Goal: Task Accomplishment & Management: Use online tool/utility

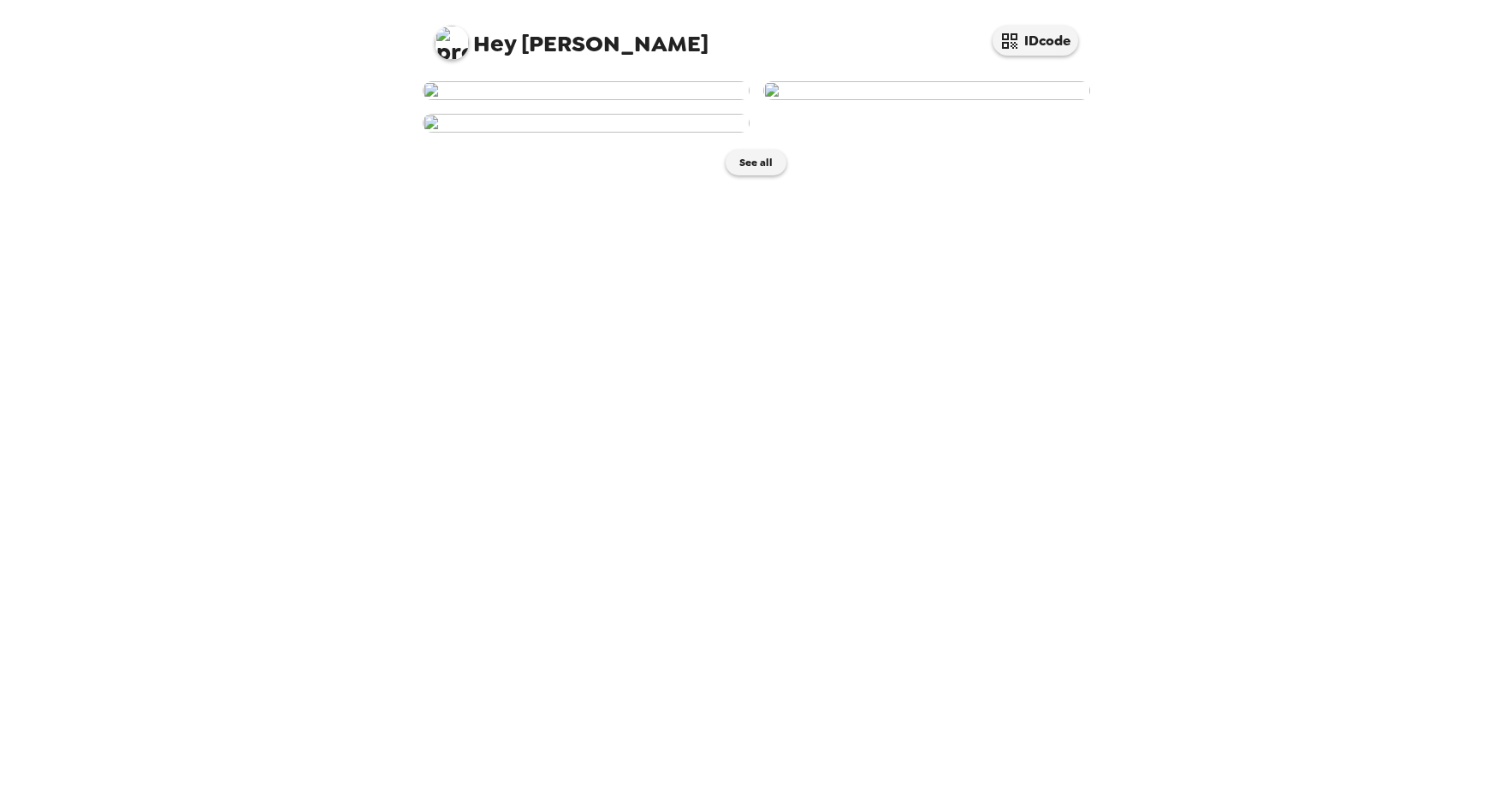
click at [641, 100] on img at bounding box center [586, 90] width 327 height 18
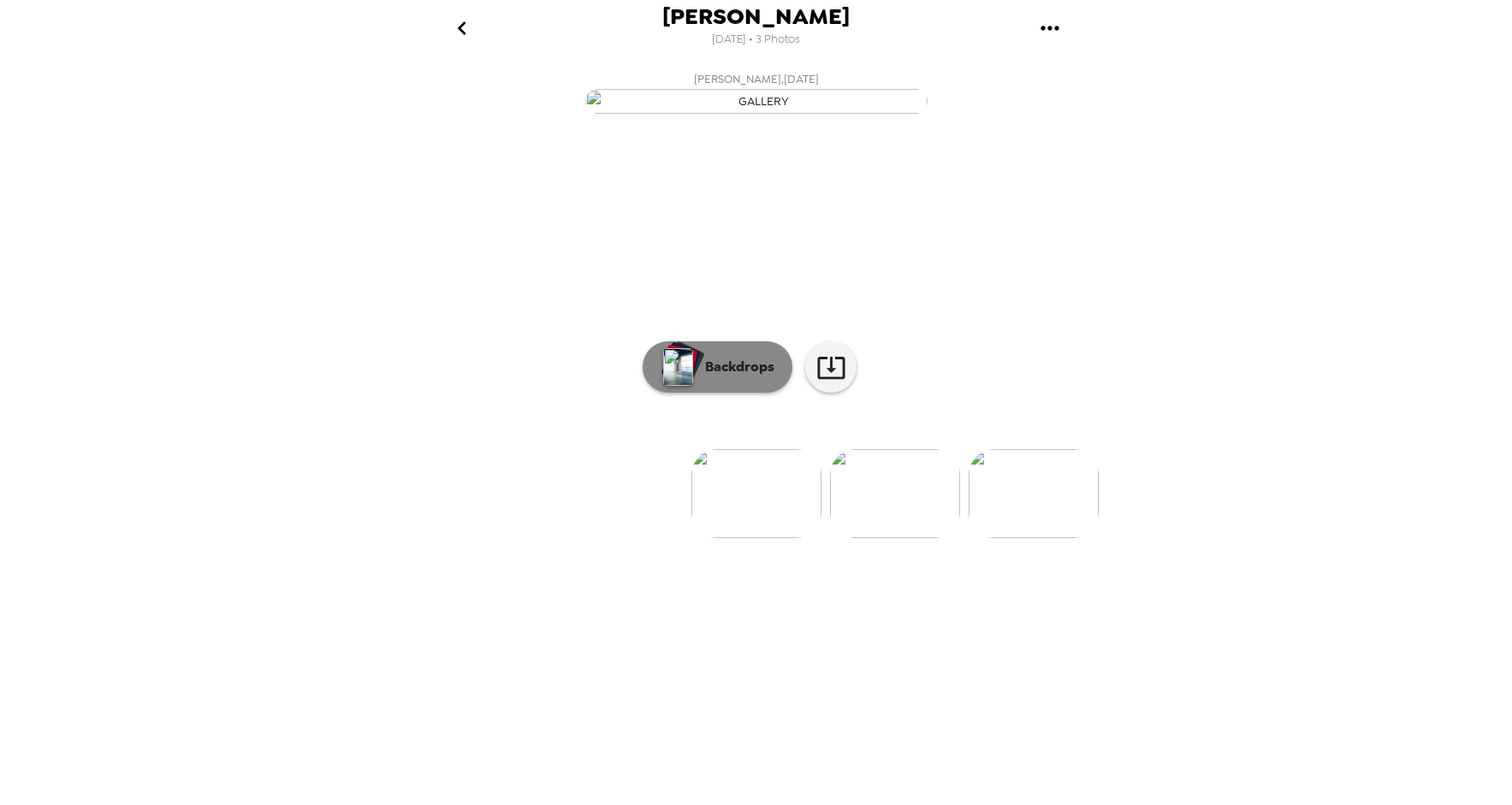
click at [739, 393] on button "Backdrops" at bounding box center [716, 367] width 150 height 51
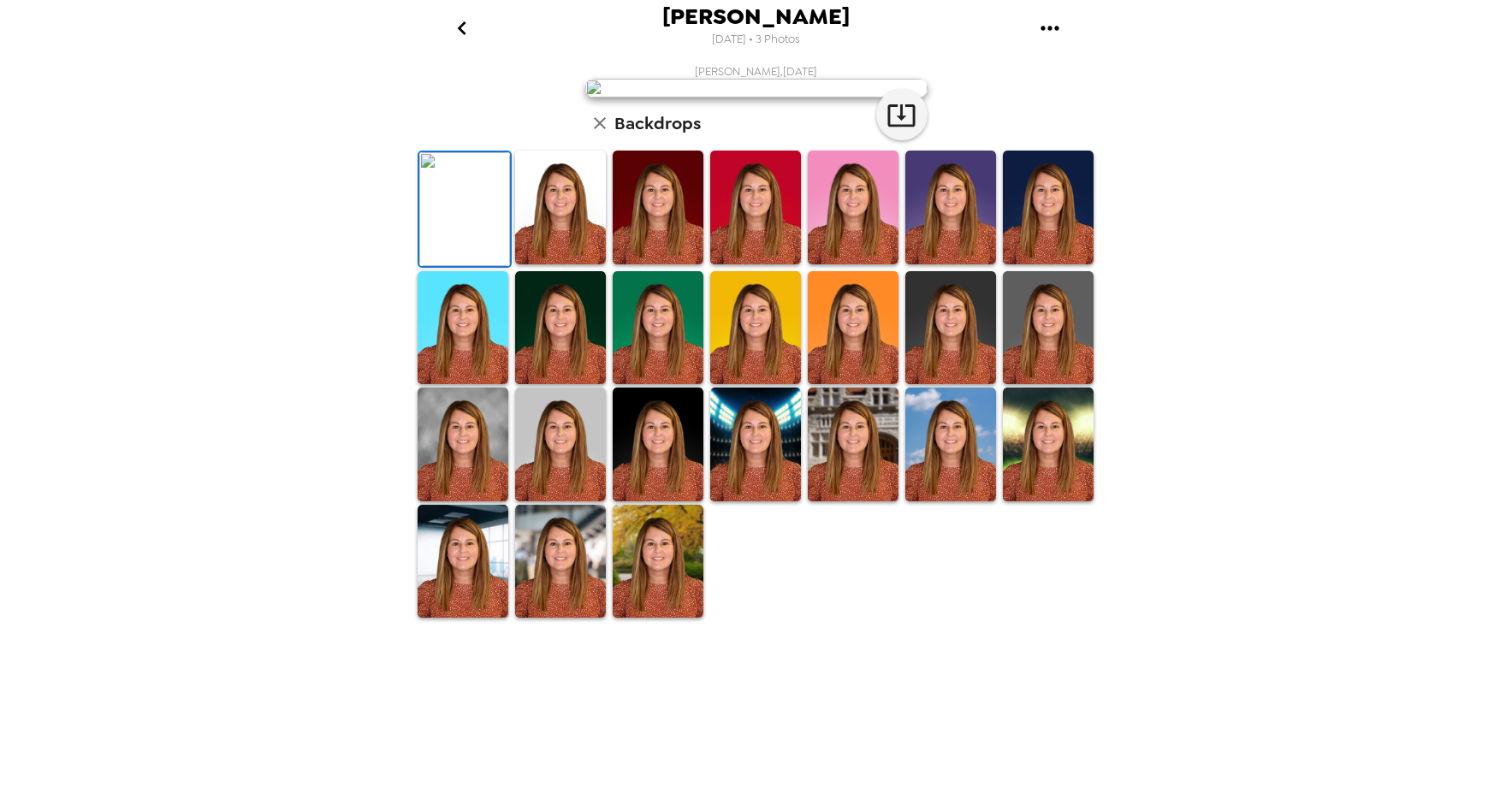
scroll to position [207, 0]
drag, startPoint x: 545, startPoint y: 740, endPoint x: 775, endPoint y: 680, distance: 237.7
click at [544, 619] on img at bounding box center [560, 562] width 91 height 114
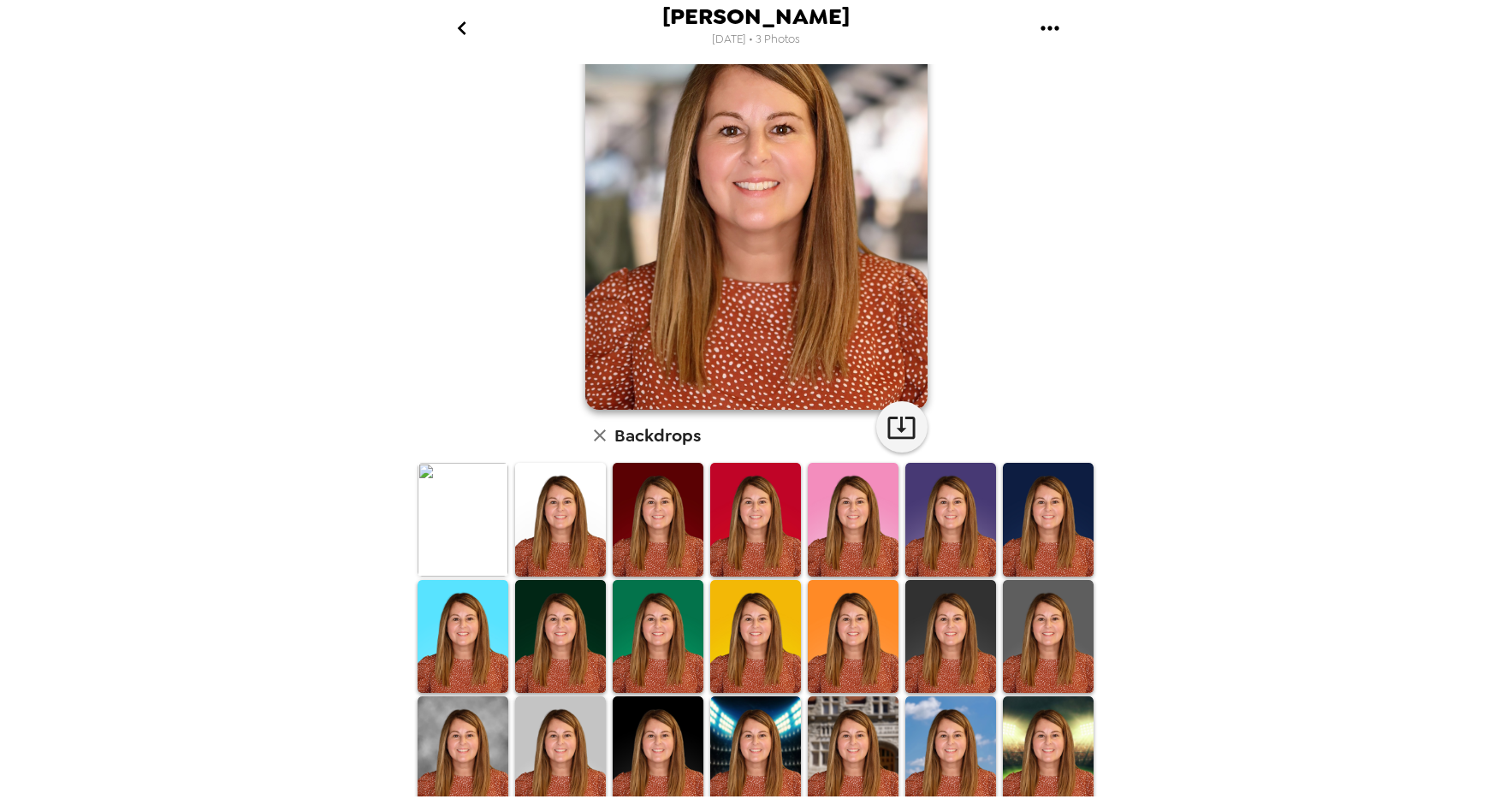
scroll to position [222, 0]
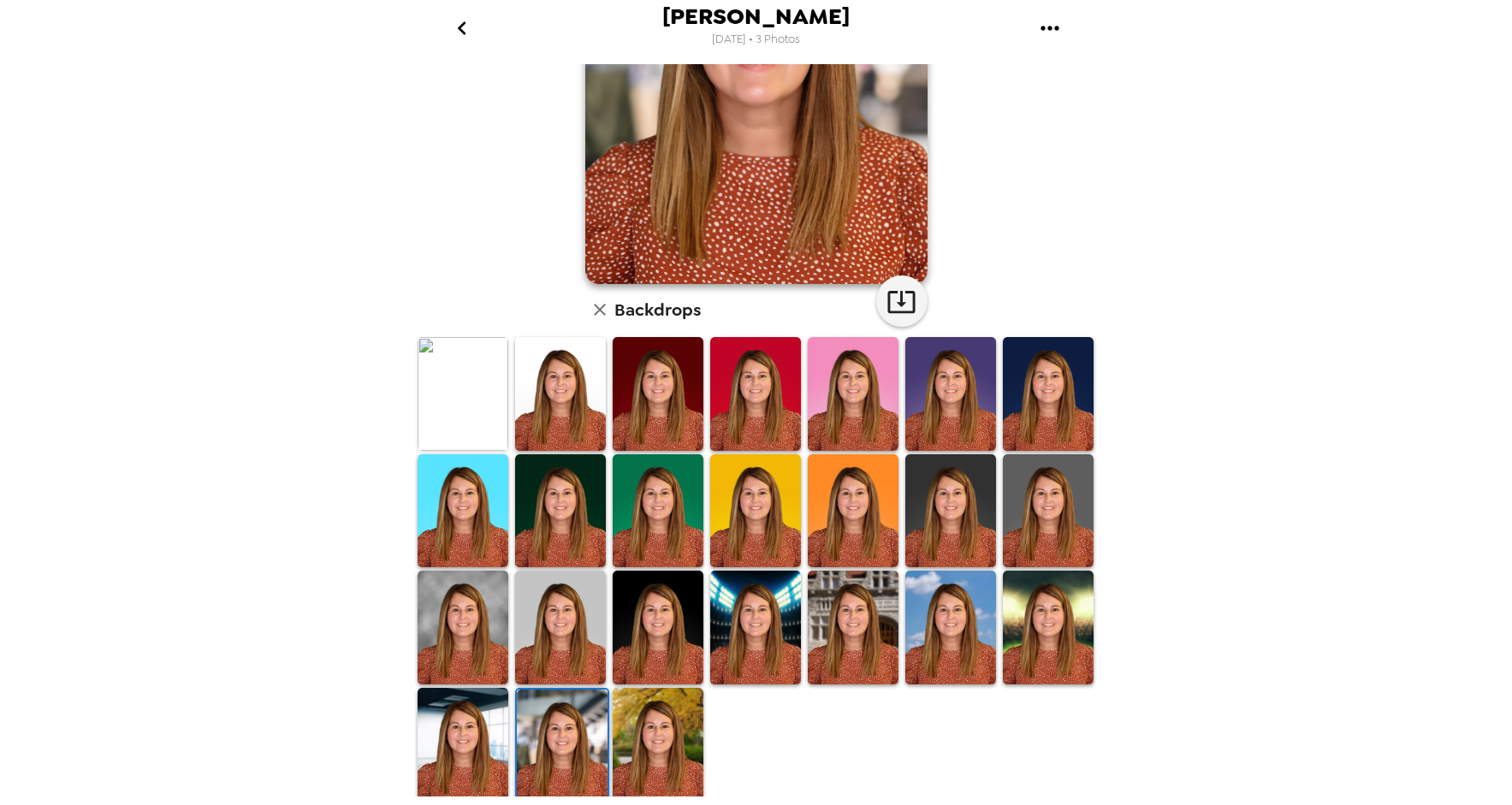
click at [1057, 497] on img at bounding box center [1049, 512] width 91 height 114
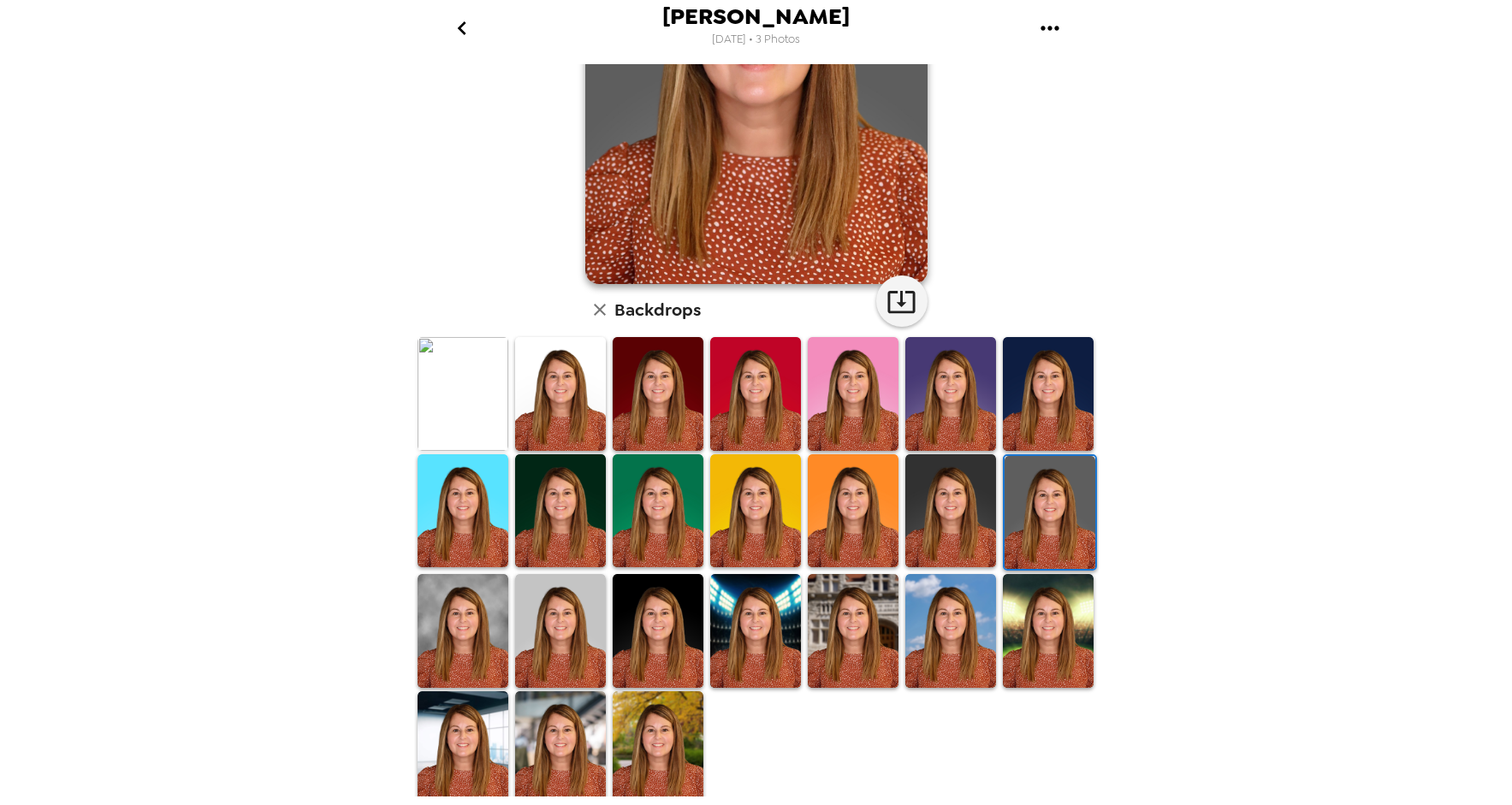
click at [663, 730] on img at bounding box center [658, 748] width 91 height 114
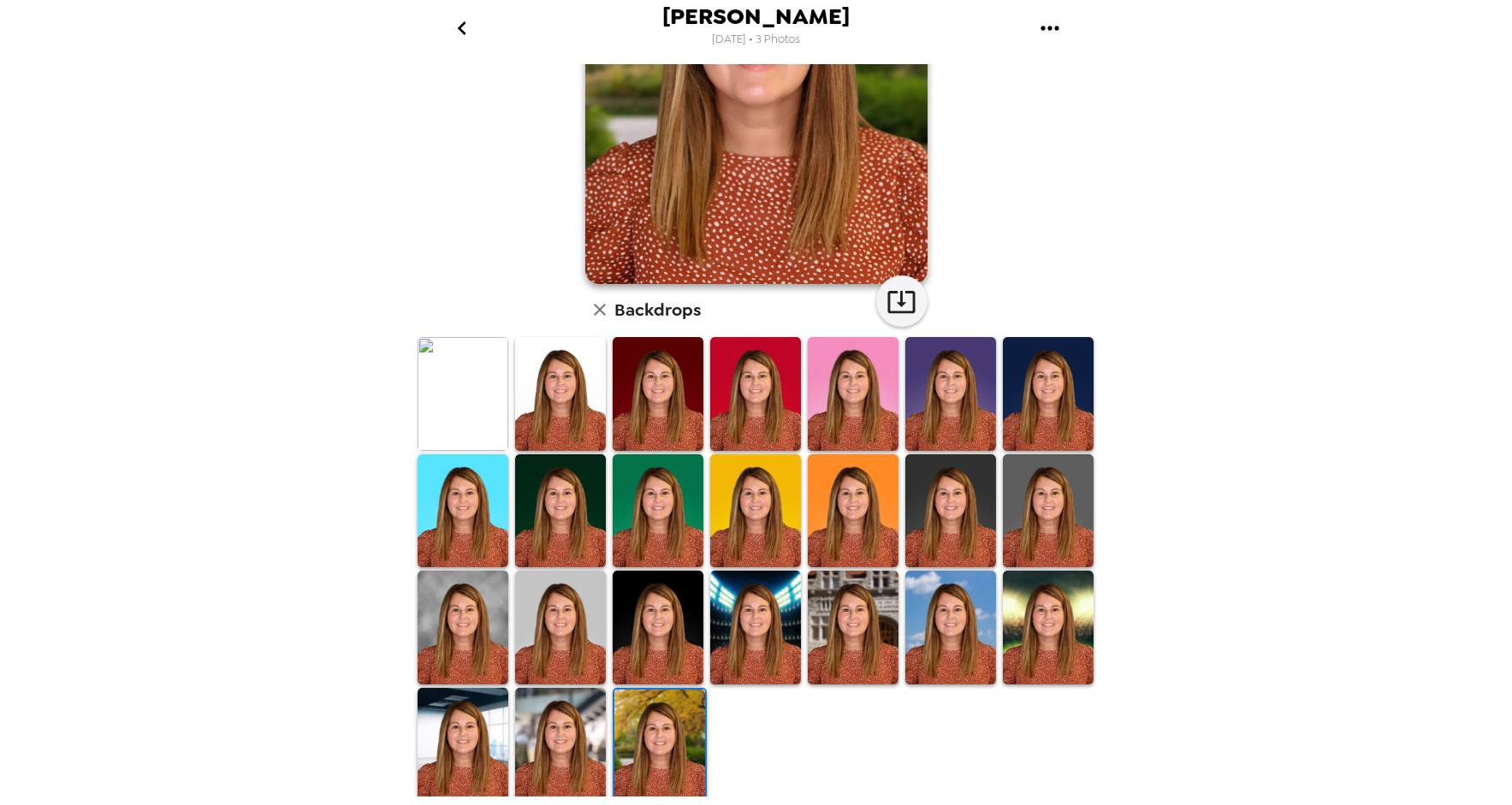
drag, startPoint x: 475, startPoint y: 727, endPoint x: 600, endPoint y: 723, distance: 125.1
click at [477, 727] on img at bounding box center [462, 744] width 91 height 114
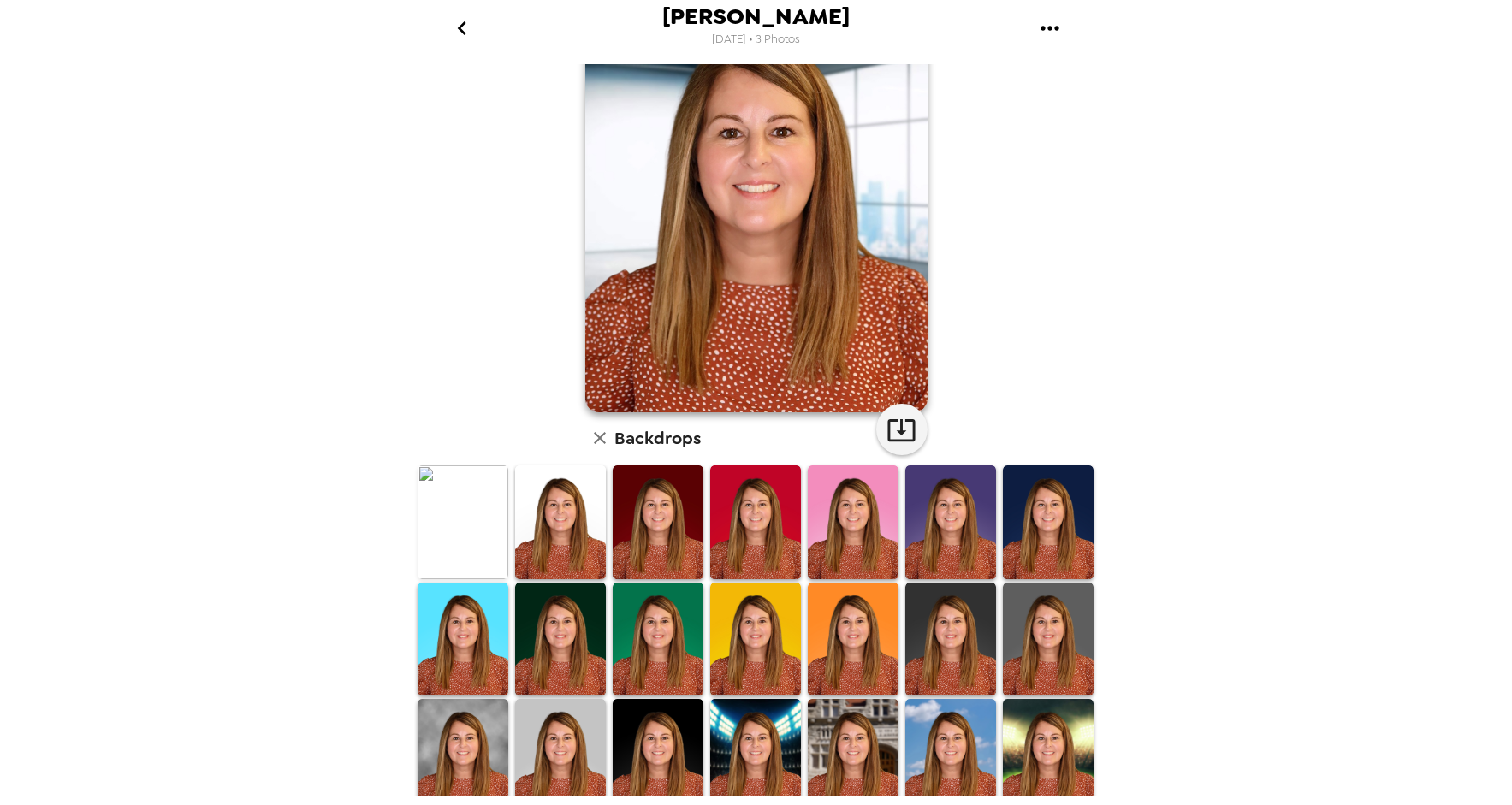
scroll to position [0, 0]
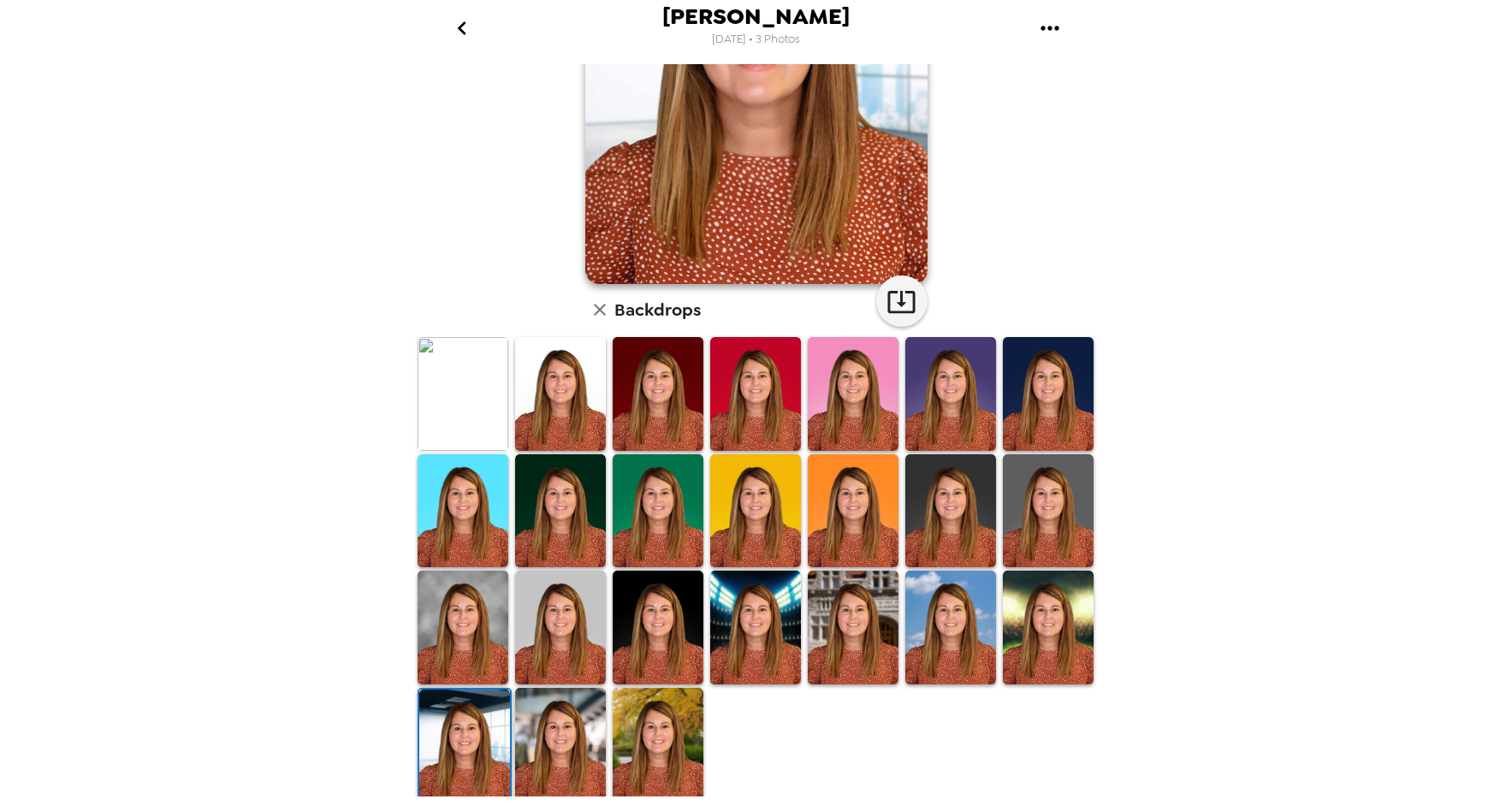
drag, startPoint x: 566, startPoint y: 715, endPoint x: 684, endPoint y: 673, distance: 125.3
click at [567, 715] on img at bounding box center [560, 744] width 91 height 114
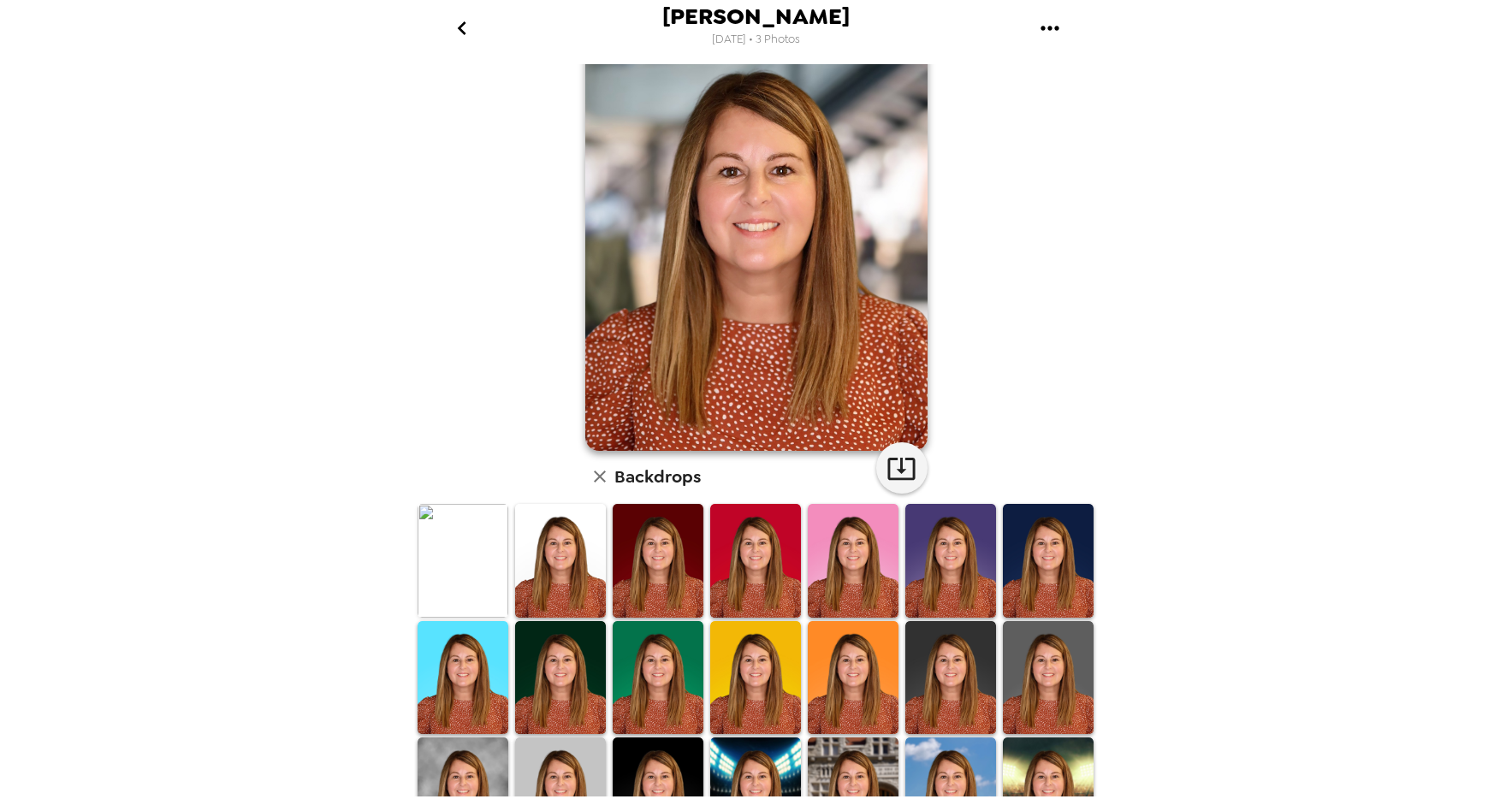
scroll to position [222, 0]
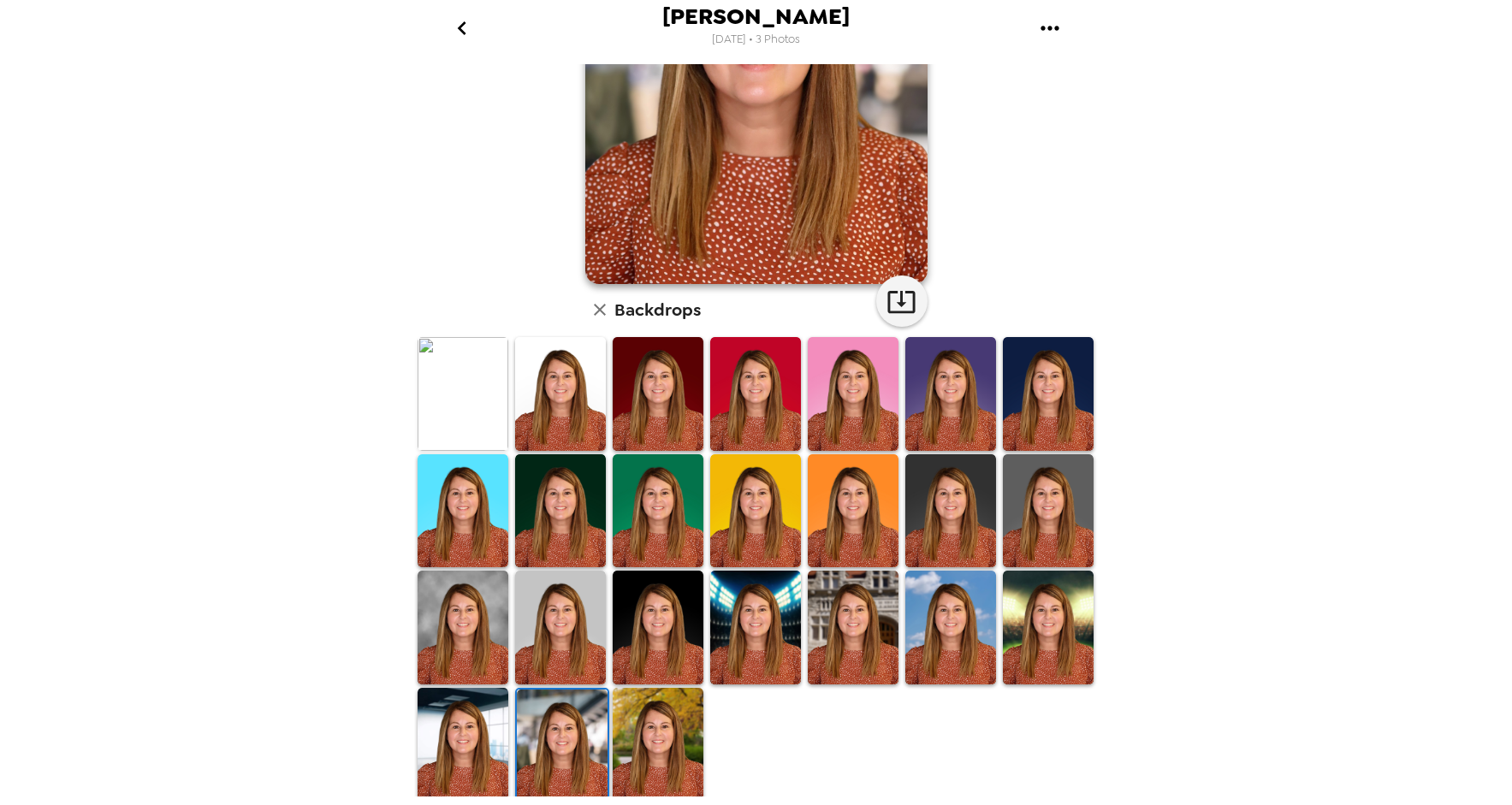
drag, startPoint x: 566, startPoint y: 603, endPoint x: 1062, endPoint y: 263, distance: 601.3
click at [566, 603] on img at bounding box center [560, 627] width 91 height 114
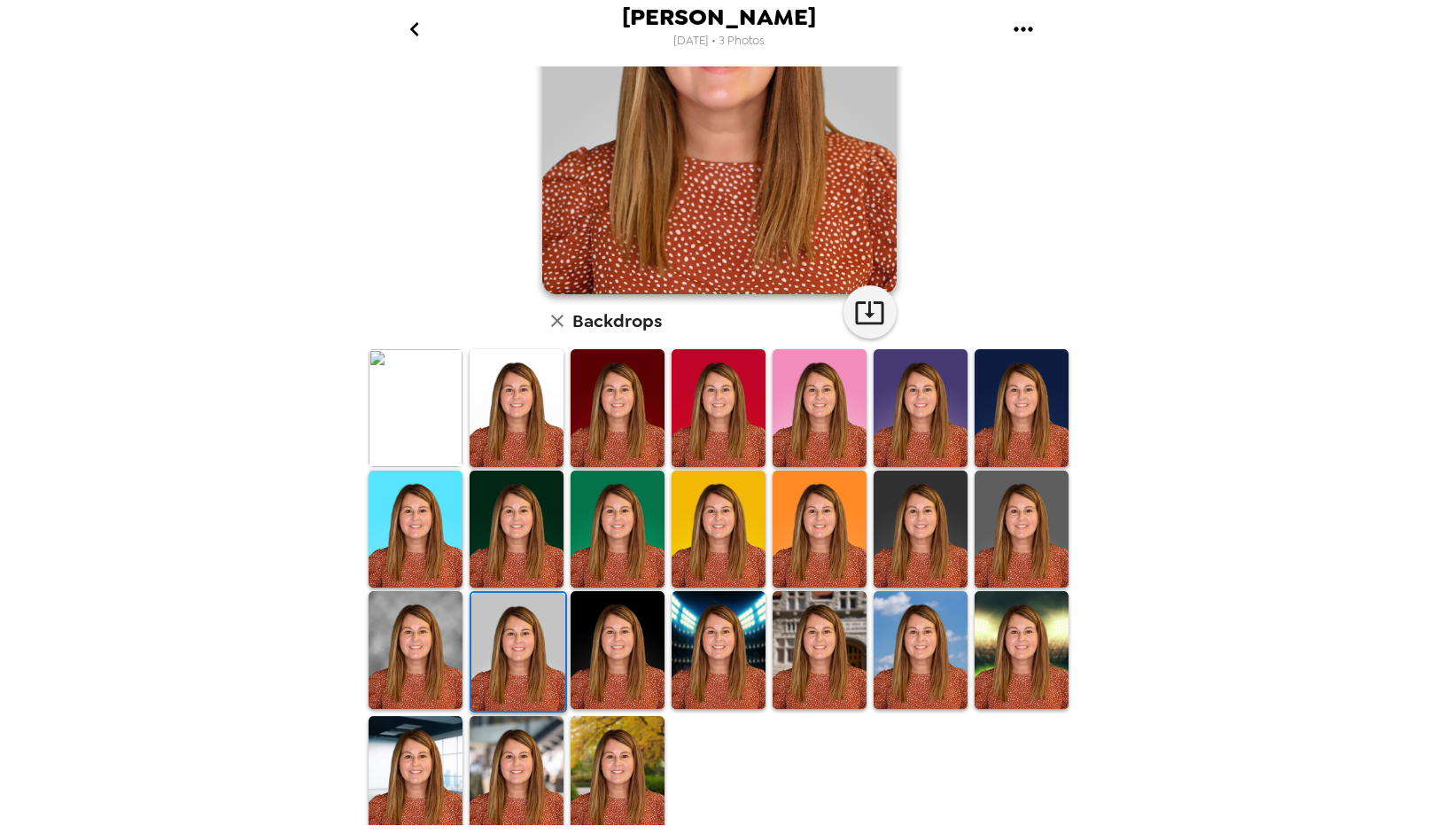
drag, startPoint x: 1077, startPoint y: 361, endPoint x: 1073, endPoint y: 338, distance: 23.3
click at [1073, 338] on div "Sara Cayatte 9/30/2025 • 3 Photos Sara Cayatte , 09-26-2025 Backdrops" at bounding box center [719, 417] width 1438 height 834
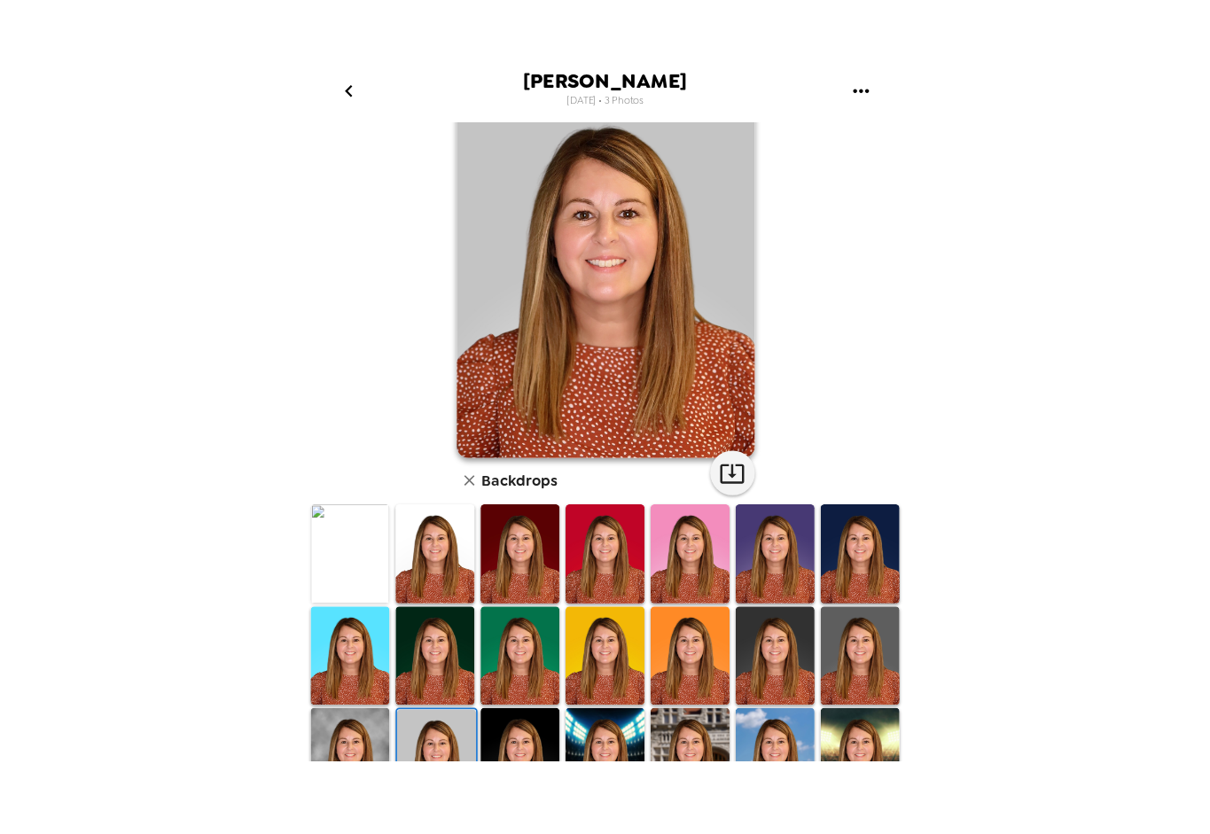
scroll to position [58, 0]
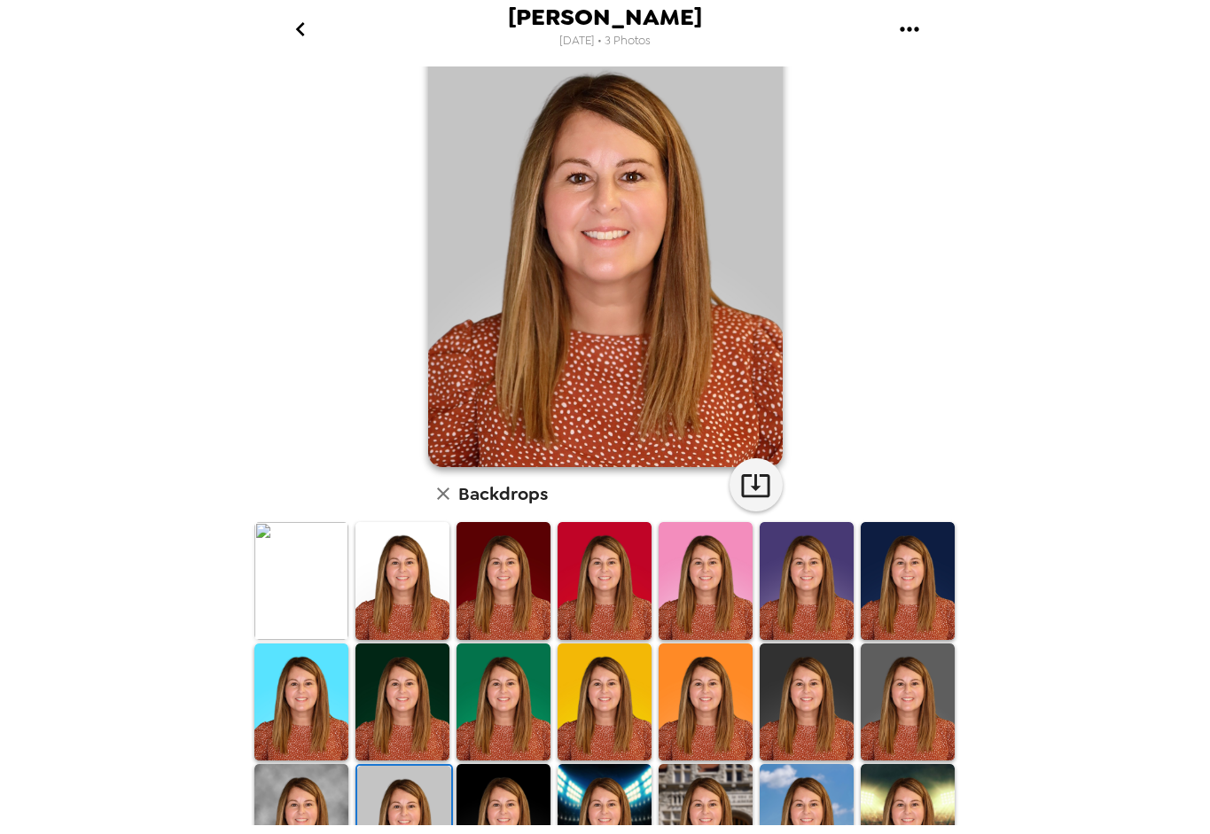
click at [431, 689] on img at bounding box center [402, 702] width 94 height 118
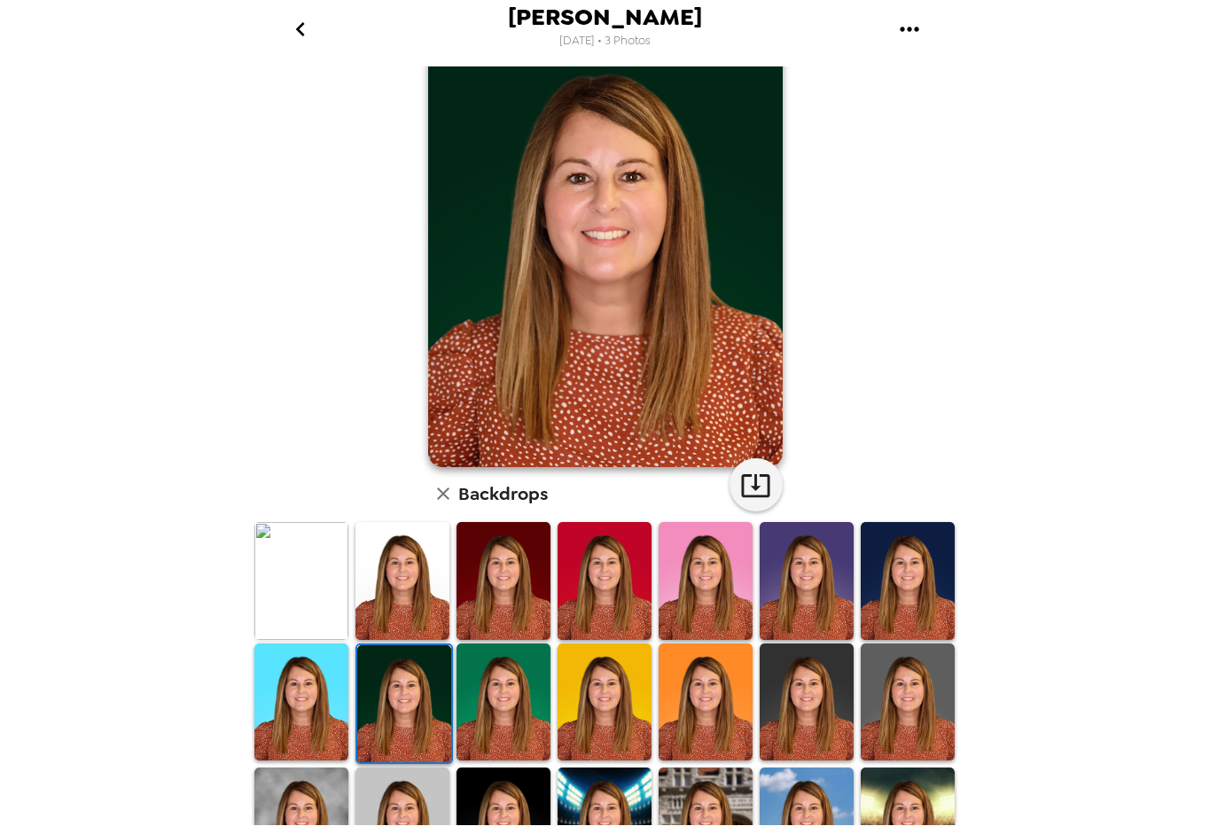
click at [502, 690] on img at bounding box center [503, 702] width 94 height 118
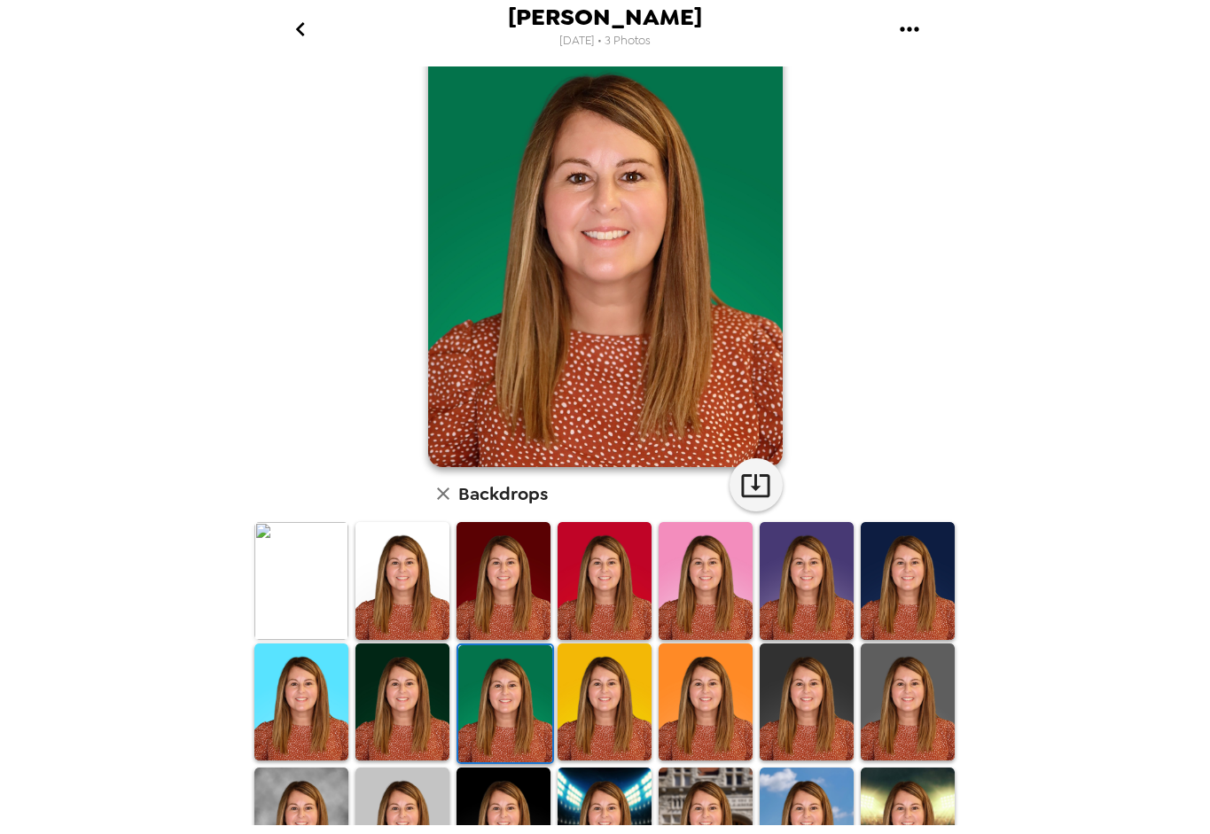
click at [875, 696] on img at bounding box center [907, 702] width 94 height 118
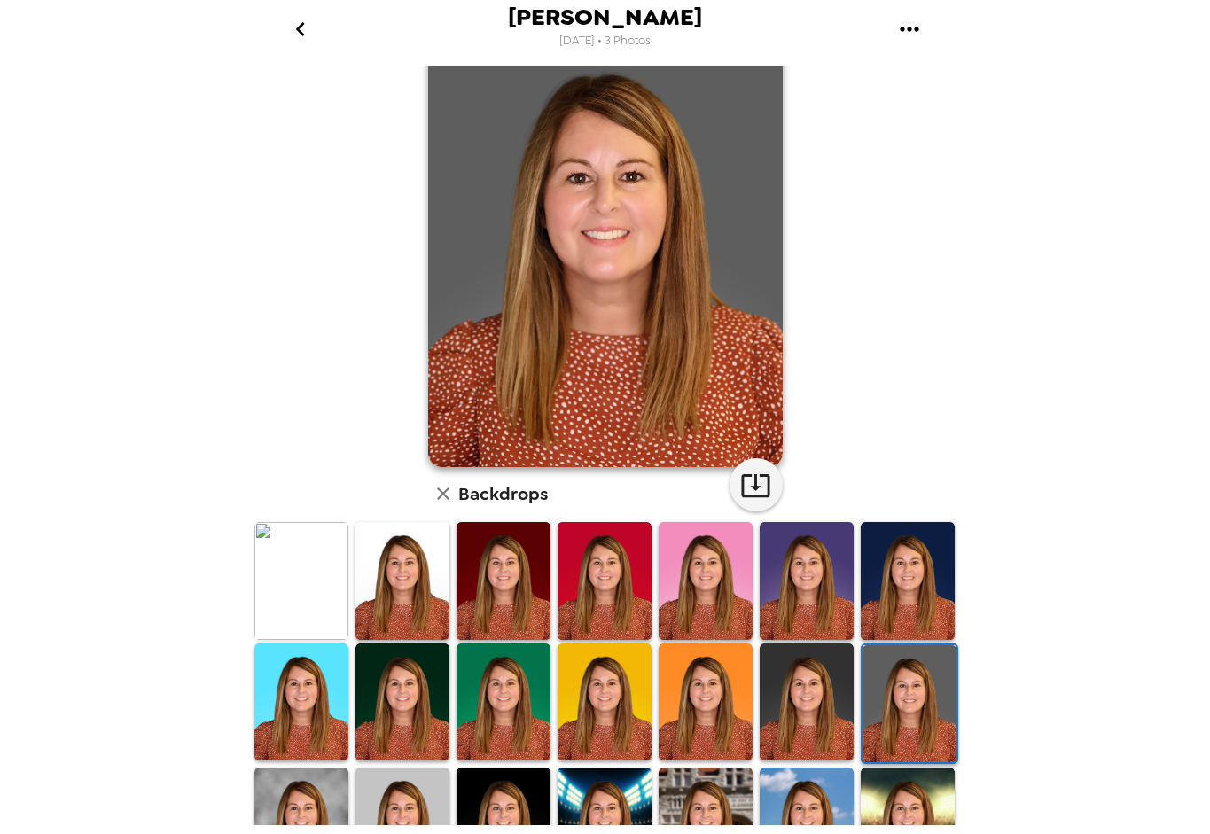
click at [313, 757] on img at bounding box center [301, 826] width 94 height 118
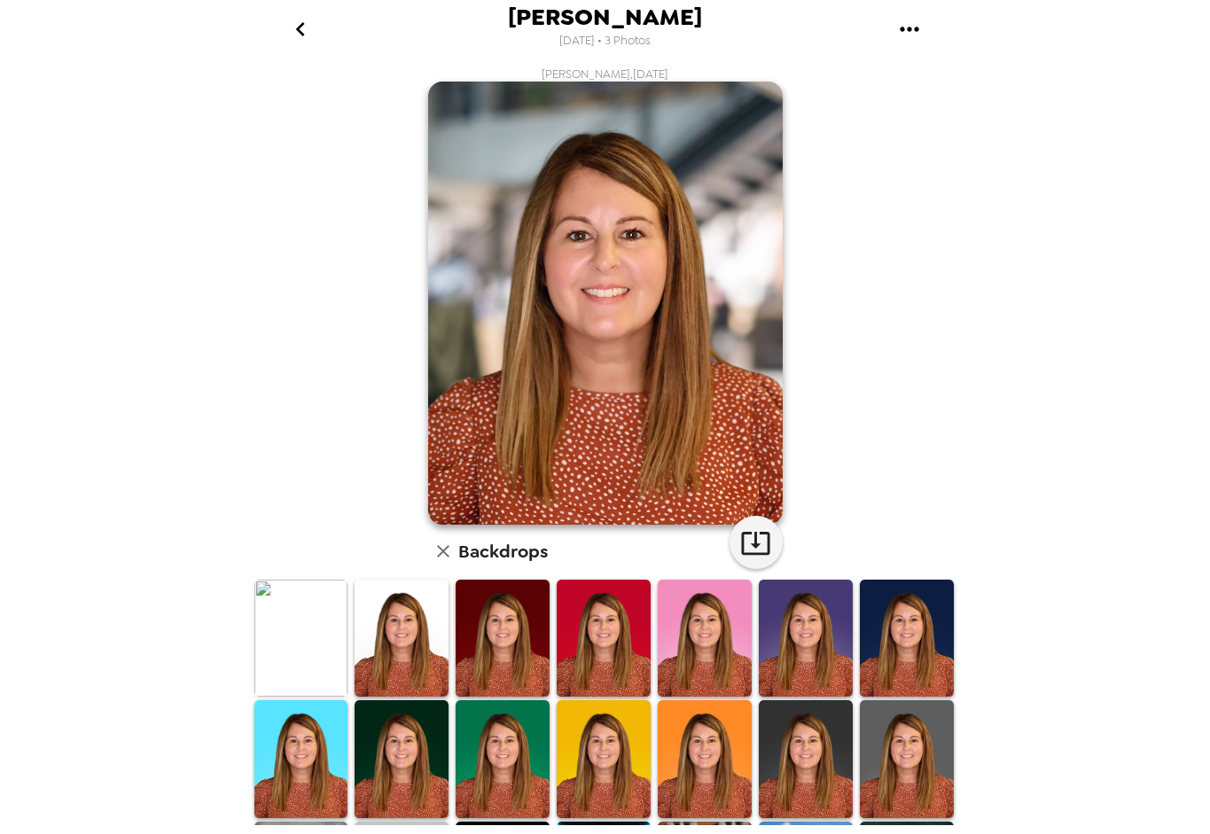
click at [401, 644] on img at bounding box center [401, 638] width 94 height 117
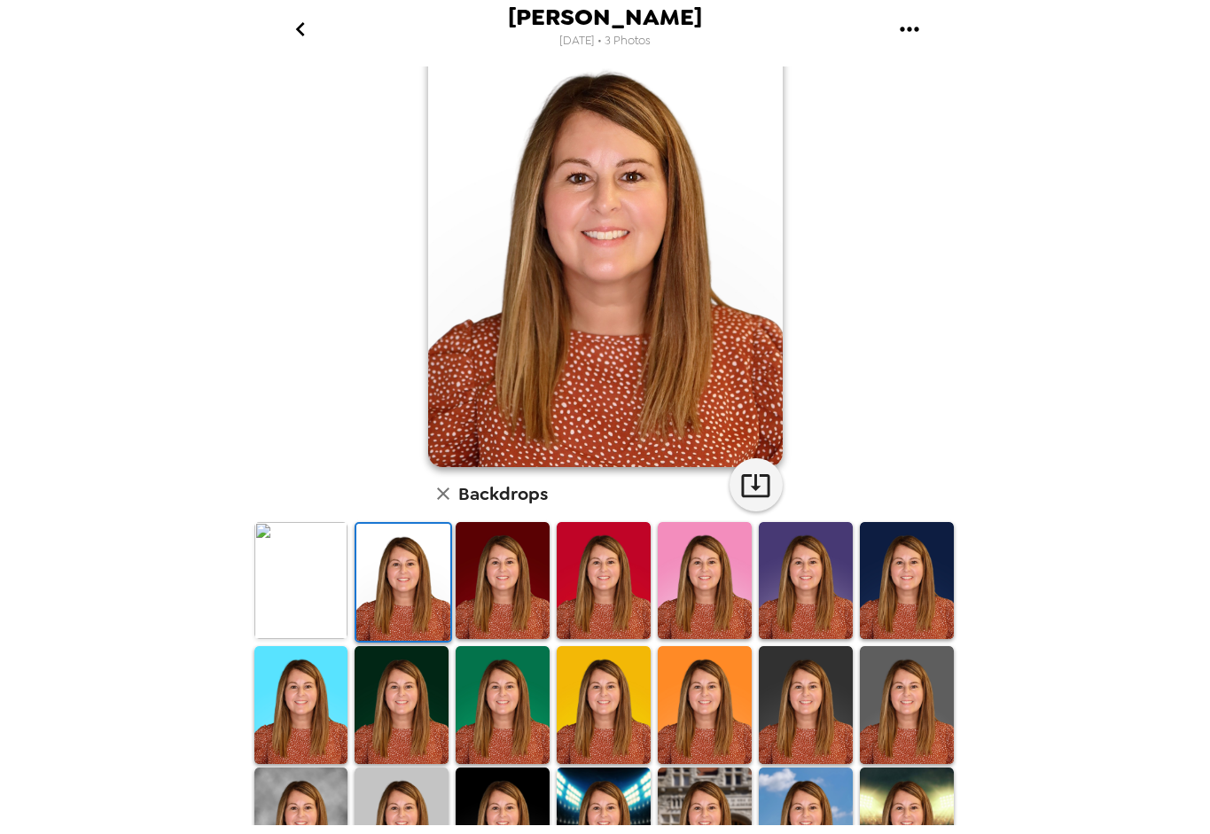
scroll to position [89, 0]
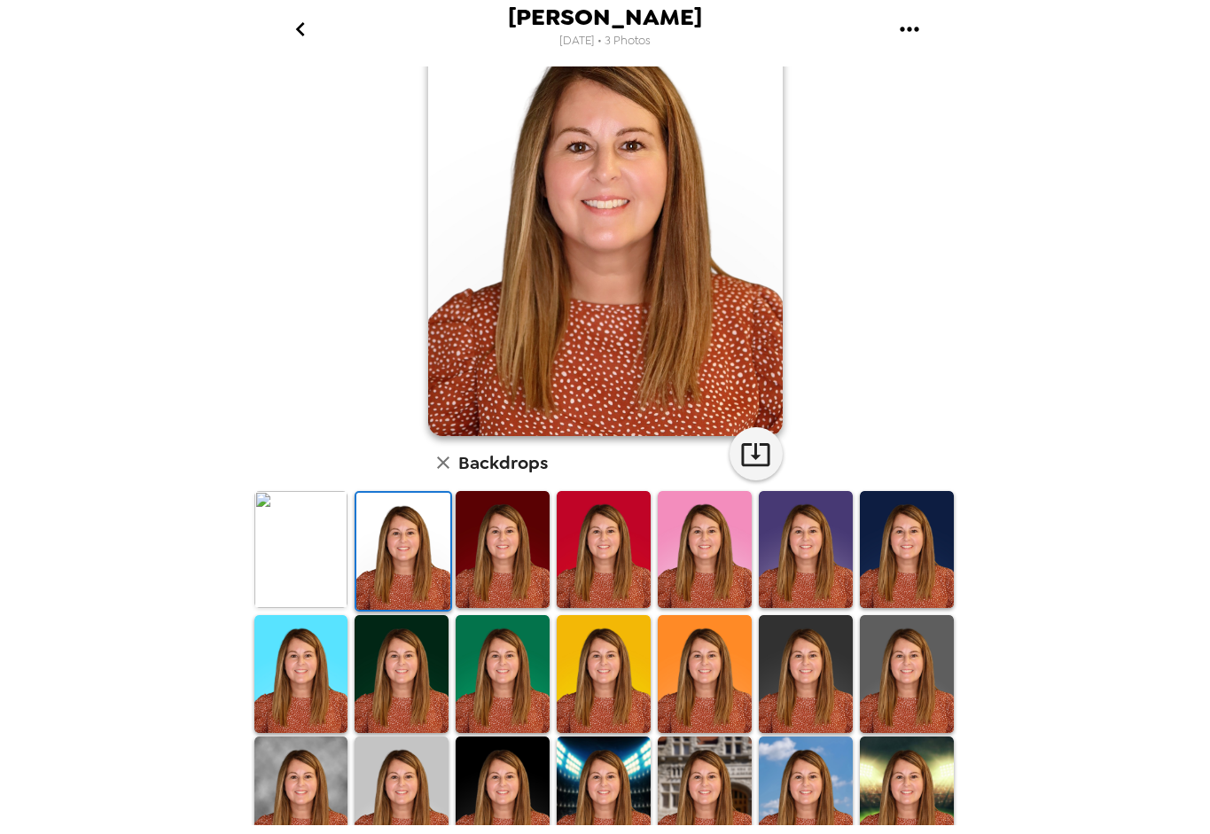
click at [416, 795] on img at bounding box center [401, 794] width 94 height 117
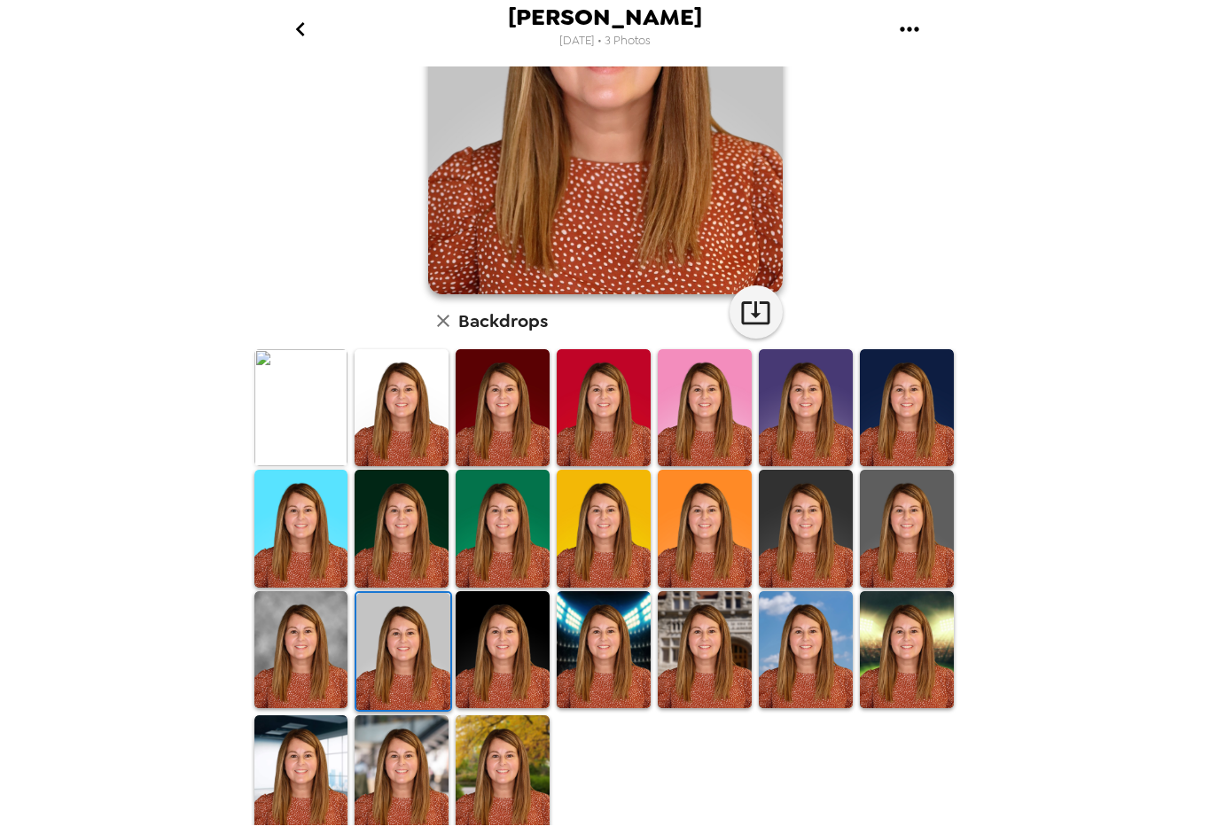
click at [392, 757] on img at bounding box center [401, 773] width 94 height 117
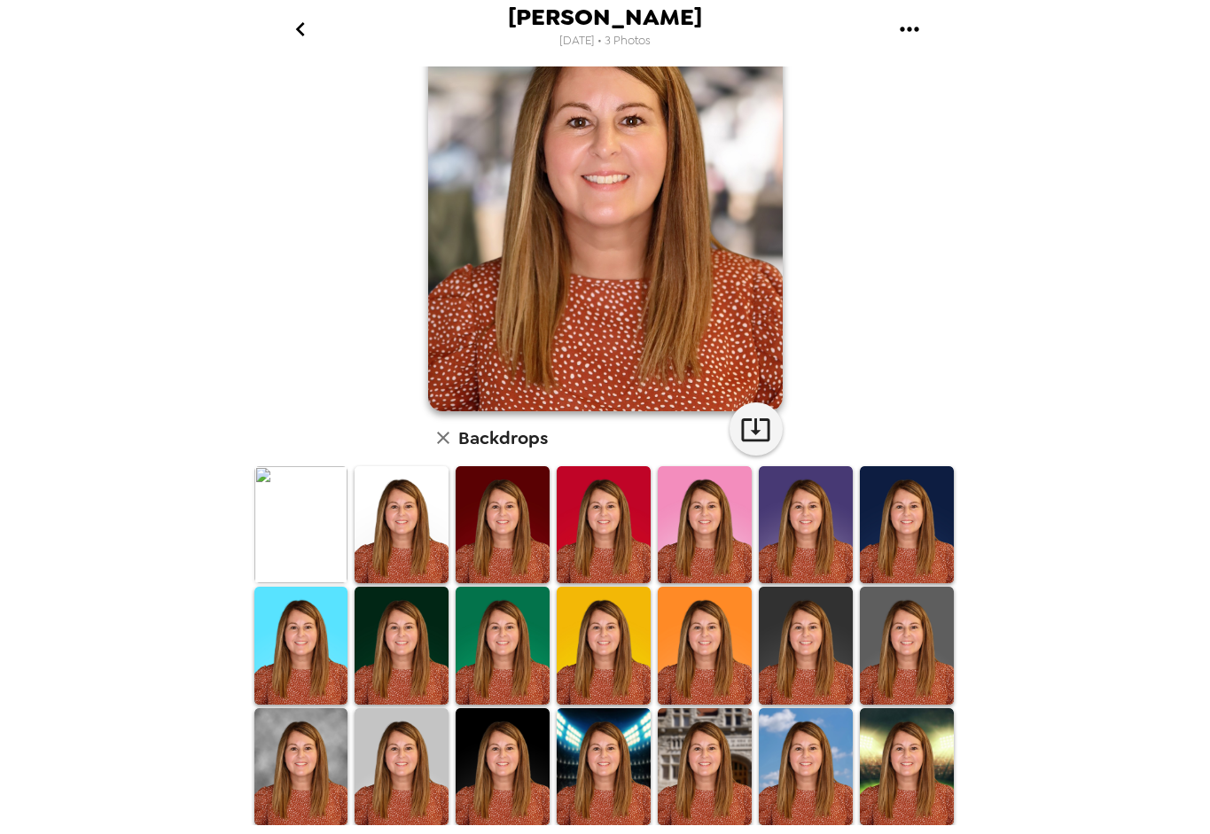
scroll to position [230, 0]
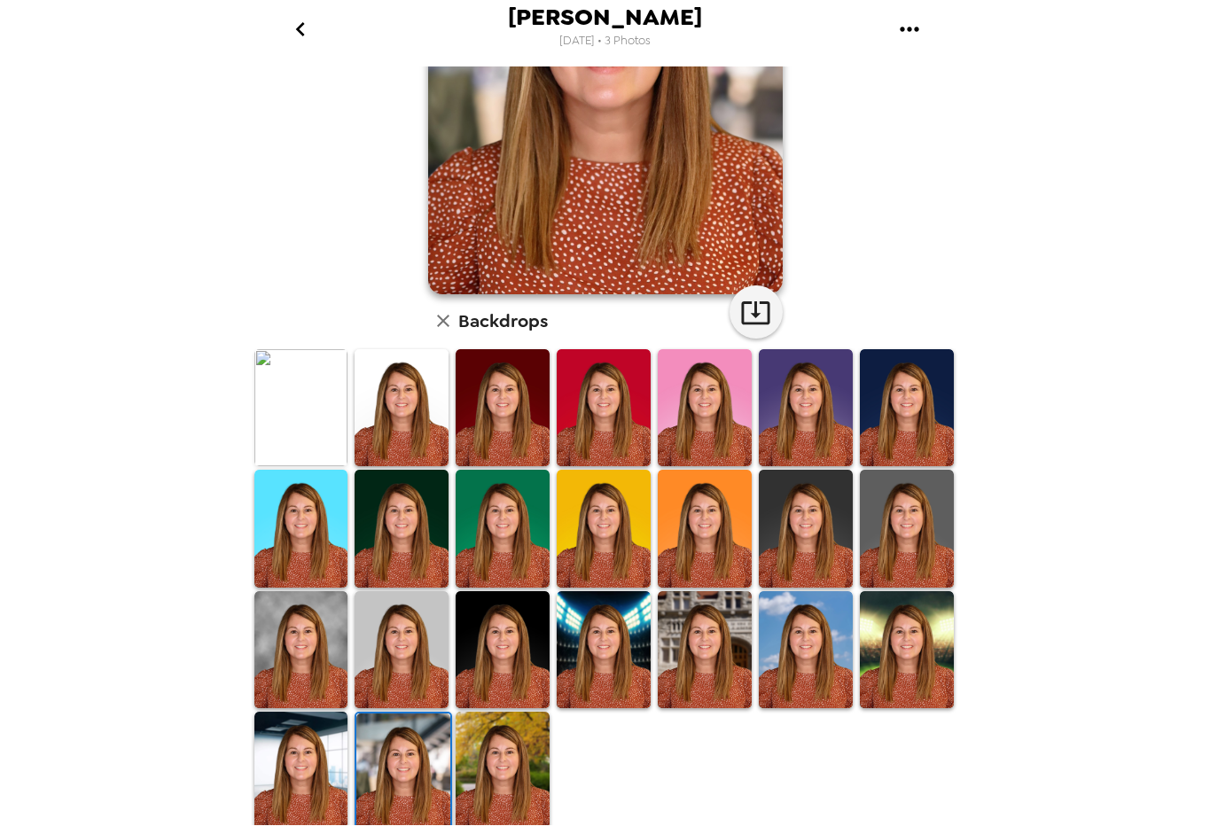
click at [408, 768] on img at bounding box center [403, 771] width 94 height 117
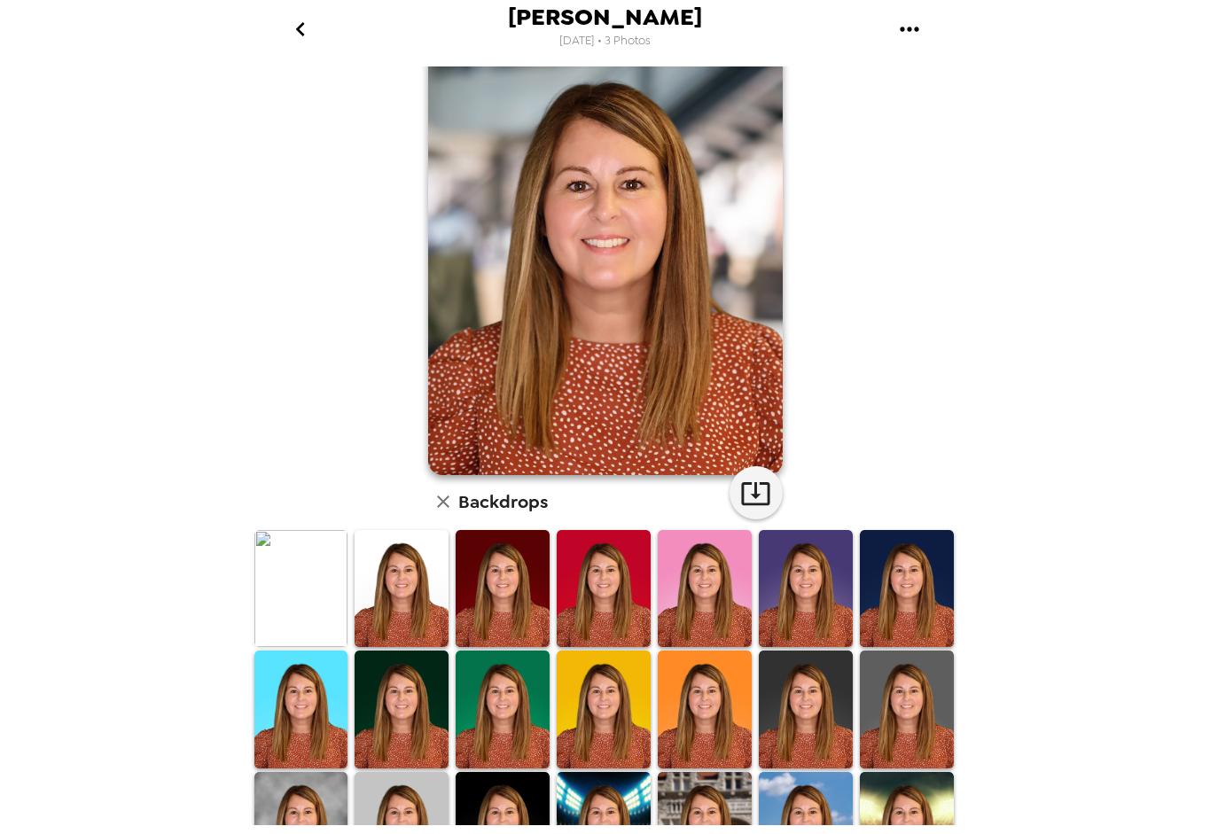
click at [299, 26] on icon "go back" at bounding box center [300, 29] width 28 height 28
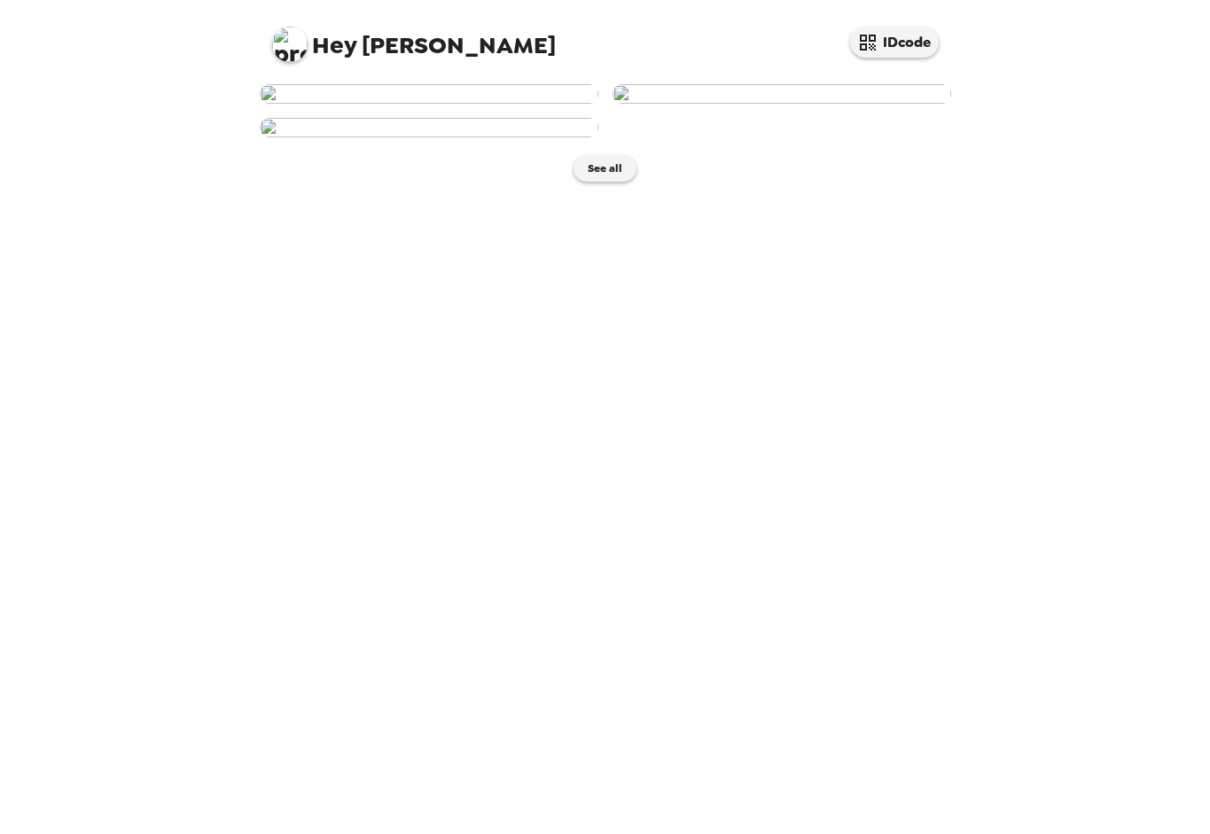
click at [447, 137] on img at bounding box center [429, 127] width 339 height 19
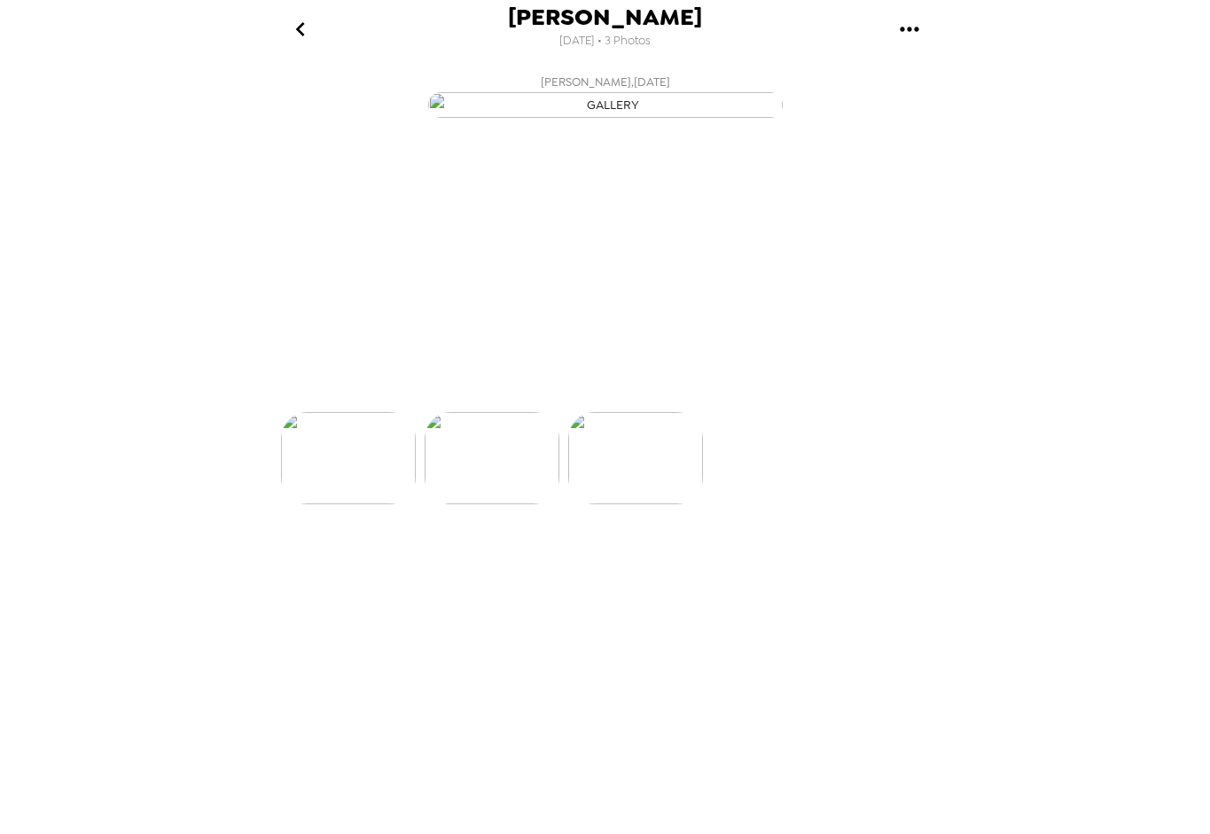
scroll to position [0, 284]
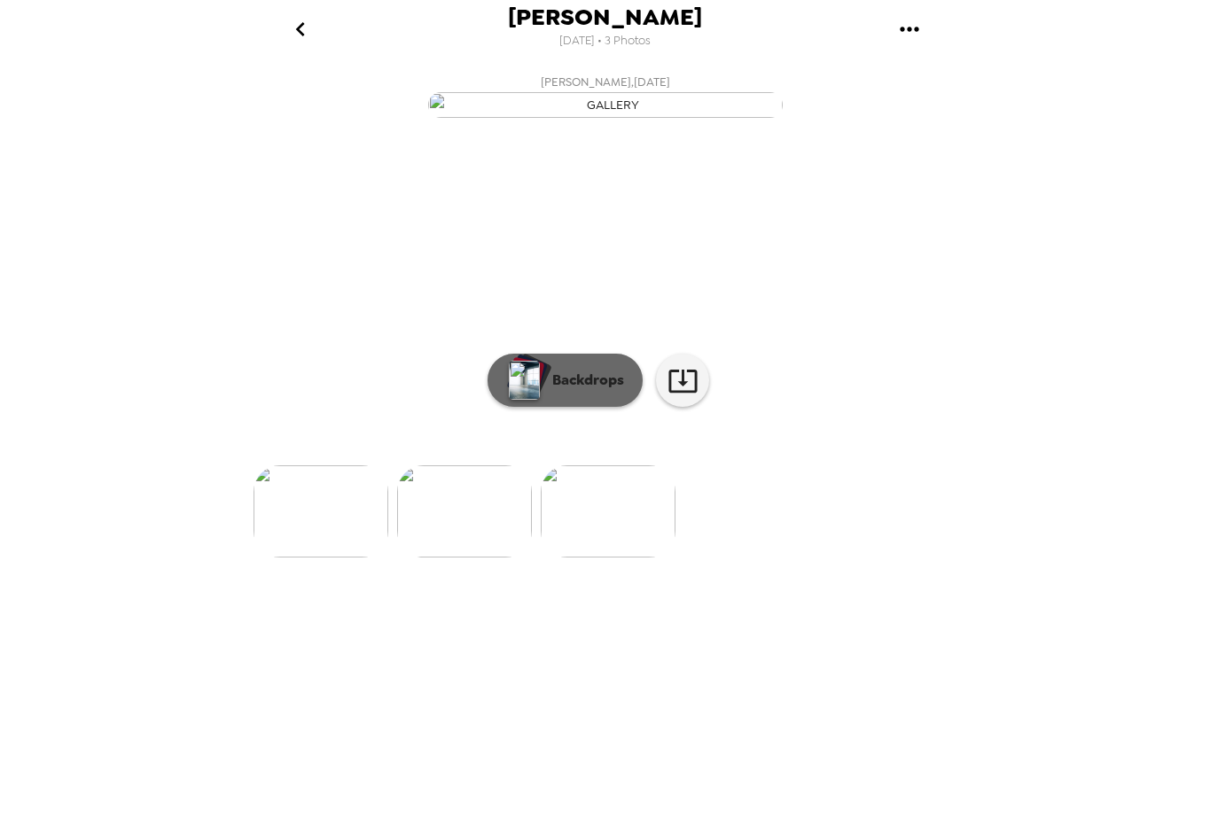
click at [587, 391] on p "Backdrops" at bounding box center [583, 380] width 81 height 21
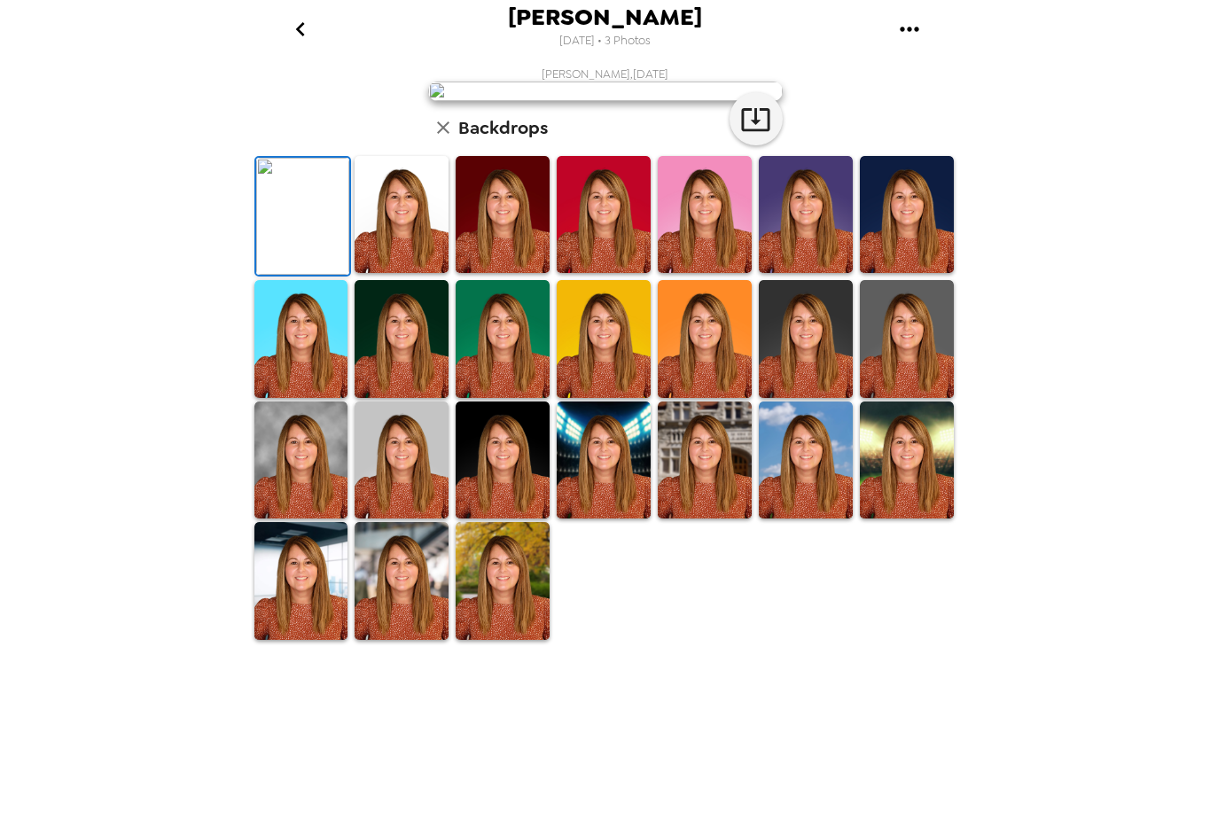
drag, startPoint x: 386, startPoint y: 773, endPoint x: 816, endPoint y: 552, distance: 483.1
click at [386, 639] on img at bounding box center [401, 580] width 94 height 117
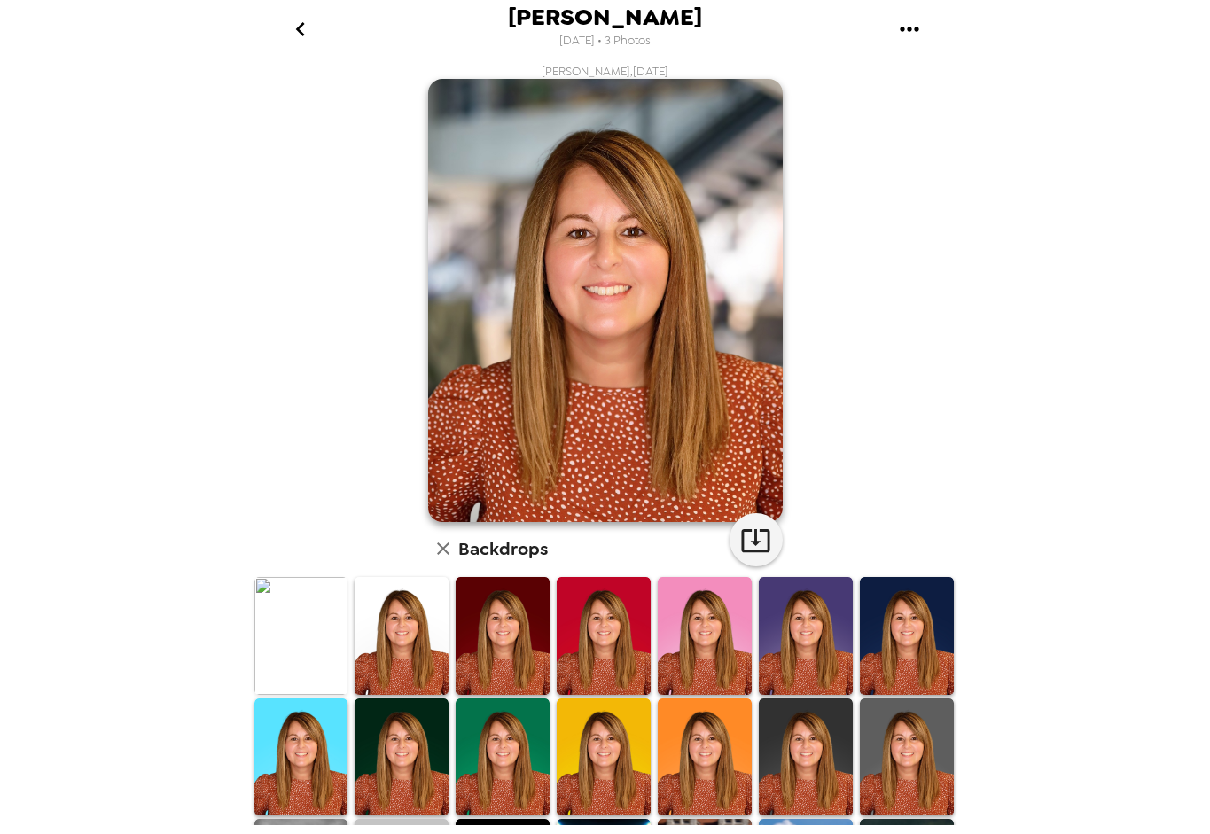
scroll to position [0, 0]
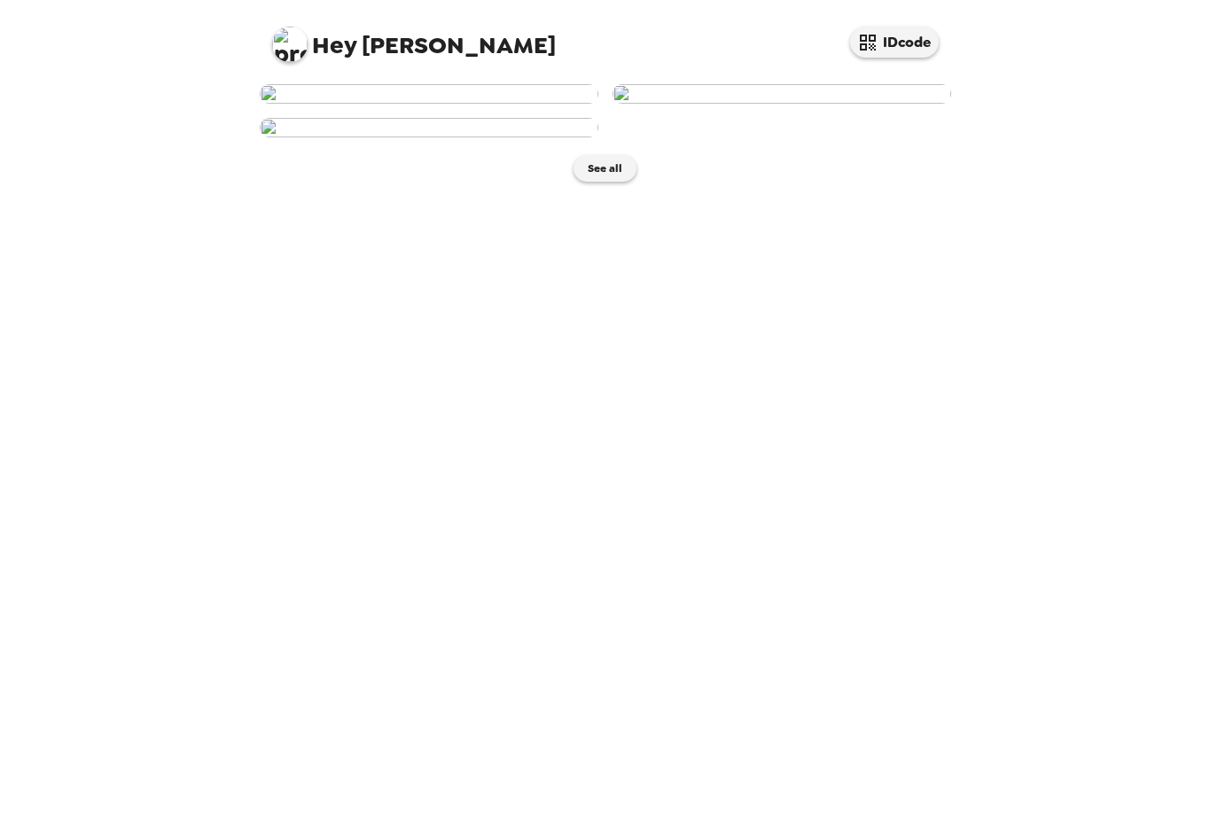
click at [792, 104] on img at bounding box center [781, 93] width 339 height 19
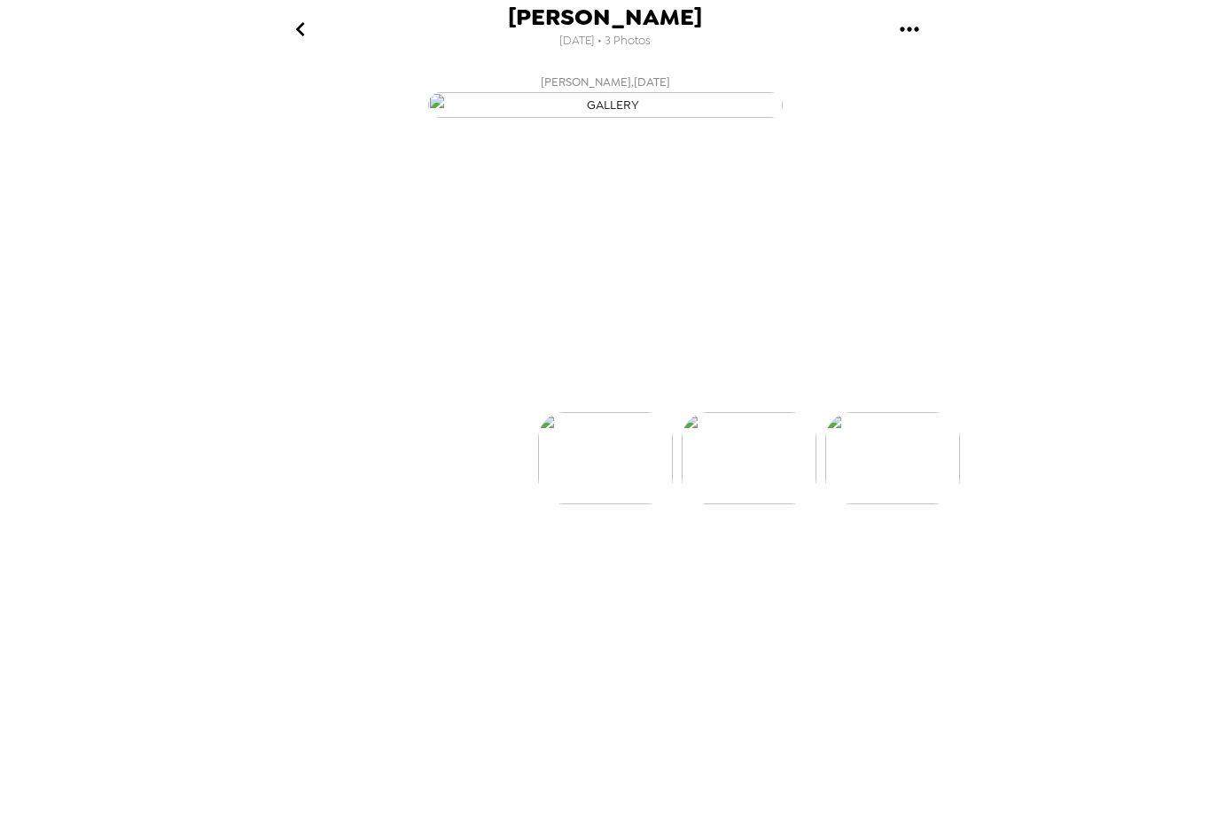
scroll to position [0, 143]
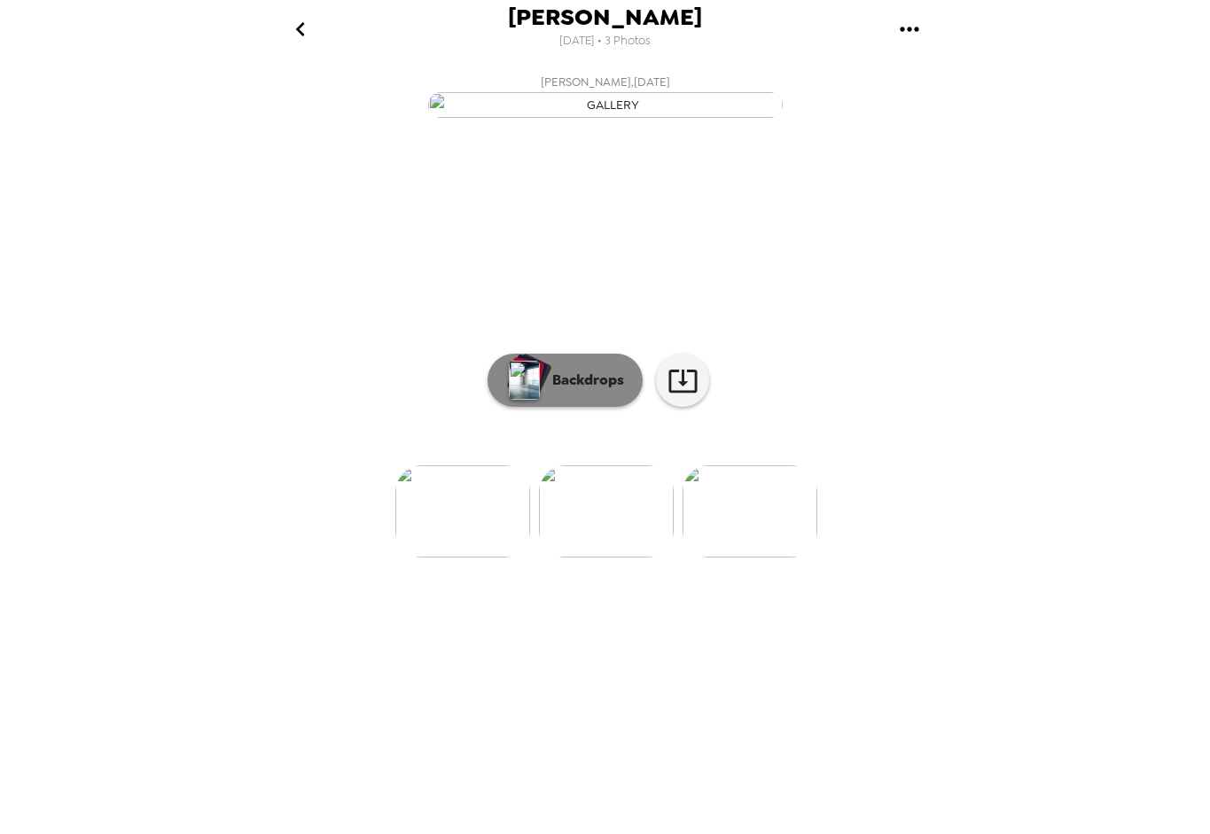
click at [586, 391] on p "Backdrops" at bounding box center [583, 380] width 81 height 21
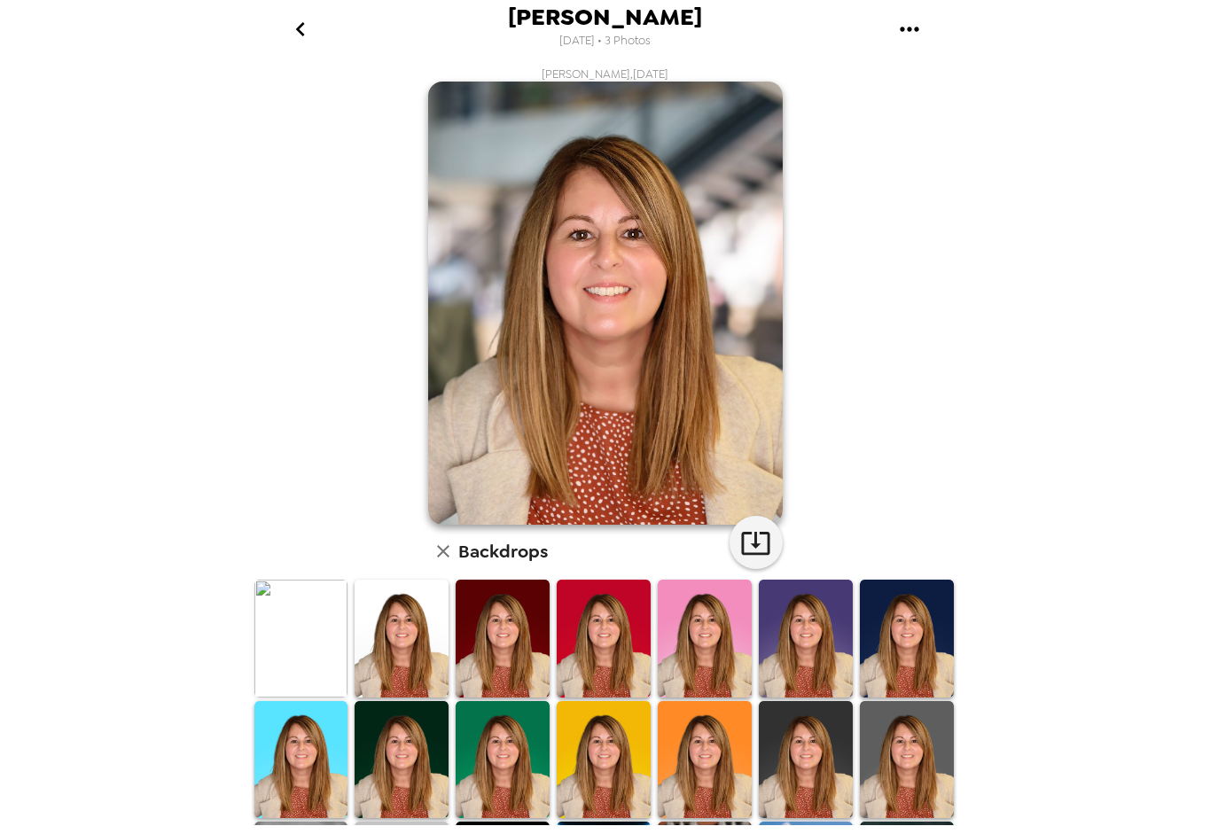
scroll to position [230, 0]
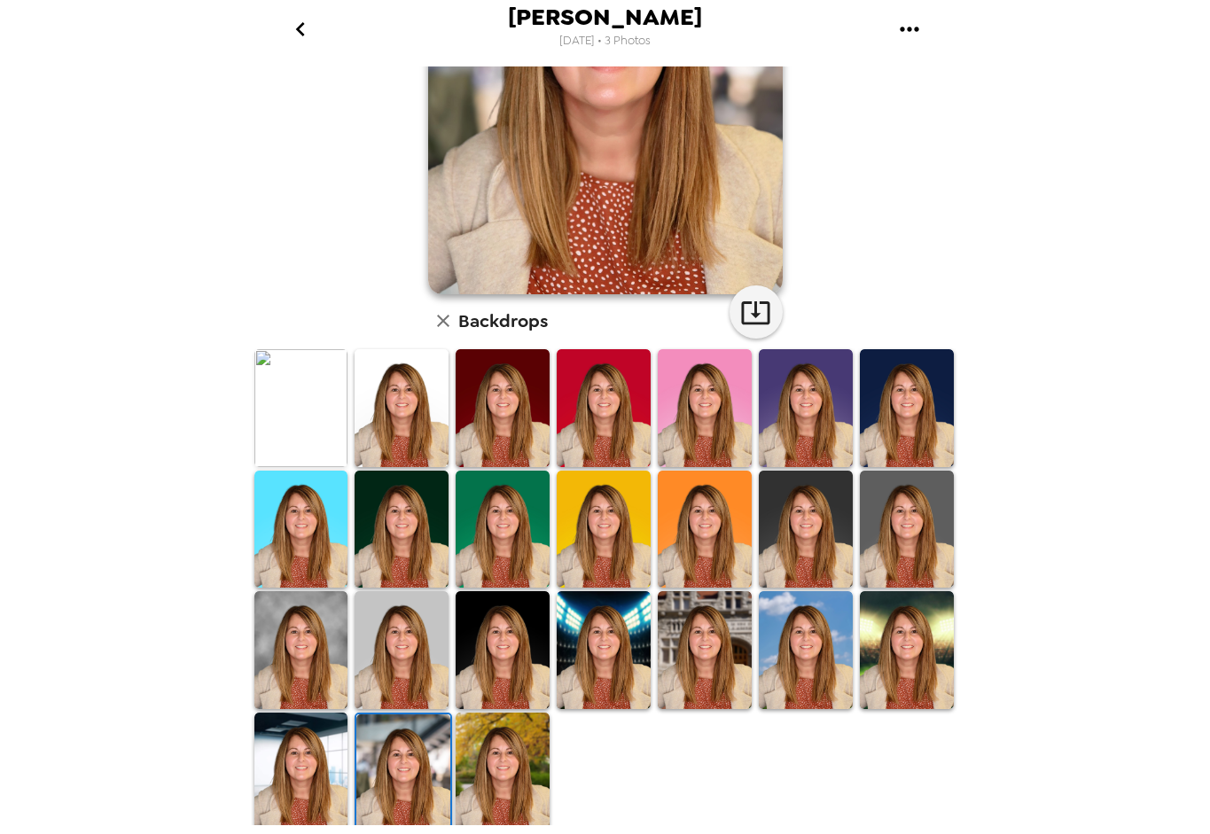
click at [429, 767] on img at bounding box center [403, 772] width 94 height 117
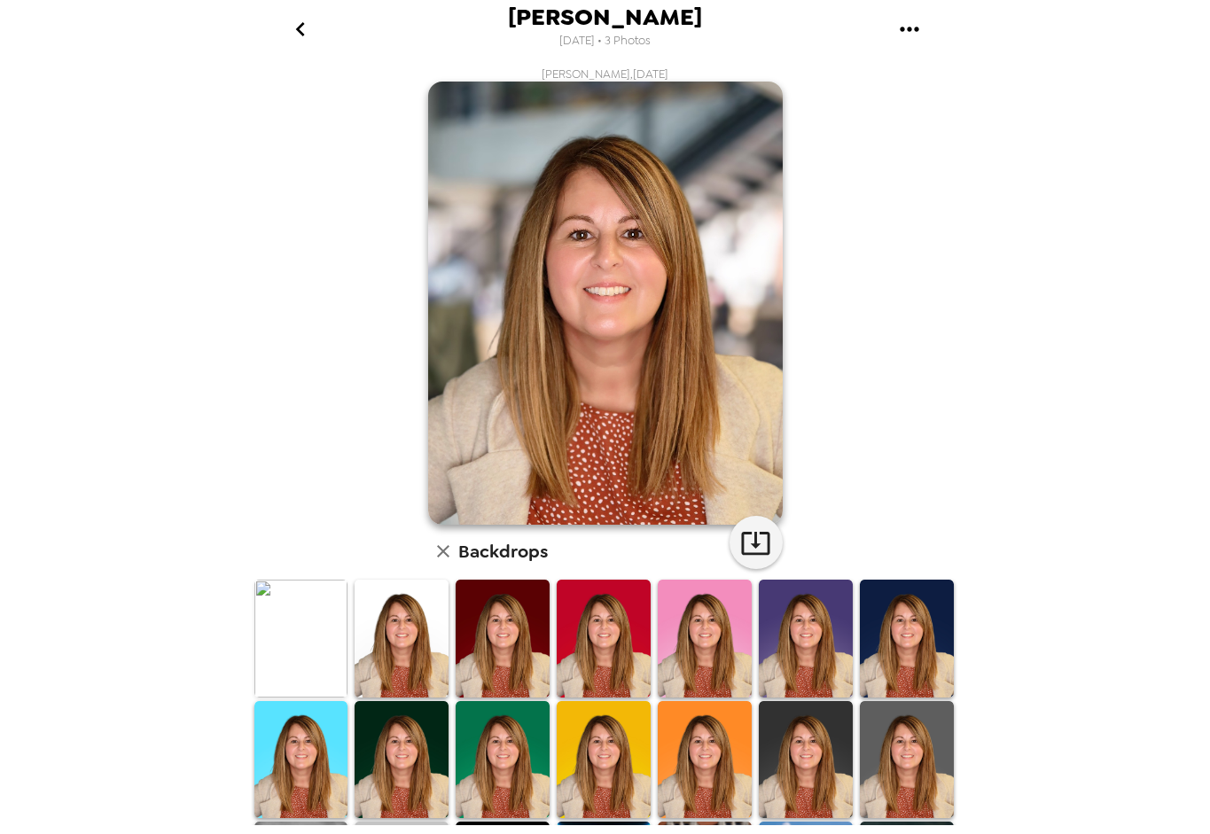
click at [304, 27] on icon "go back" at bounding box center [300, 29] width 28 height 28
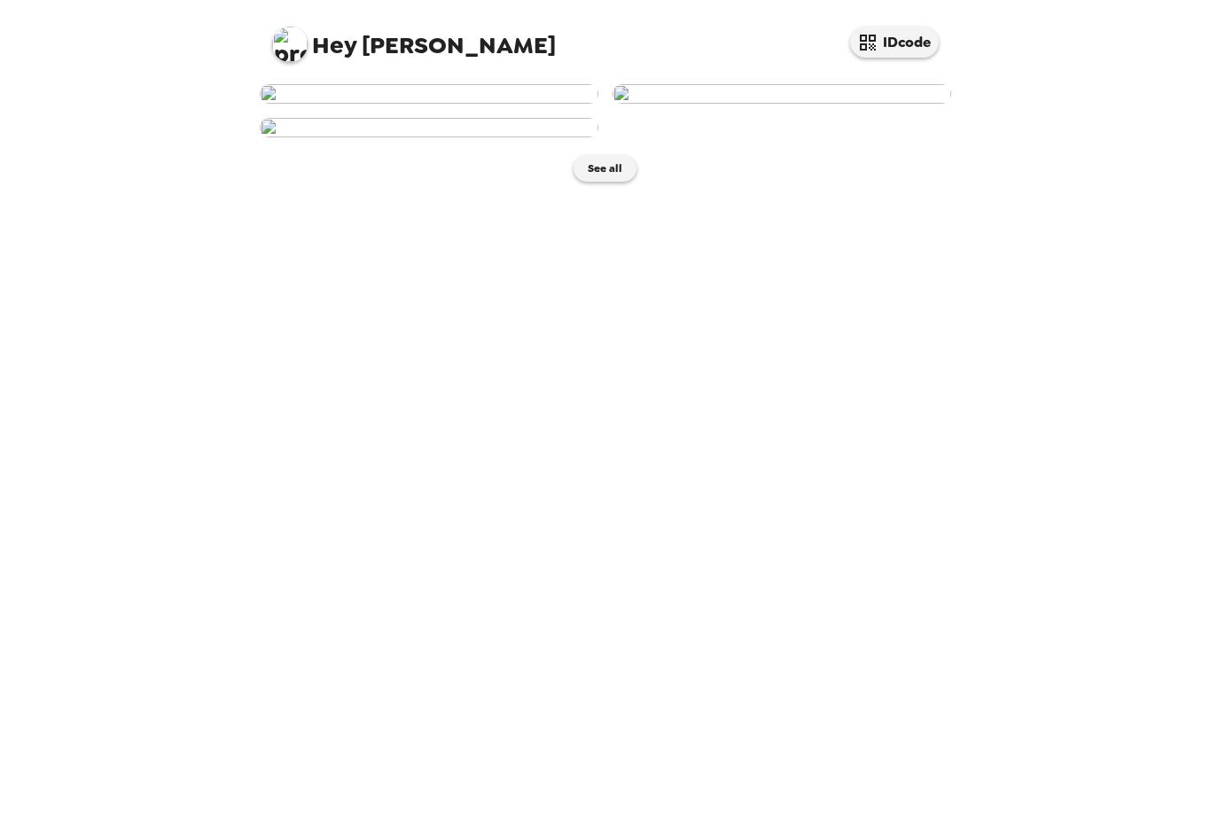
click at [404, 104] on img at bounding box center [429, 93] width 339 height 19
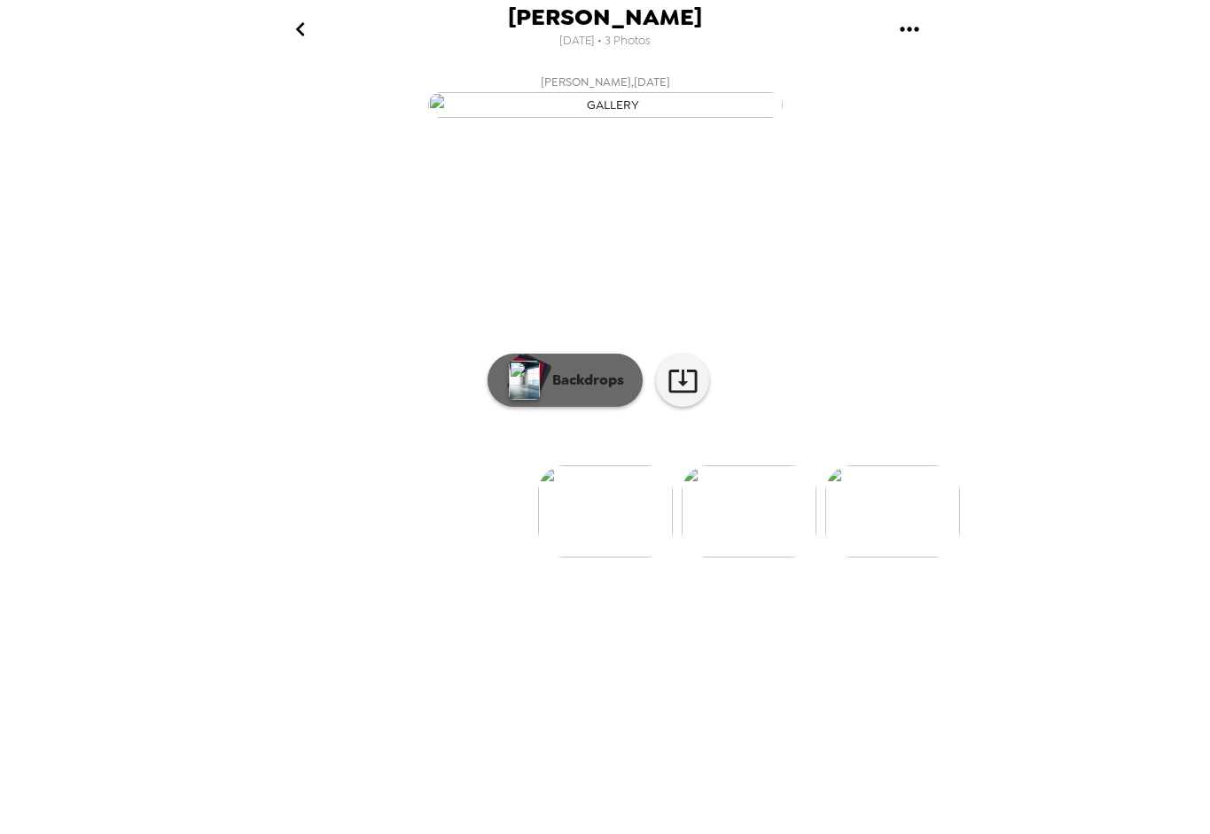
click at [589, 407] on button "Backdrops" at bounding box center [564, 380] width 155 height 53
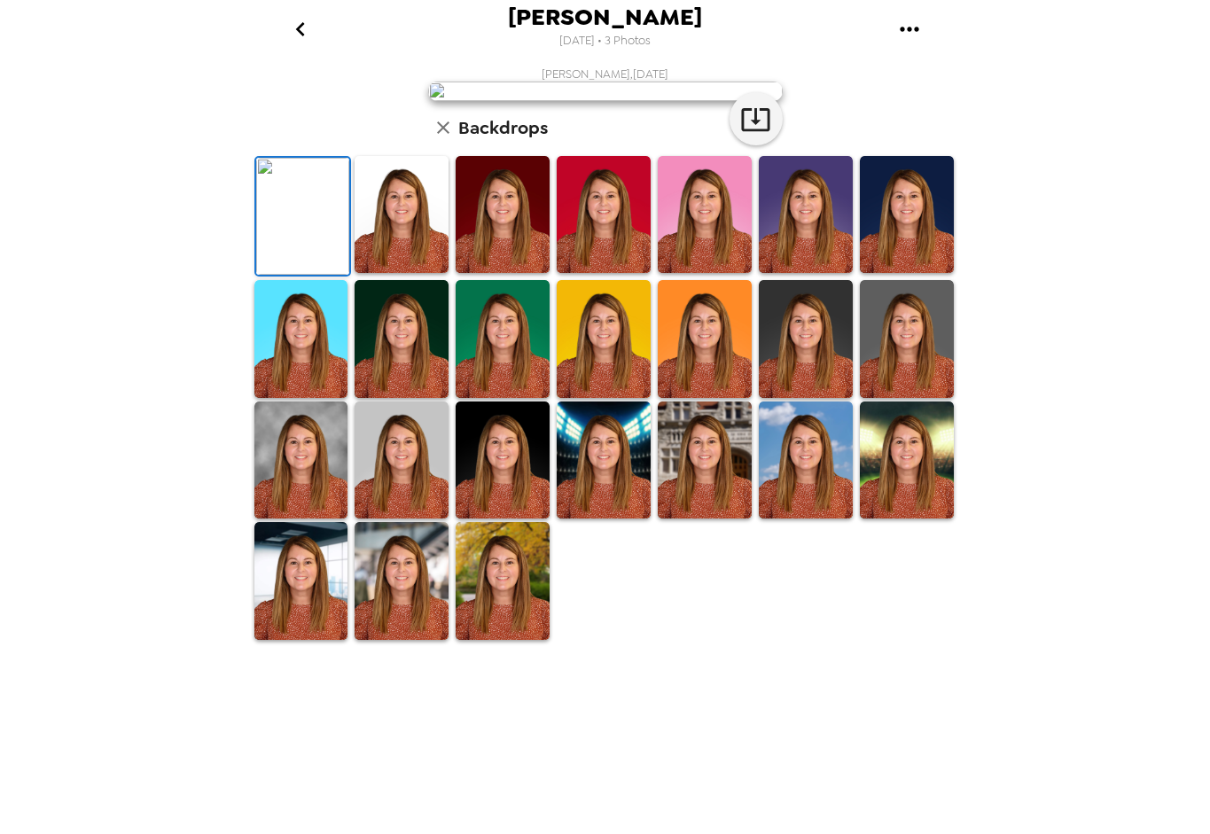
click at [385, 639] on img at bounding box center [401, 580] width 94 height 117
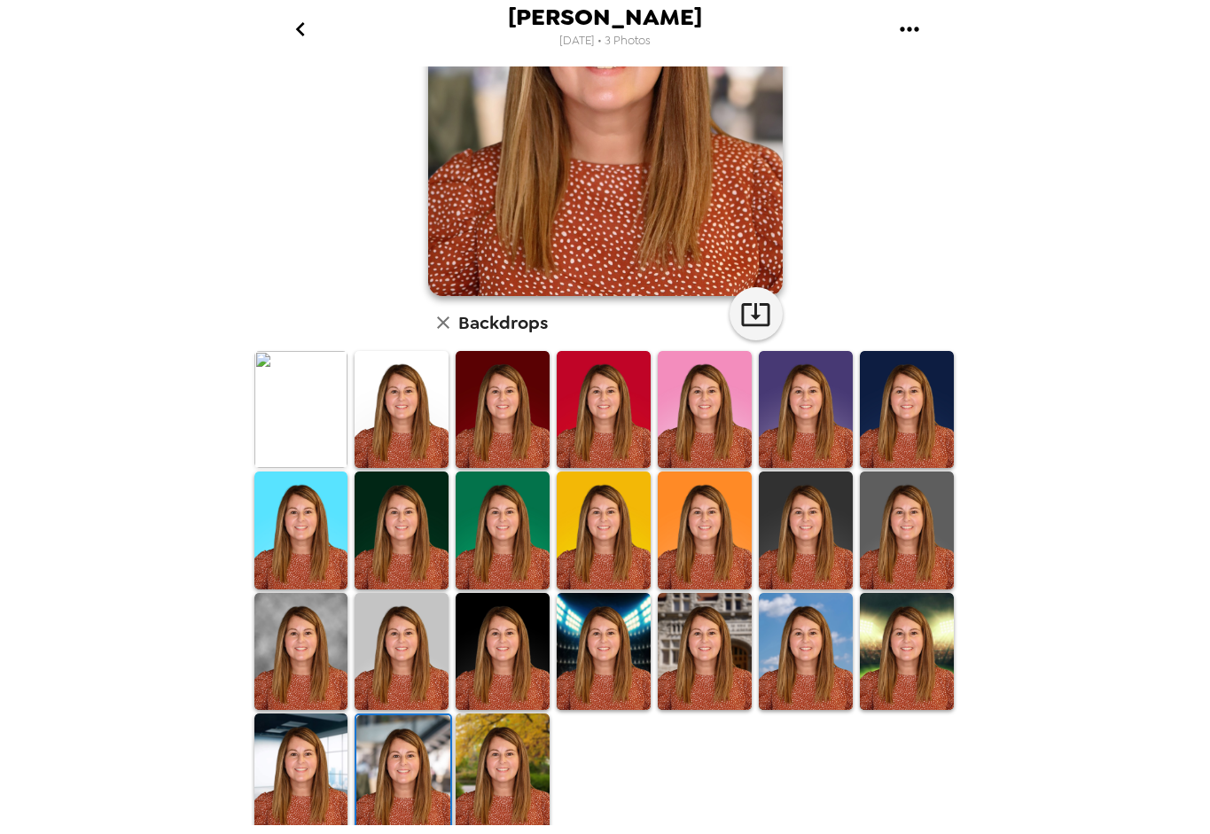
scroll to position [230, 0]
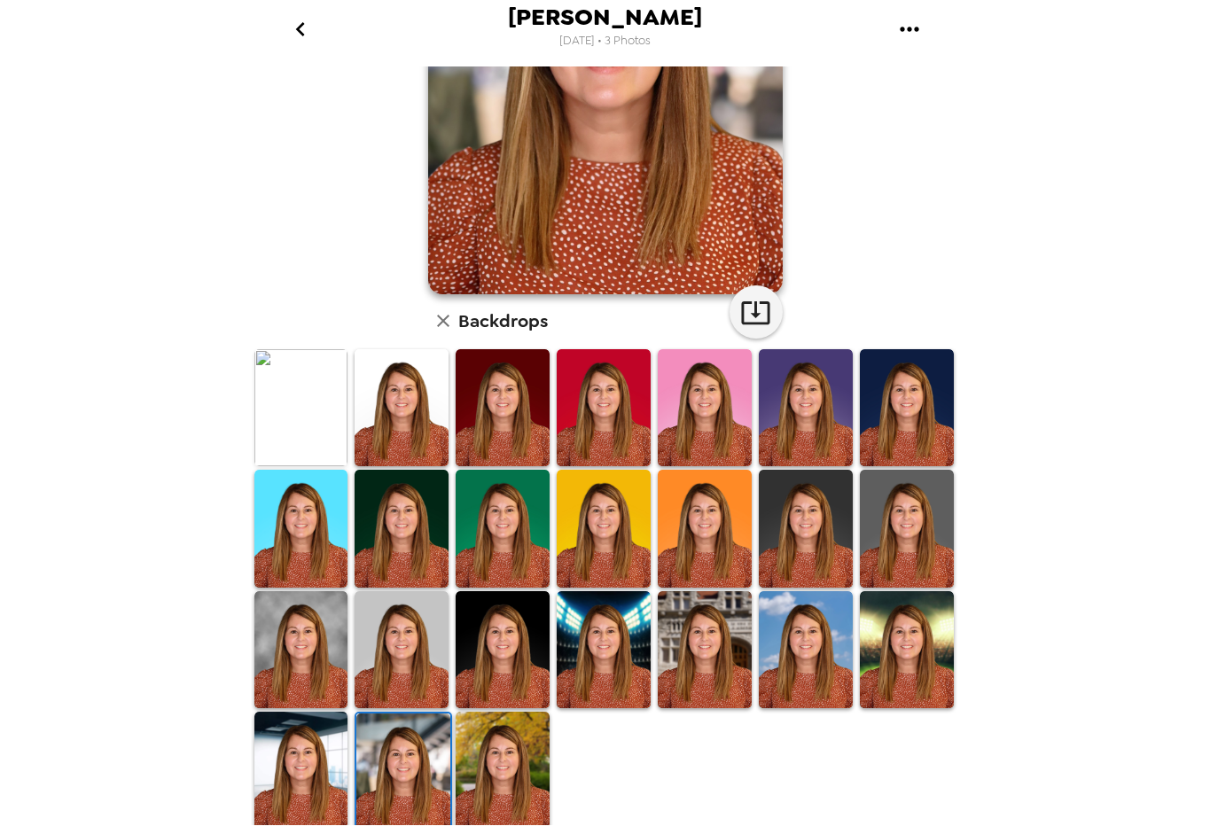
click at [317, 755] on img at bounding box center [301, 770] width 94 height 117
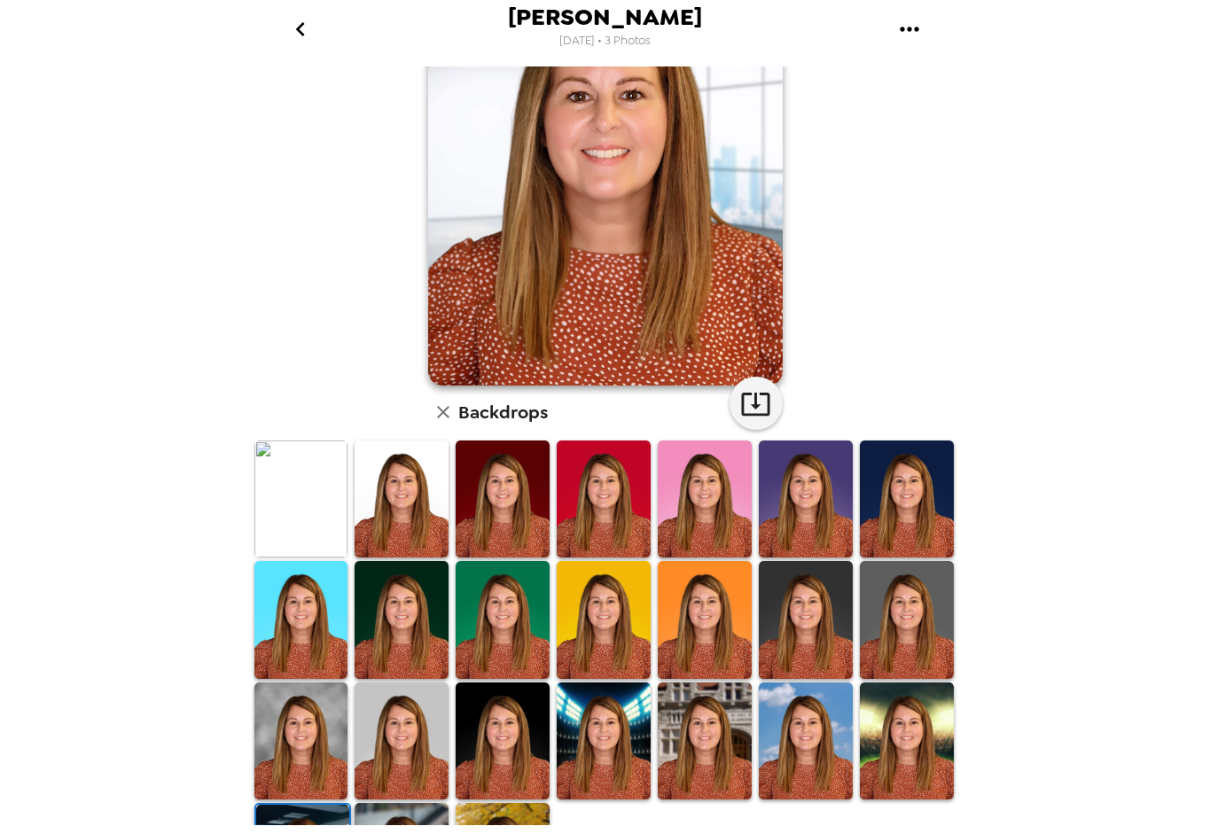
scroll to position [0, 0]
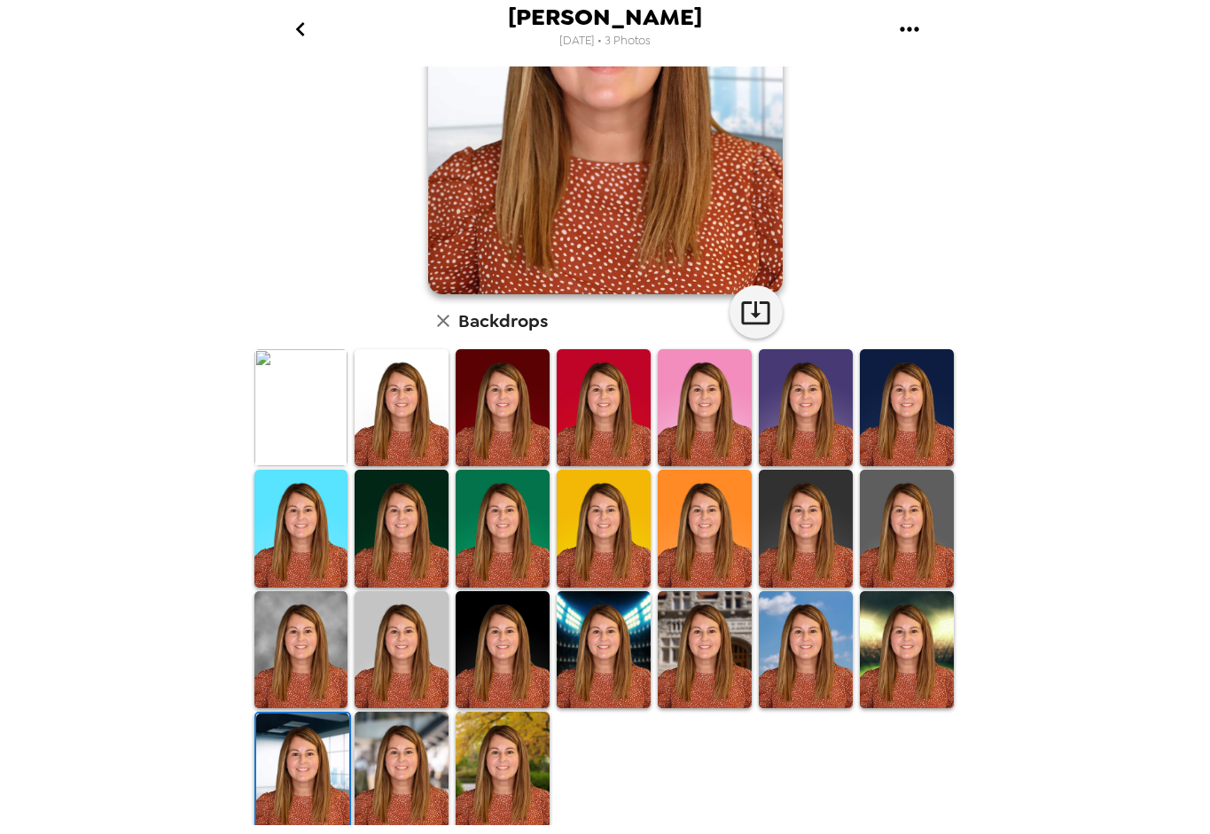
click at [422, 732] on img at bounding box center [401, 770] width 94 height 117
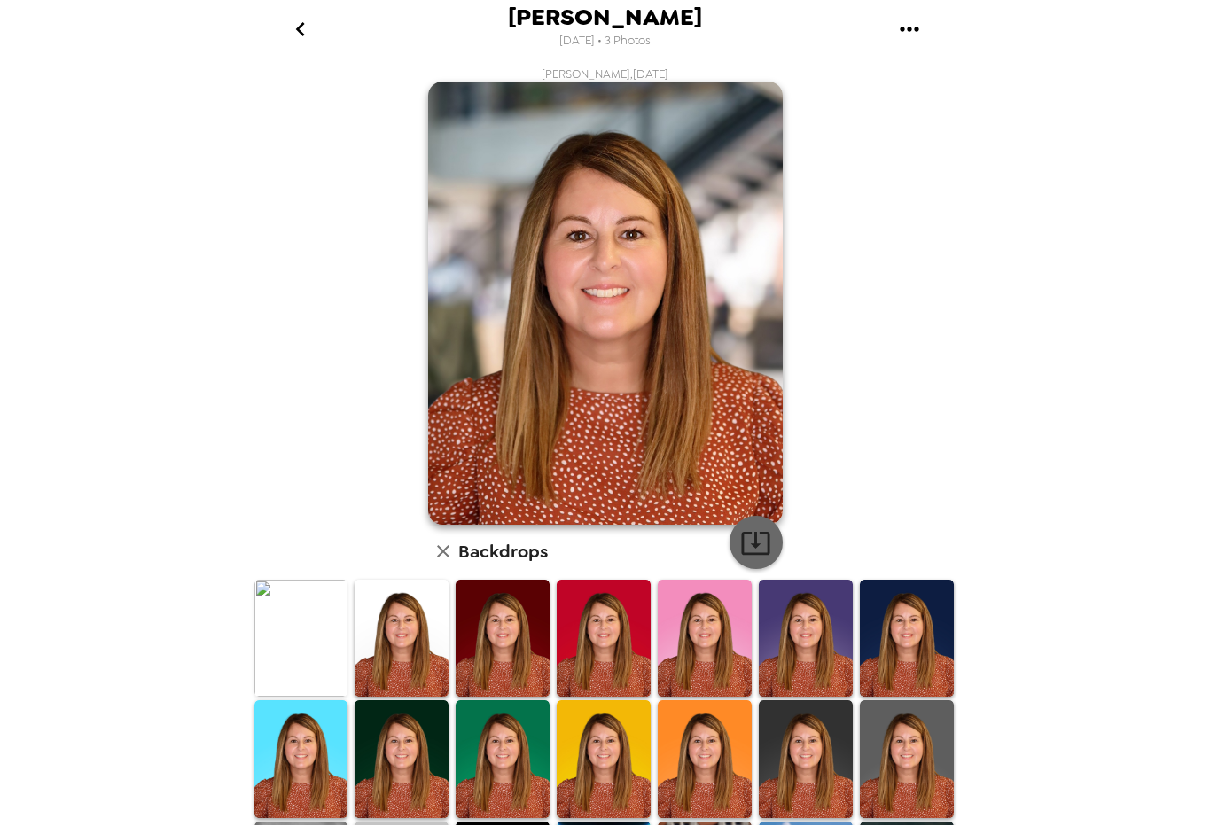
click at [742, 548] on icon "button" at bounding box center [755, 542] width 31 height 31
click at [301, 23] on icon "go back" at bounding box center [300, 29] width 28 height 28
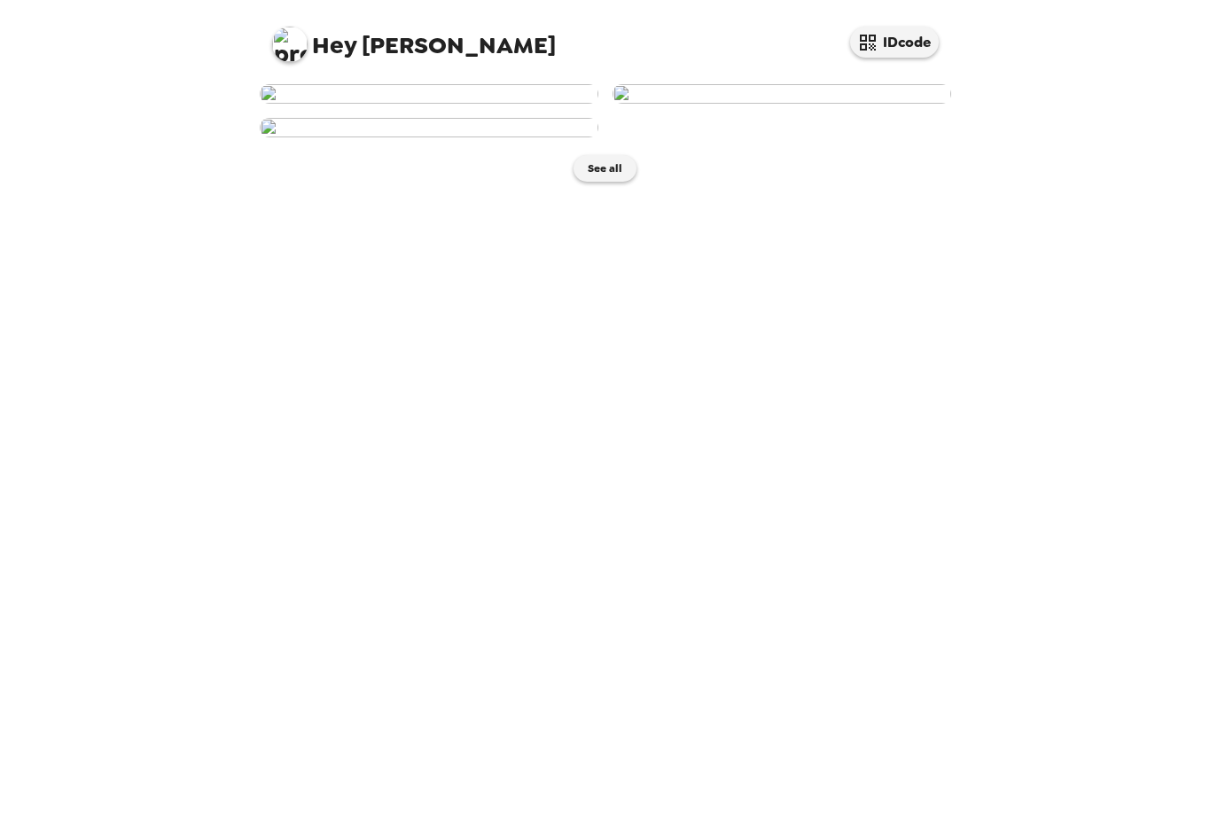
click at [743, 104] on img at bounding box center [781, 93] width 339 height 19
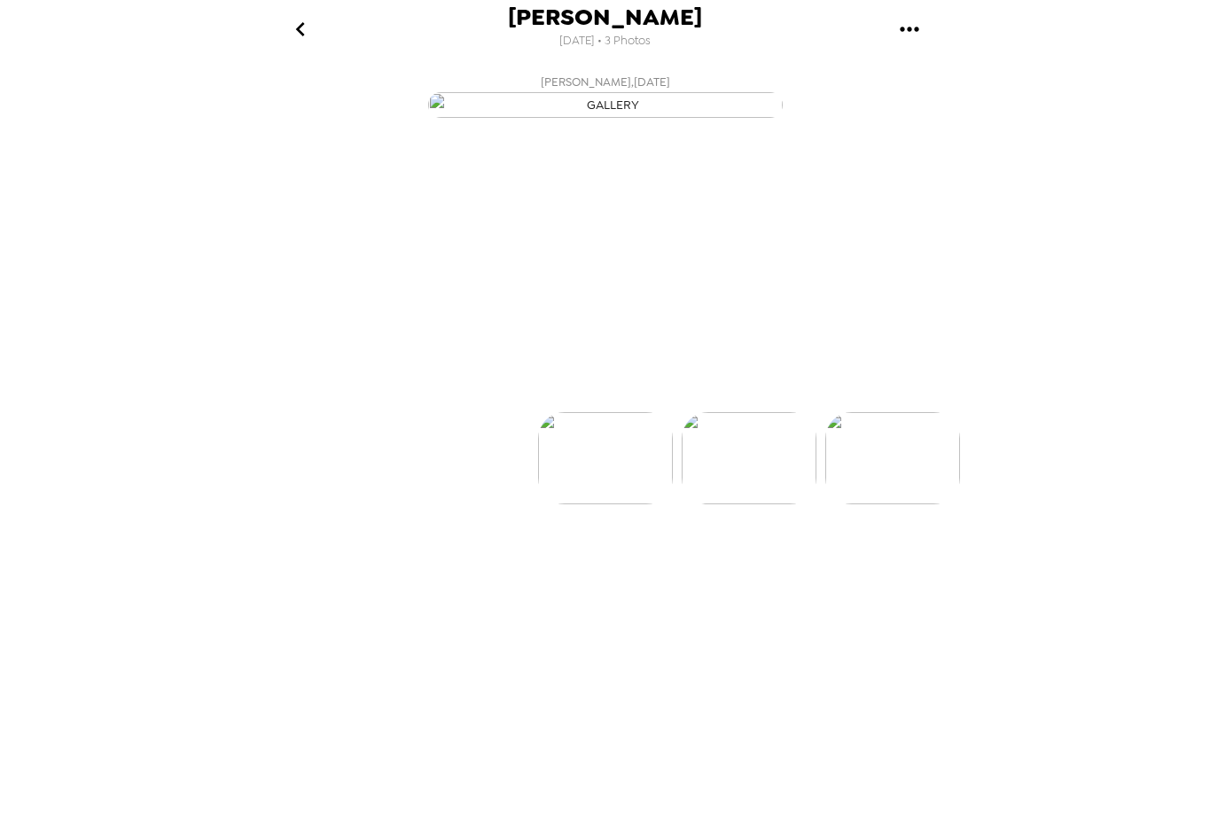
scroll to position [0, 143]
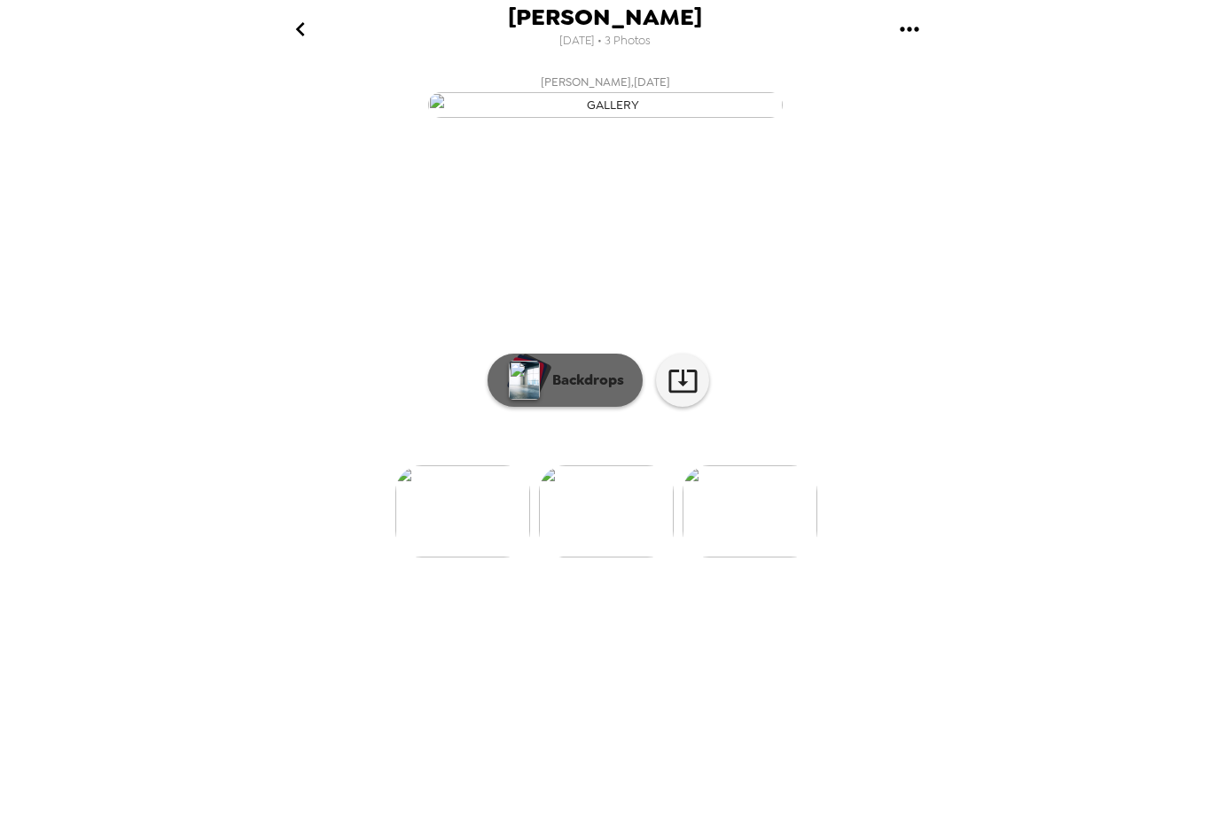
click at [592, 391] on p "Backdrops" at bounding box center [583, 380] width 81 height 21
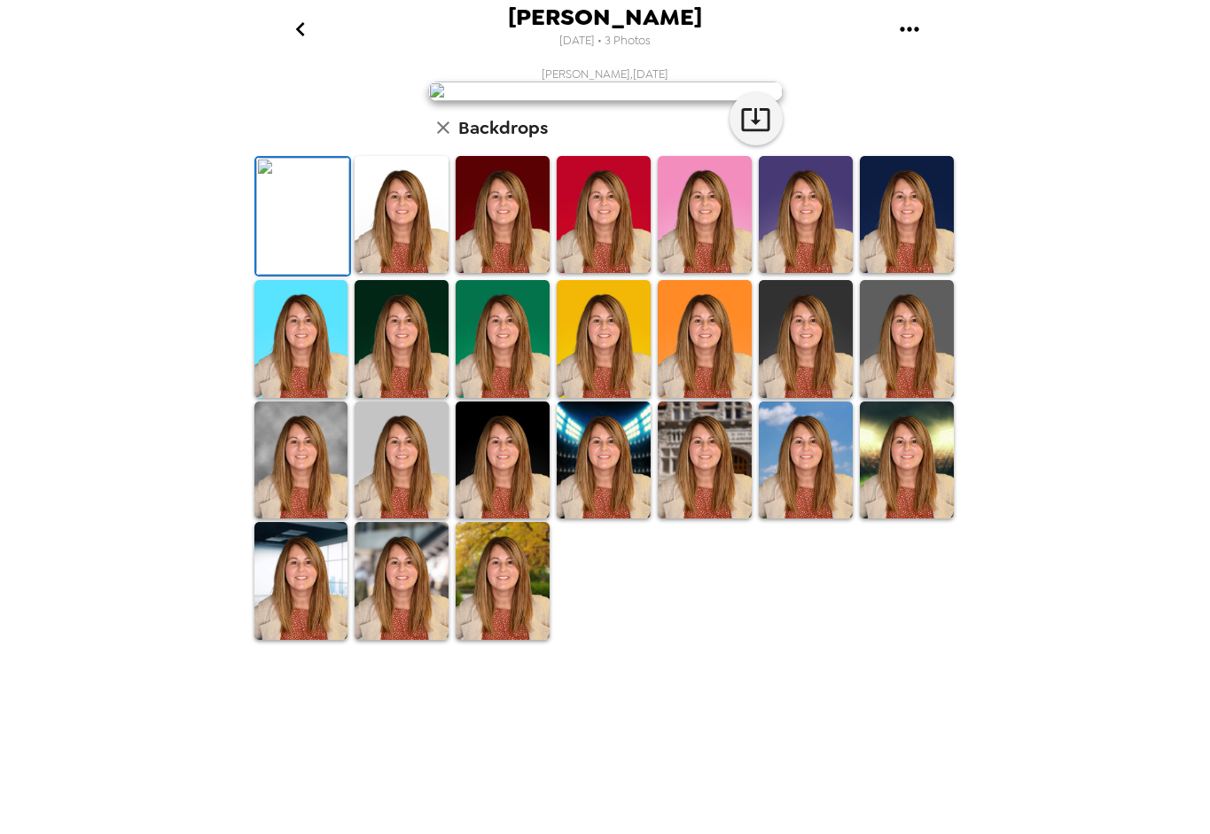
scroll to position [231, 0]
click at [398, 639] on img at bounding box center [401, 580] width 94 height 117
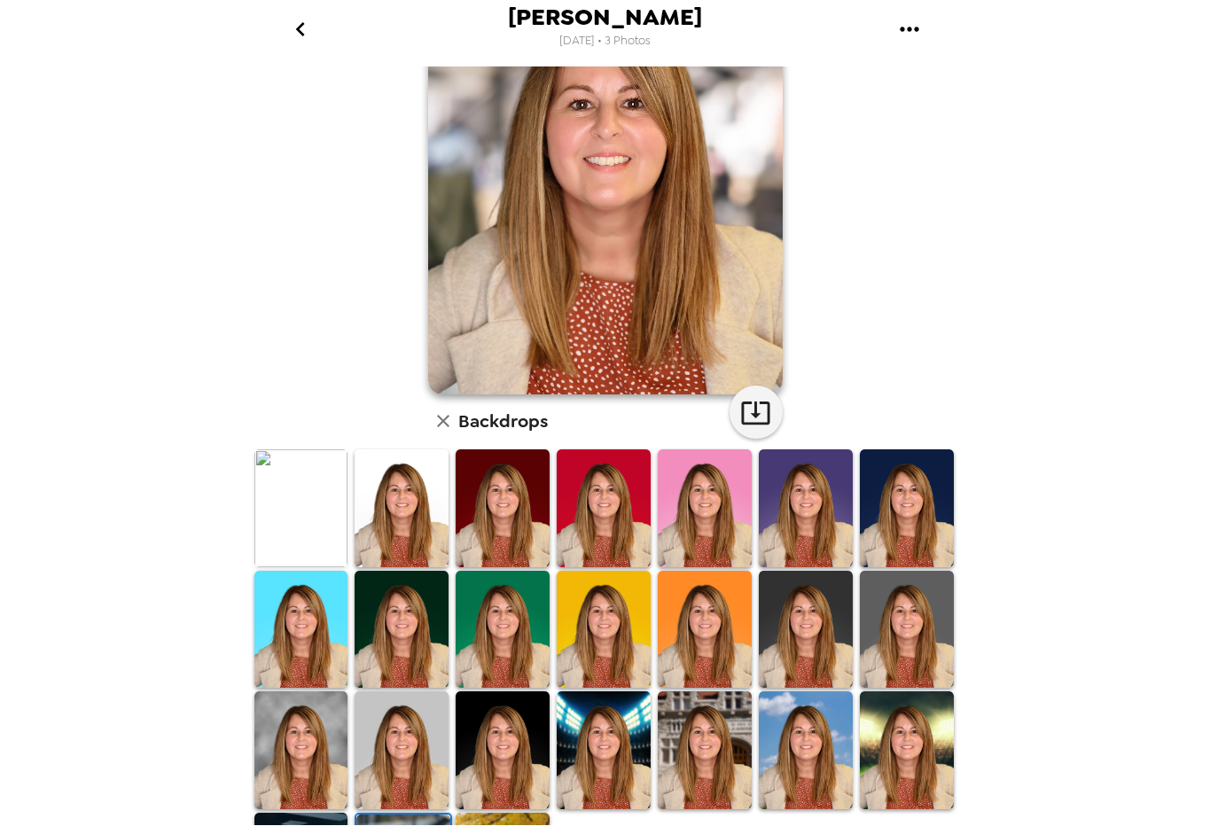
scroll to position [0, 0]
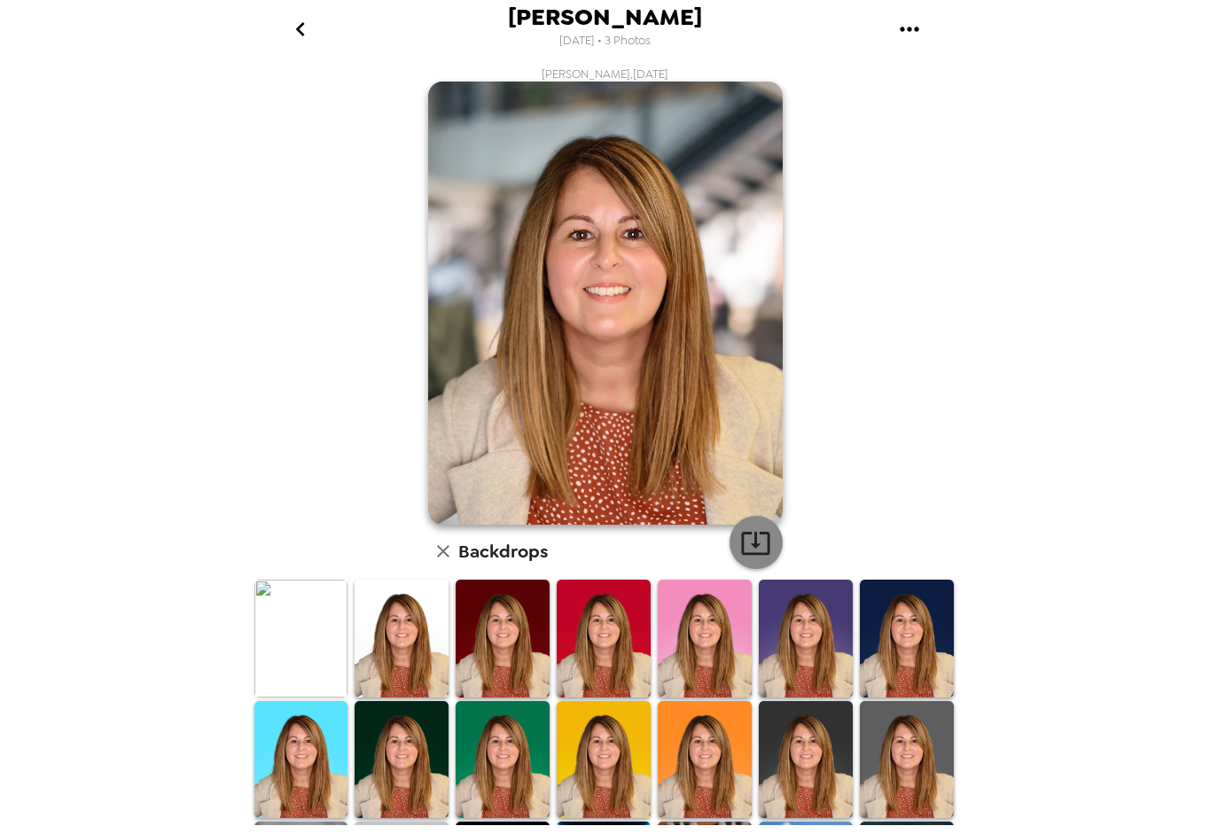
click at [743, 544] on icon "button" at bounding box center [755, 542] width 31 height 31
click at [305, 27] on icon "go back" at bounding box center [300, 29] width 28 height 28
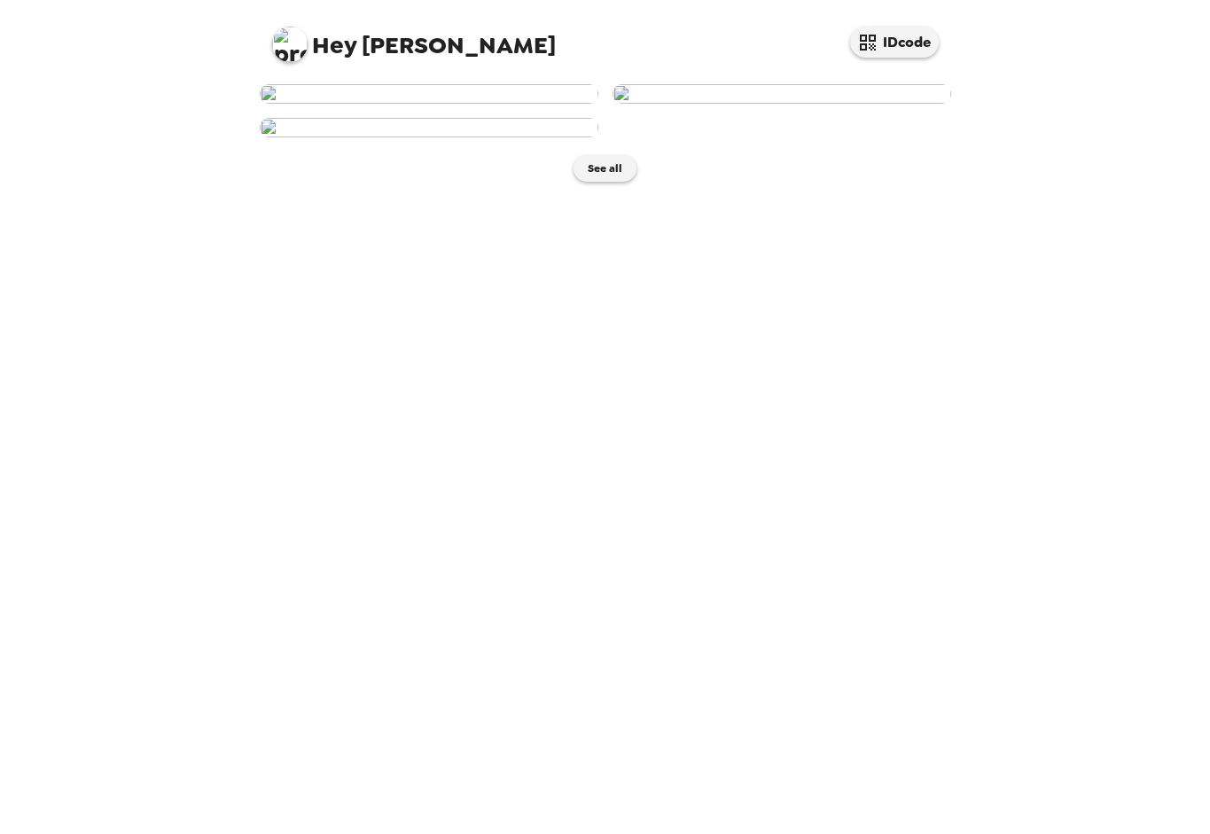
click at [420, 137] on img at bounding box center [429, 127] width 339 height 19
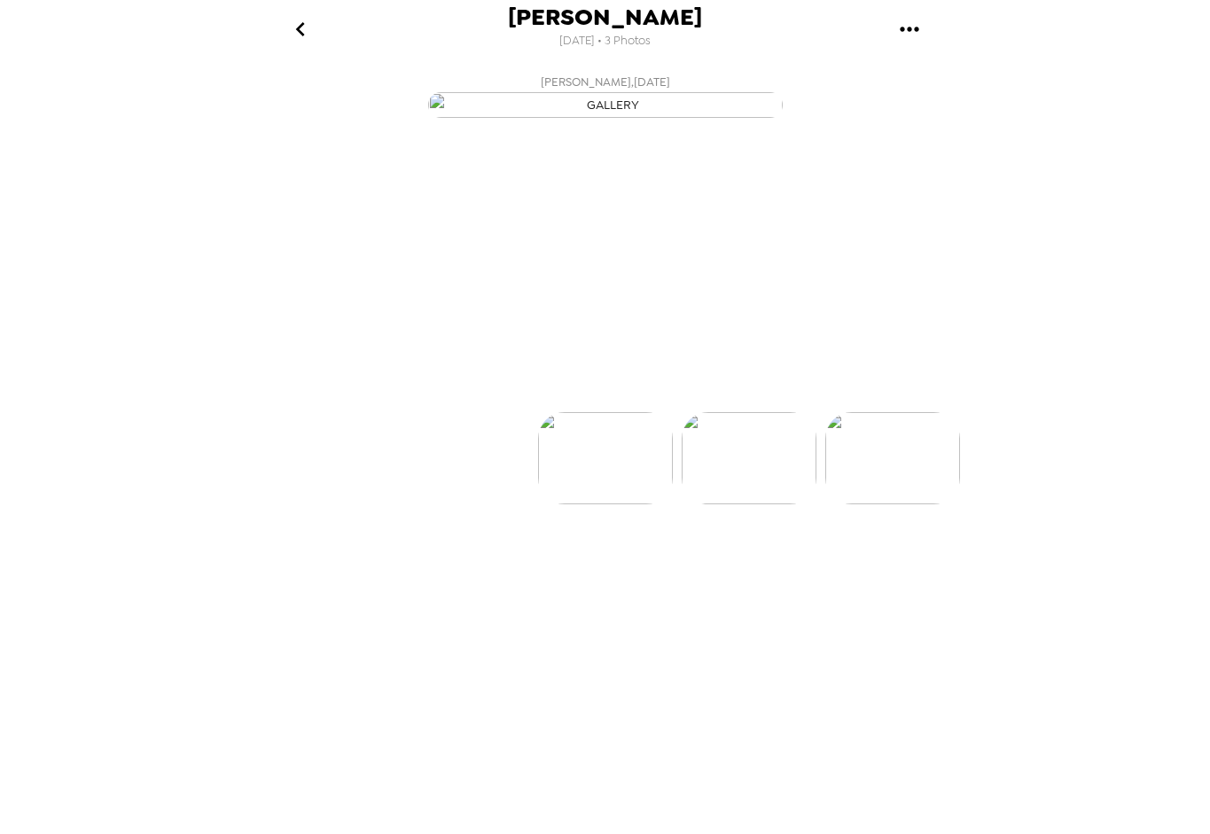
scroll to position [0, 284]
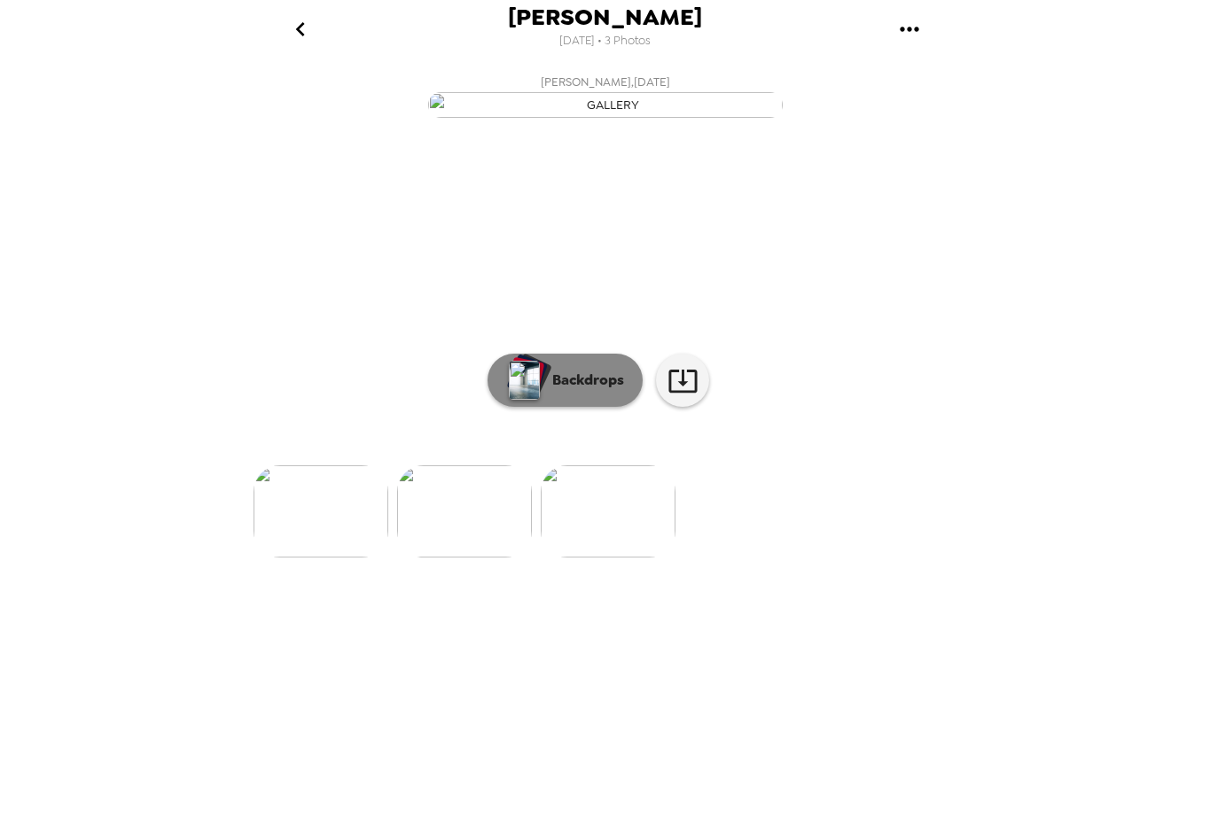
drag, startPoint x: 604, startPoint y: 569, endPoint x: 613, endPoint y: 570, distance: 8.9
click at [613, 391] on p "Backdrops" at bounding box center [583, 380] width 81 height 21
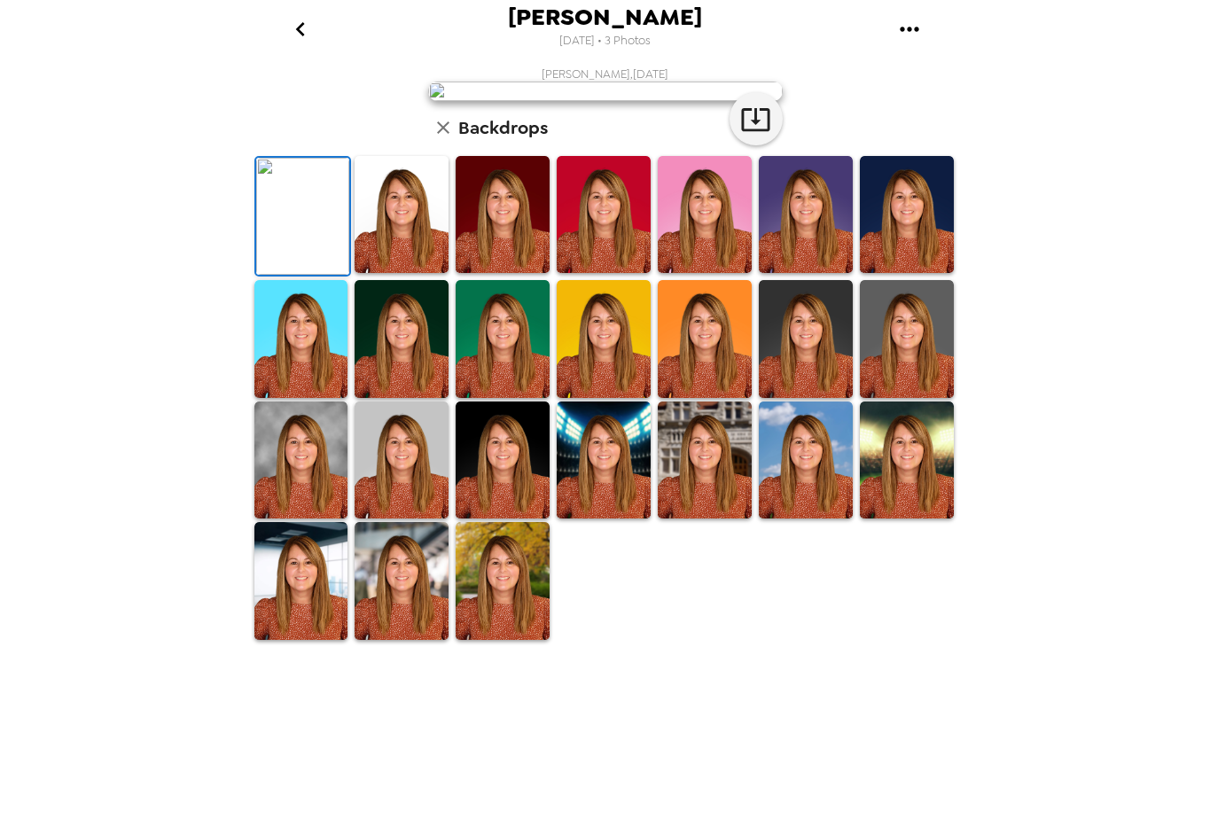
scroll to position [231, 0]
click at [423, 639] on img at bounding box center [401, 580] width 94 height 117
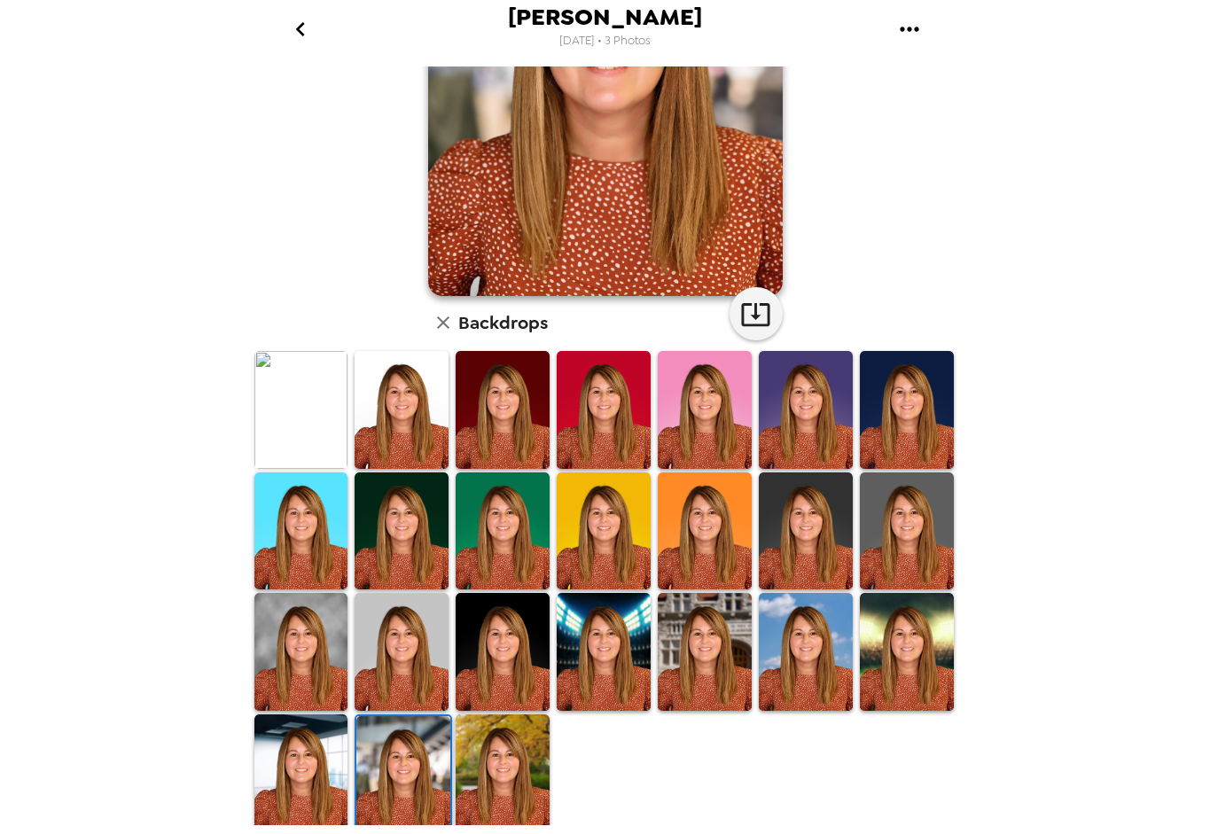
scroll to position [230, 0]
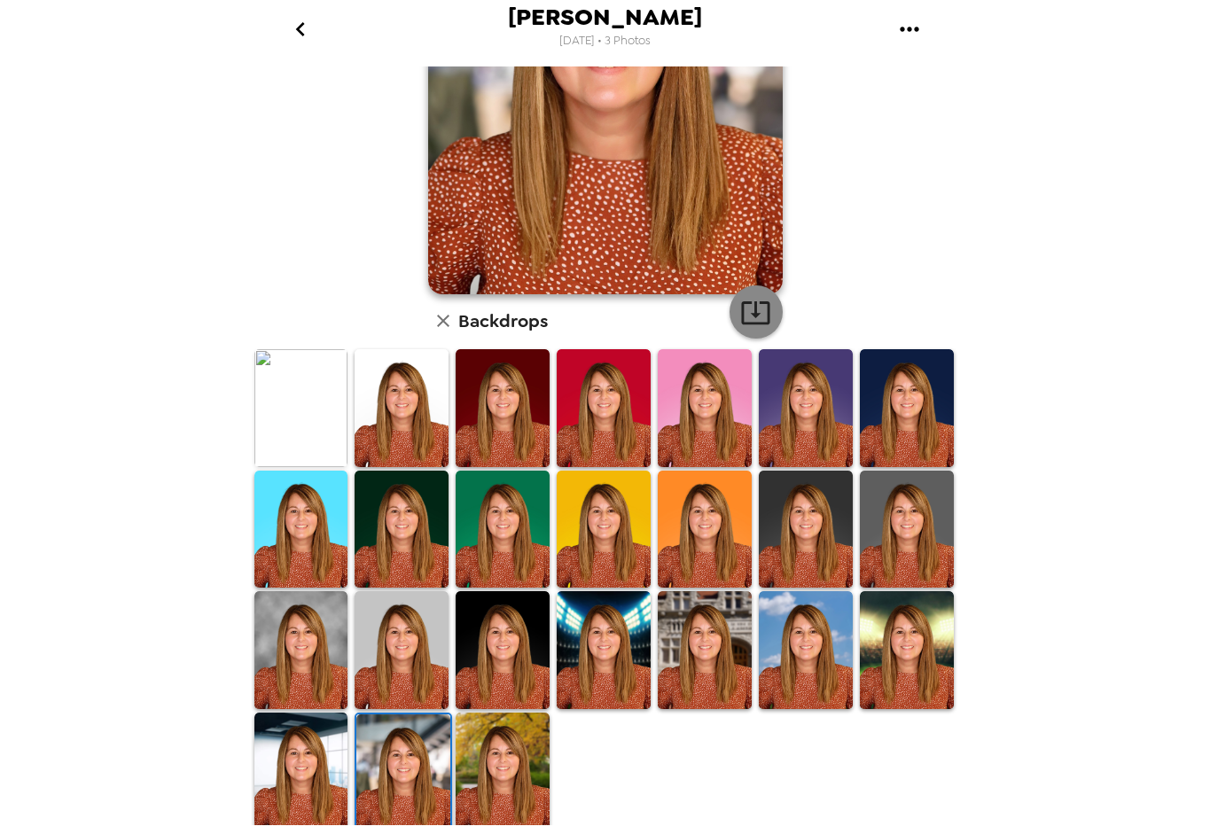
click at [758, 308] on icon "button" at bounding box center [755, 312] width 31 height 31
drag, startPoint x: 523, startPoint y: 756, endPoint x: 637, endPoint y: 646, distance: 158.6
click at [523, 756] on img at bounding box center [502, 770] width 94 height 117
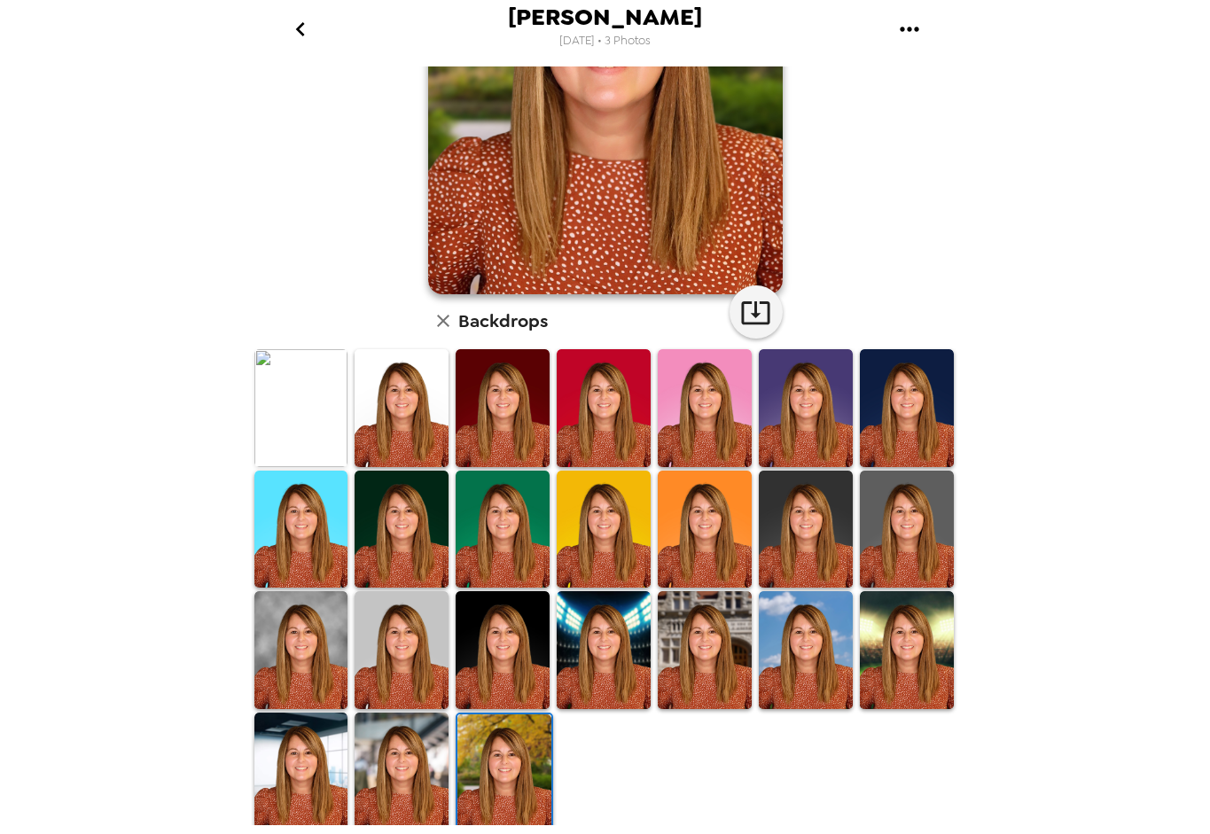
click at [507, 753] on img at bounding box center [504, 772] width 94 height 117
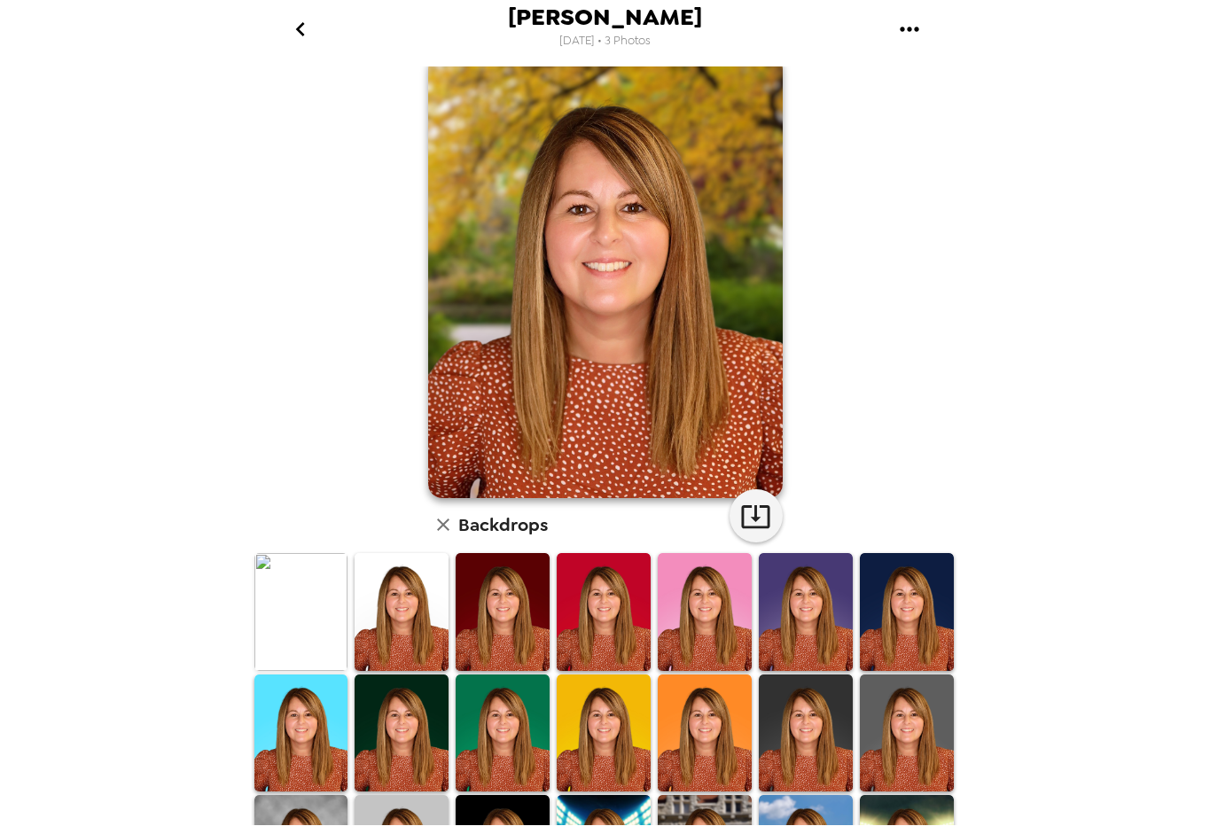
scroll to position [0, 0]
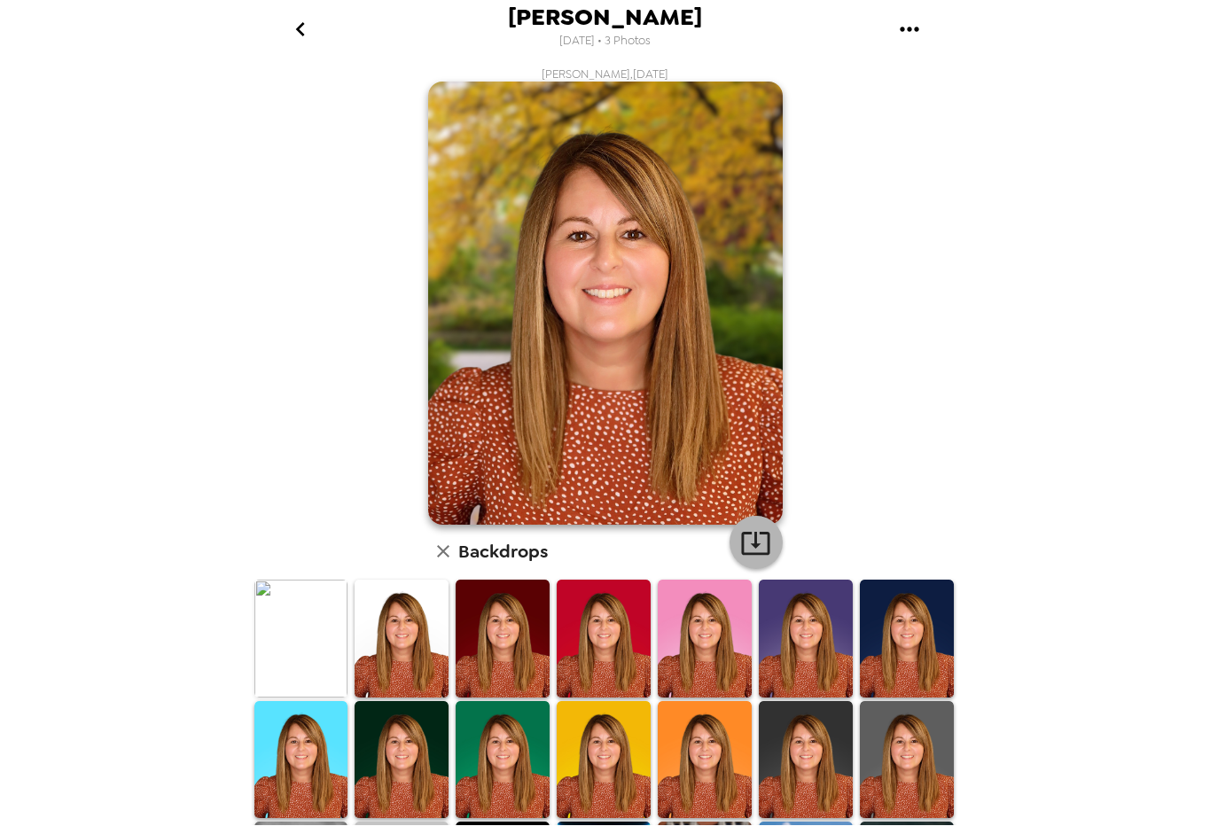
click at [752, 550] on icon "button" at bounding box center [755, 542] width 31 height 31
click at [297, 27] on icon "go back" at bounding box center [300, 29] width 28 height 28
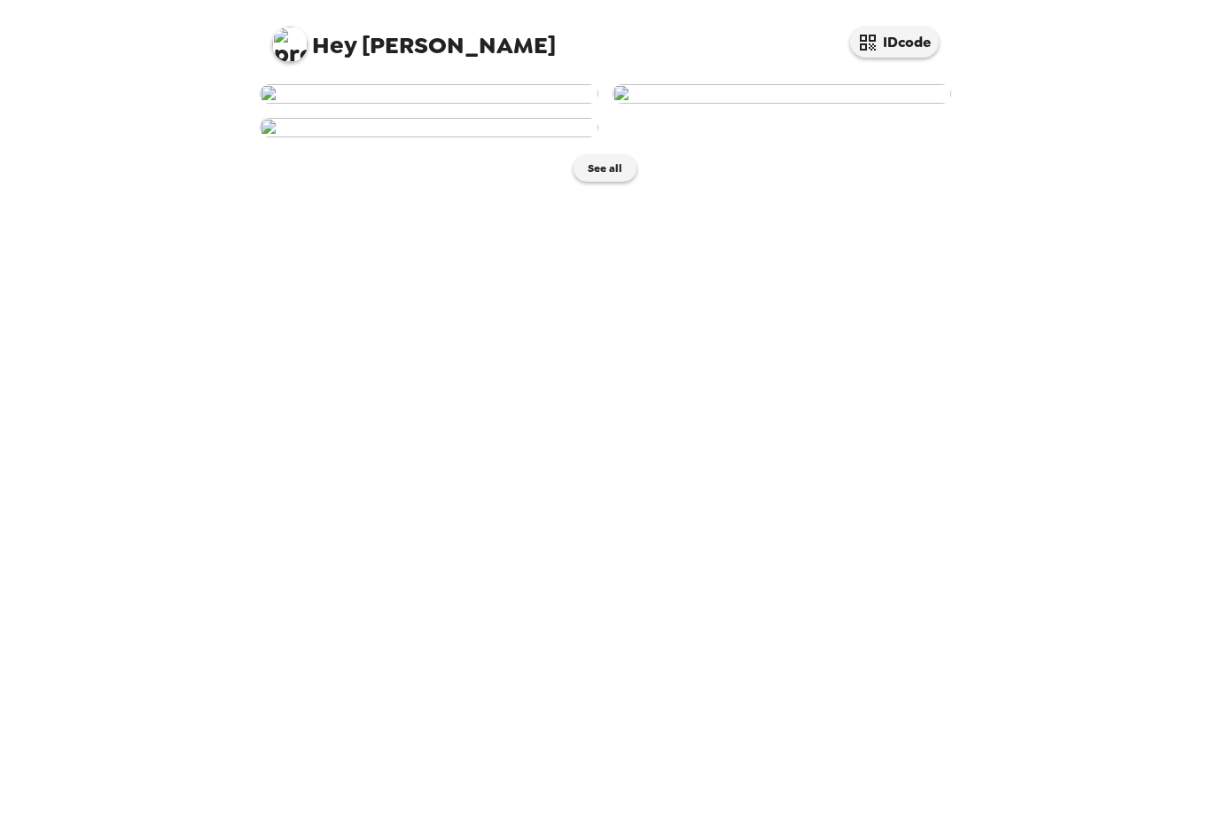
click at [751, 104] on img at bounding box center [781, 93] width 339 height 19
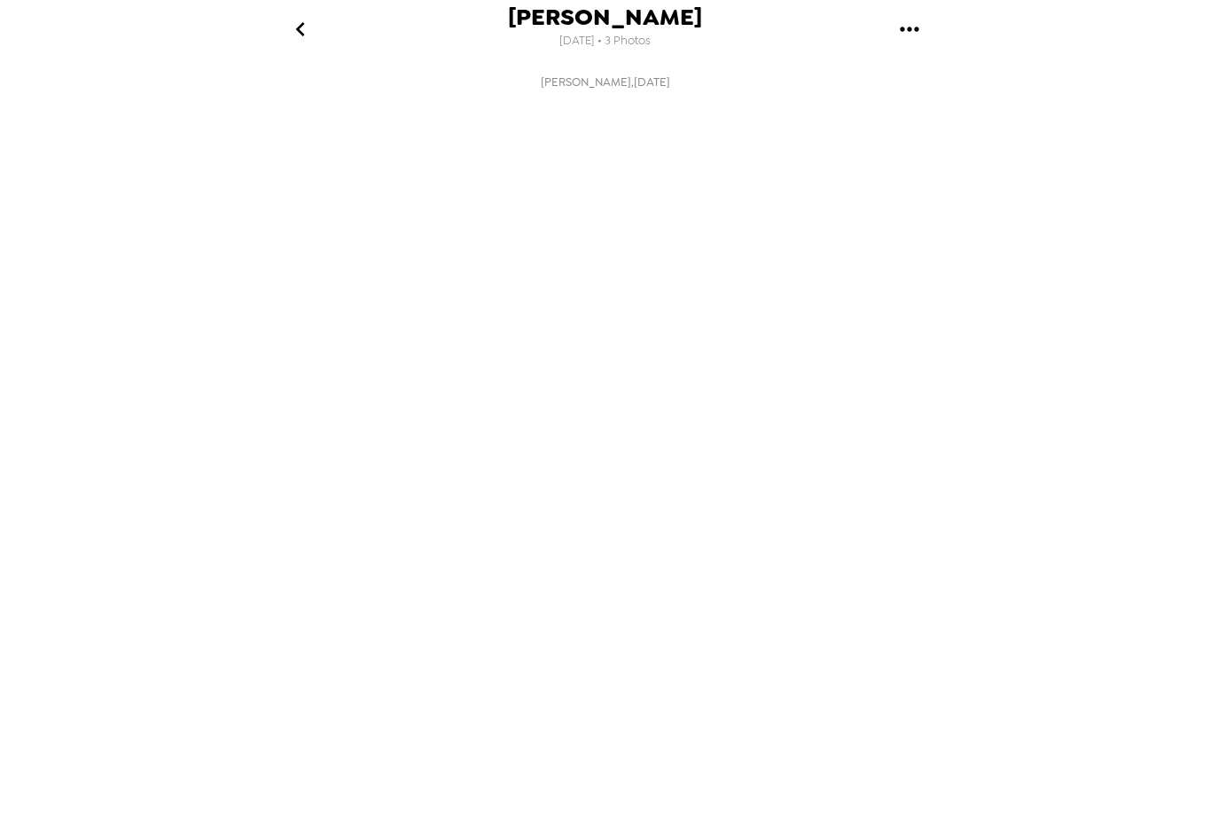
scroll to position [0, 143]
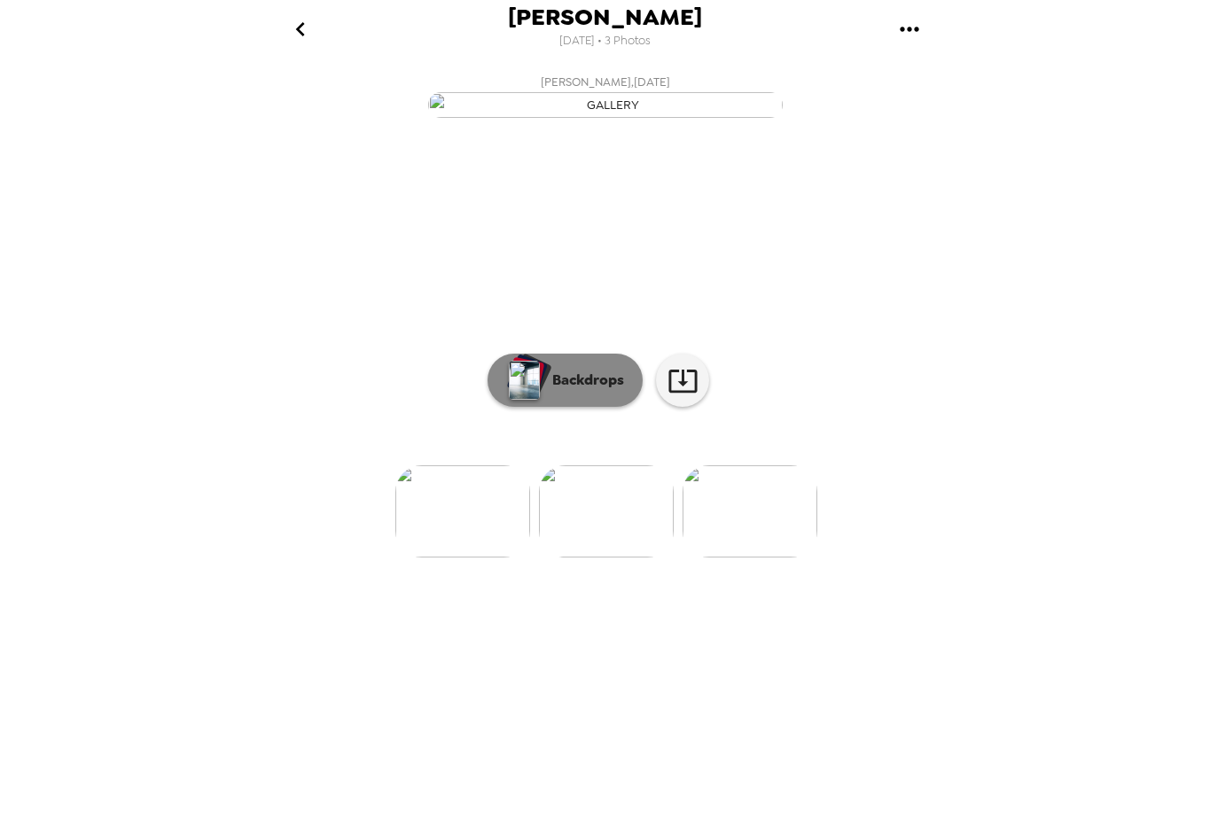
click at [594, 391] on p "Backdrops" at bounding box center [583, 380] width 81 height 21
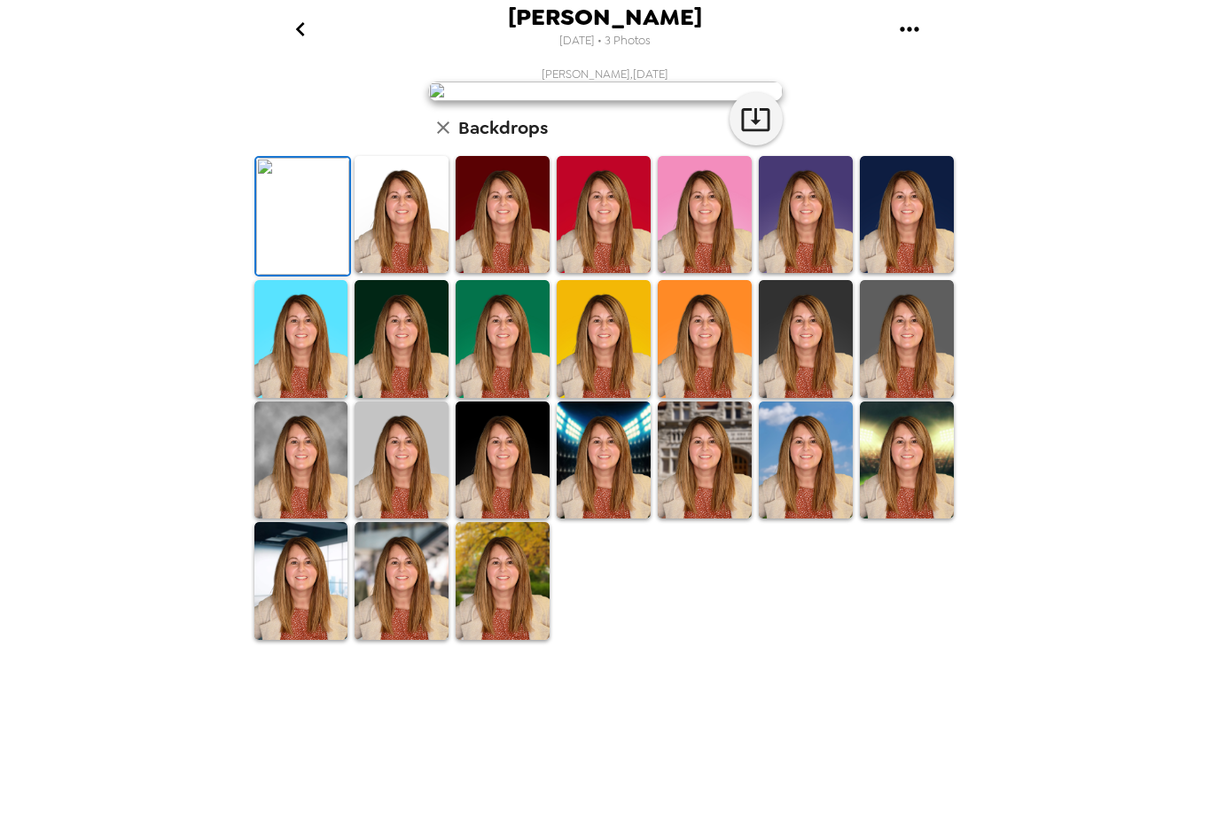
scroll to position [231, 0]
click at [504, 639] on img at bounding box center [502, 580] width 94 height 117
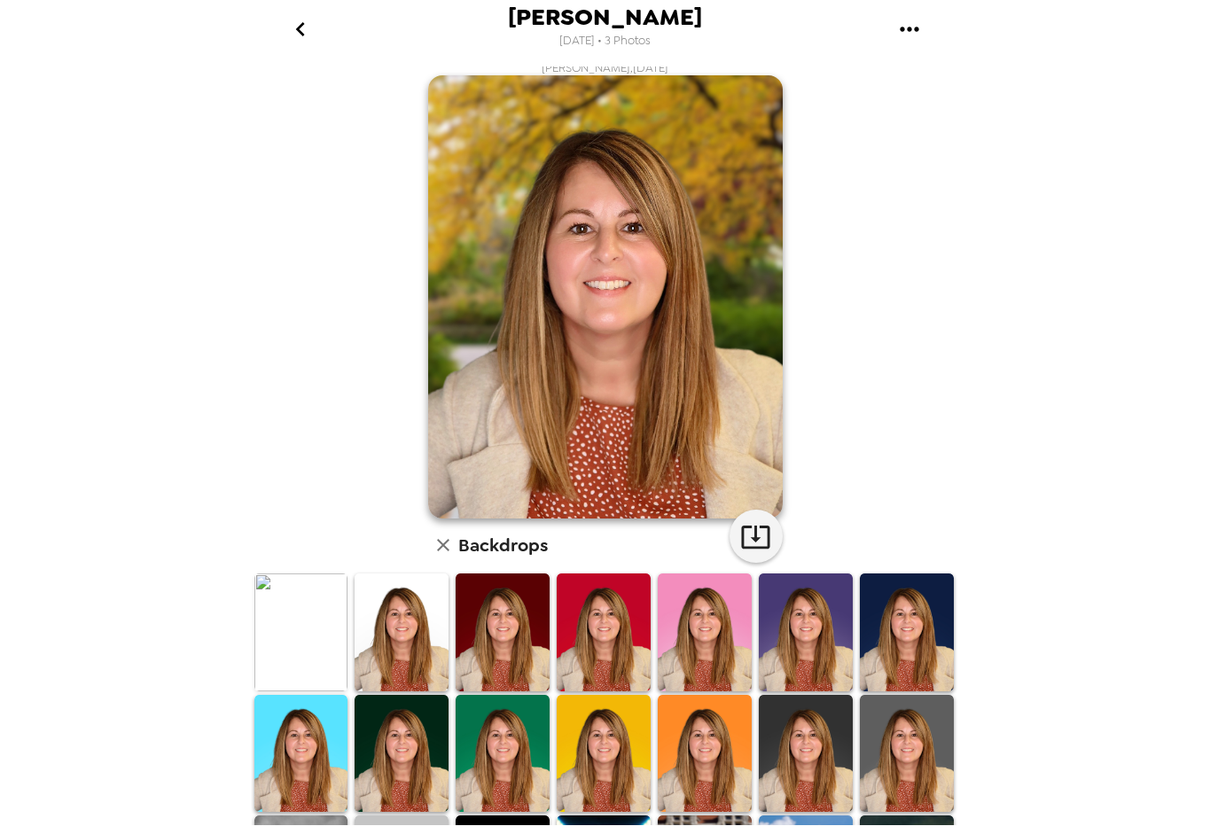
scroll to position [0, 0]
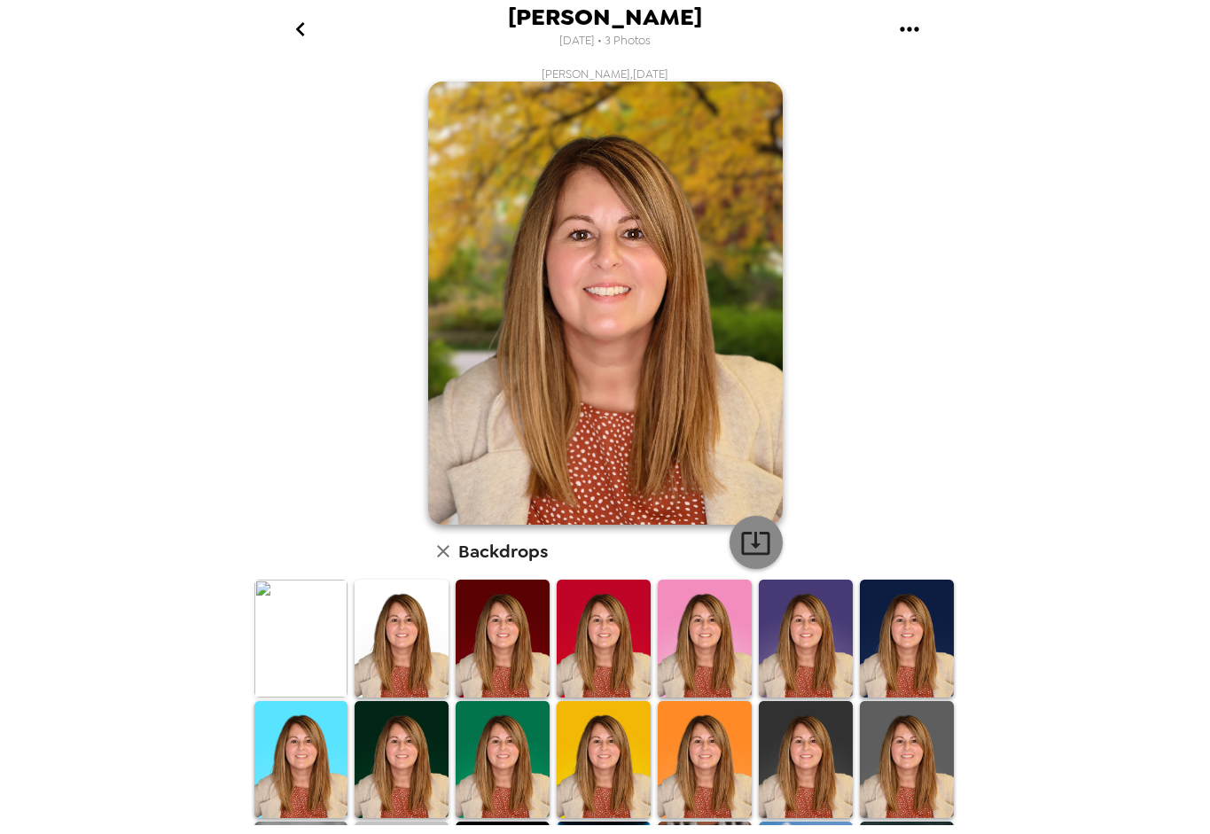
click at [748, 543] on icon "button" at bounding box center [755, 543] width 28 height 23
click at [311, 35] on icon "go back" at bounding box center [300, 29] width 28 height 28
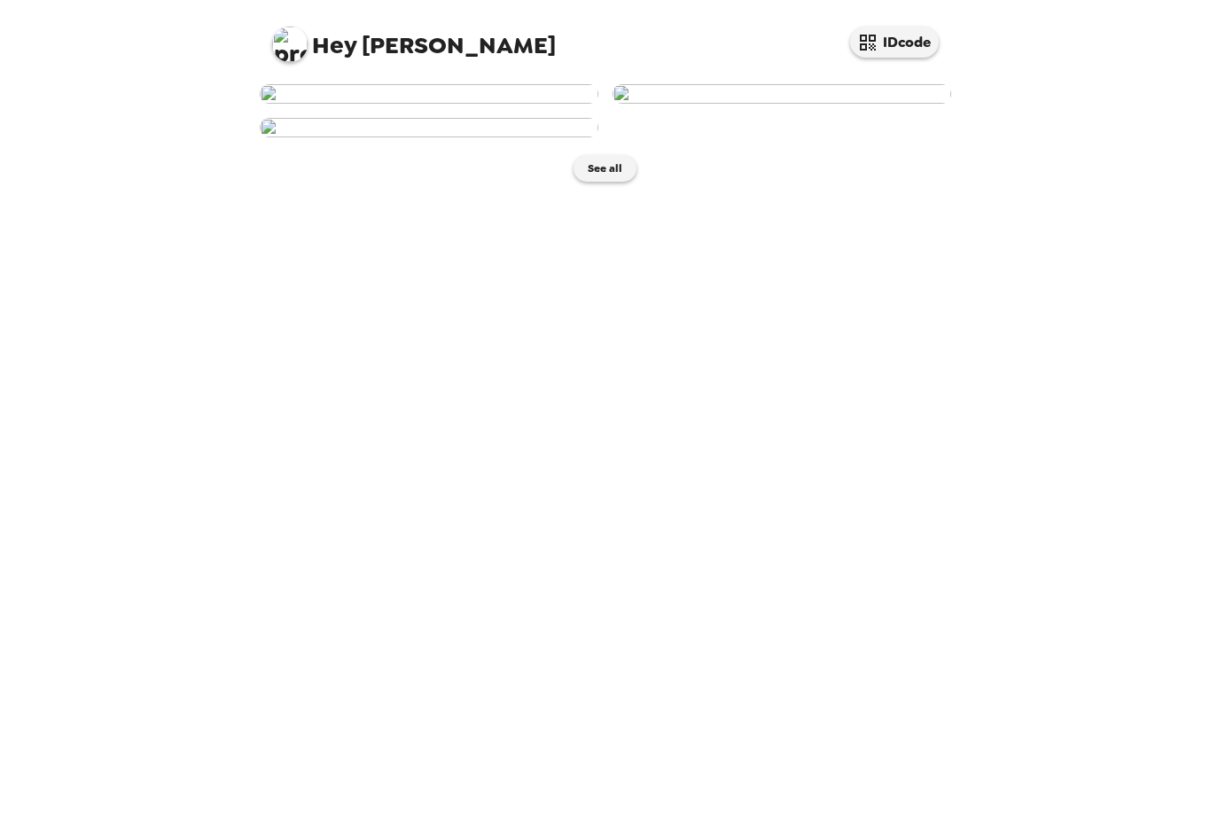
click at [427, 104] on img at bounding box center [429, 93] width 339 height 19
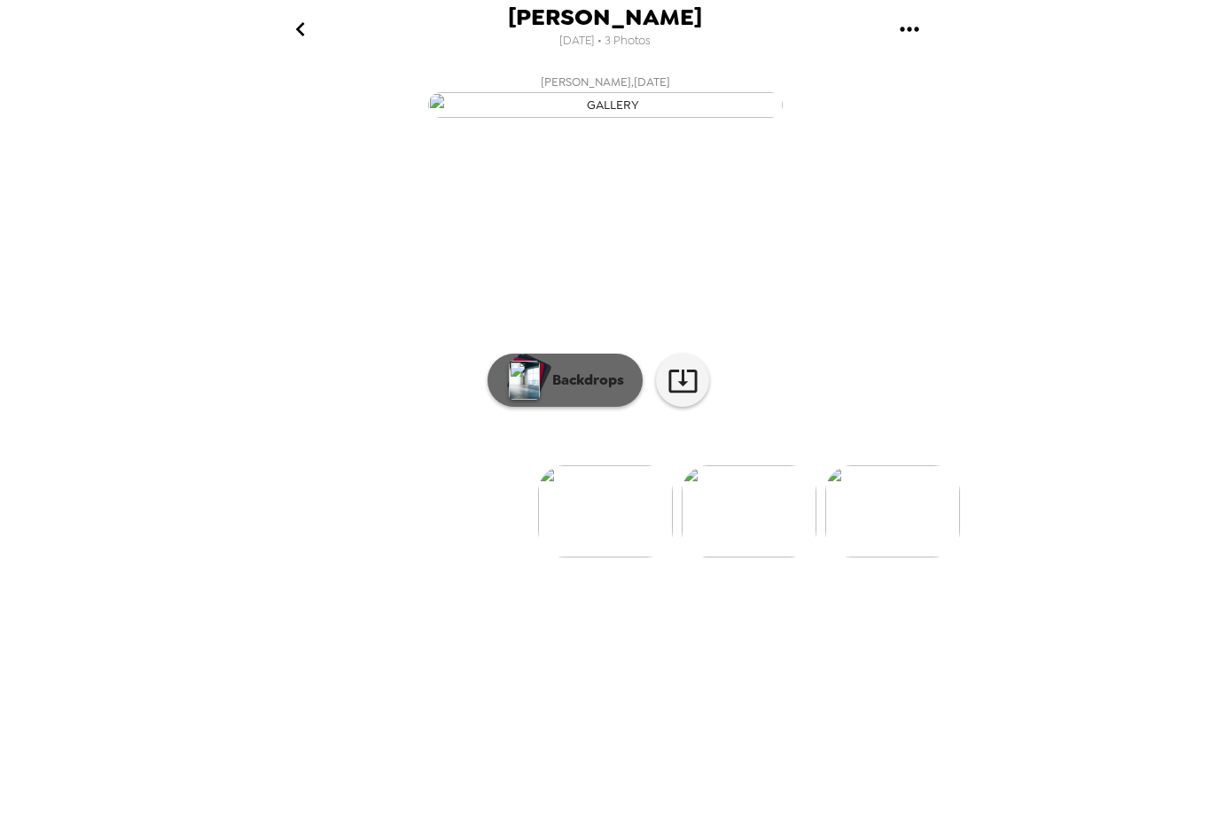
click at [605, 391] on p "Backdrops" at bounding box center [583, 380] width 81 height 21
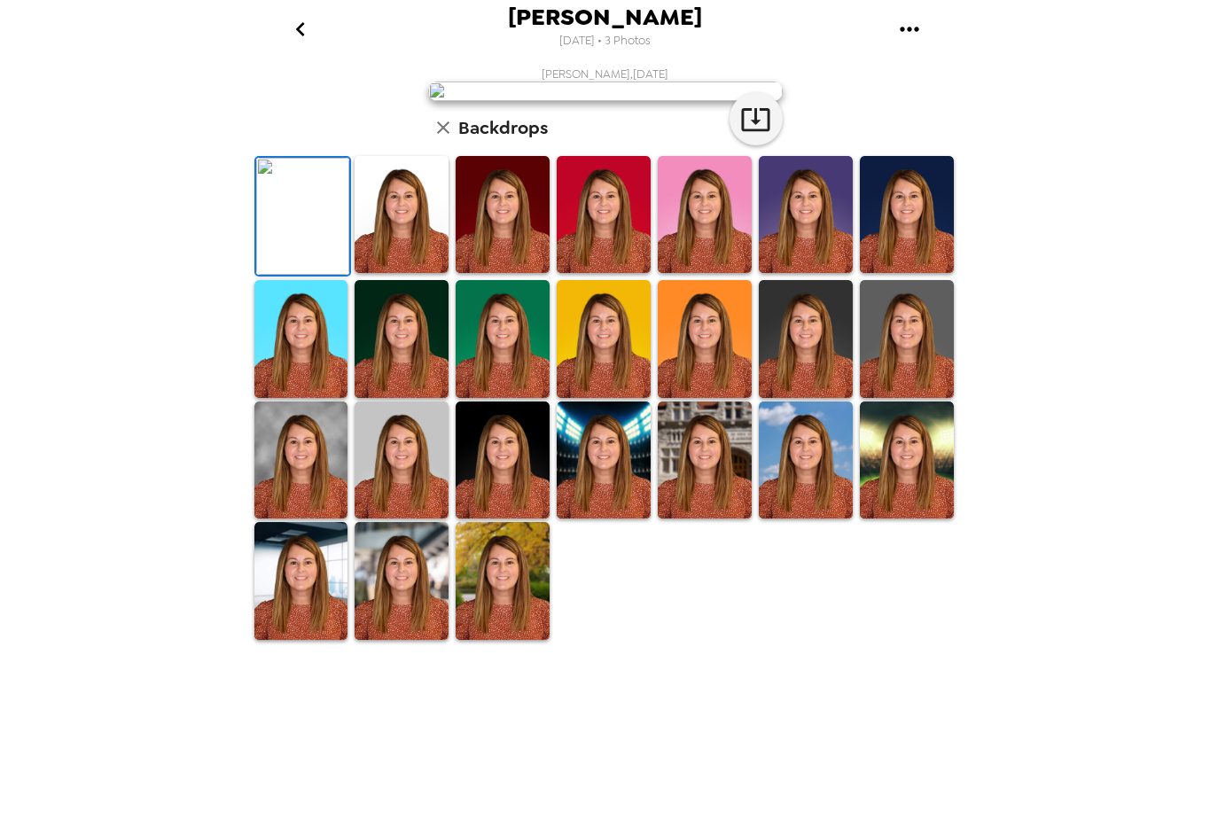
click at [511, 639] on img at bounding box center [502, 580] width 94 height 117
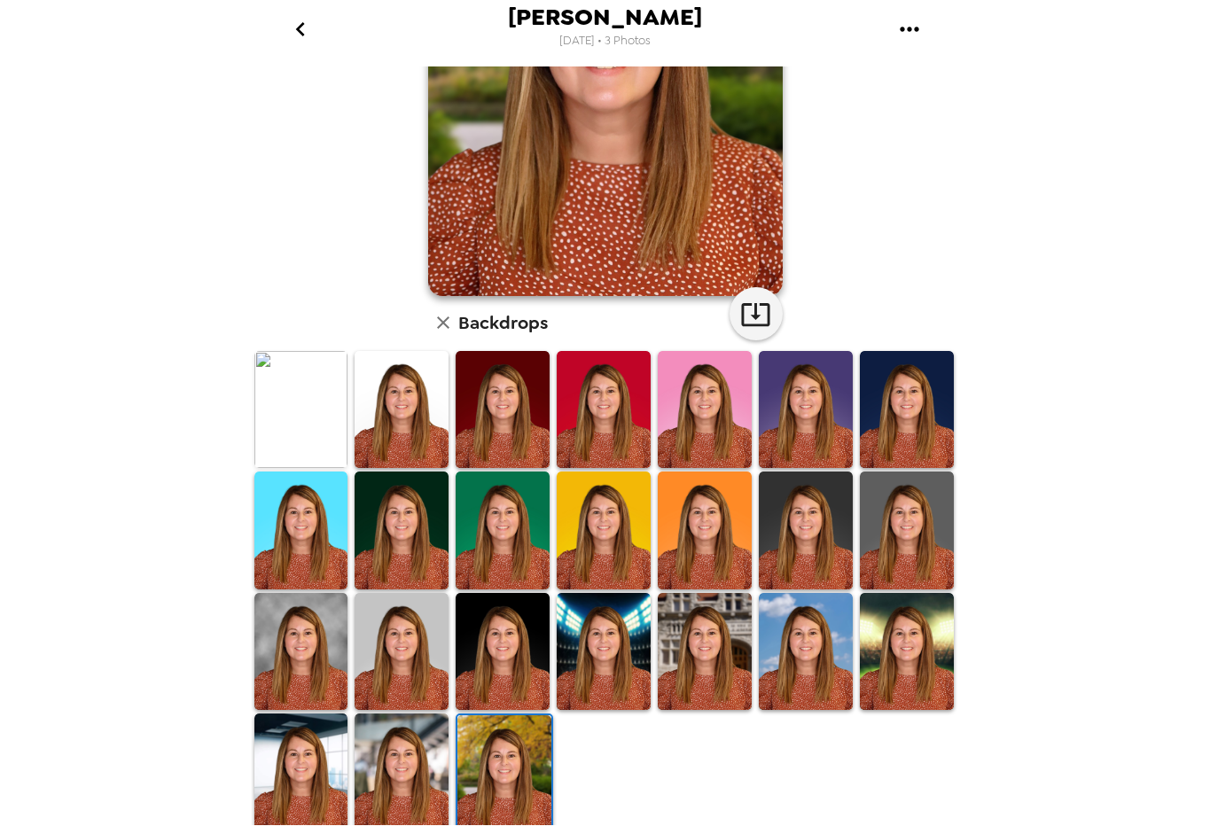
scroll to position [230, 0]
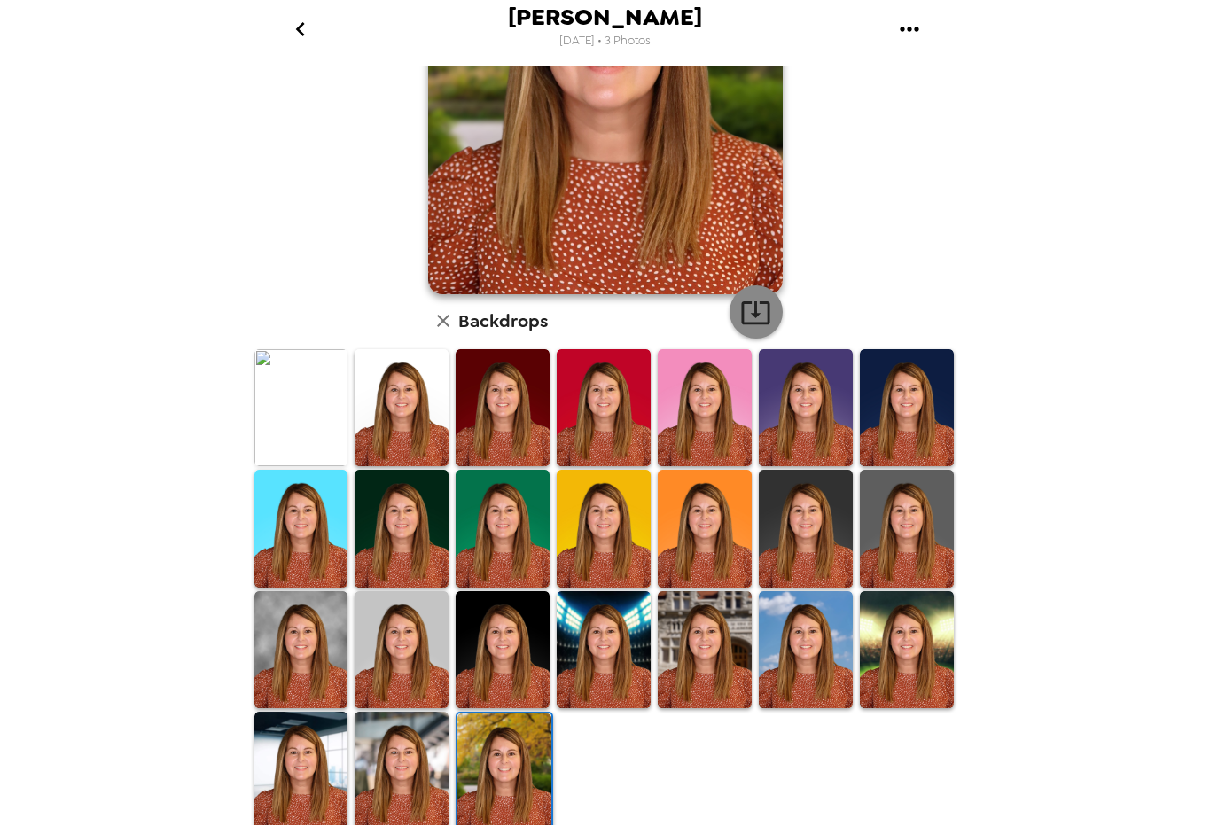
click at [751, 310] on icon "button" at bounding box center [755, 312] width 31 height 31
drag, startPoint x: 408, startPoint y: 640, endPoint x: 882, endPoint y: 367, distance: 547.0
click at [408, 640] on img at bounding box center [401, 649] width 94 height 117
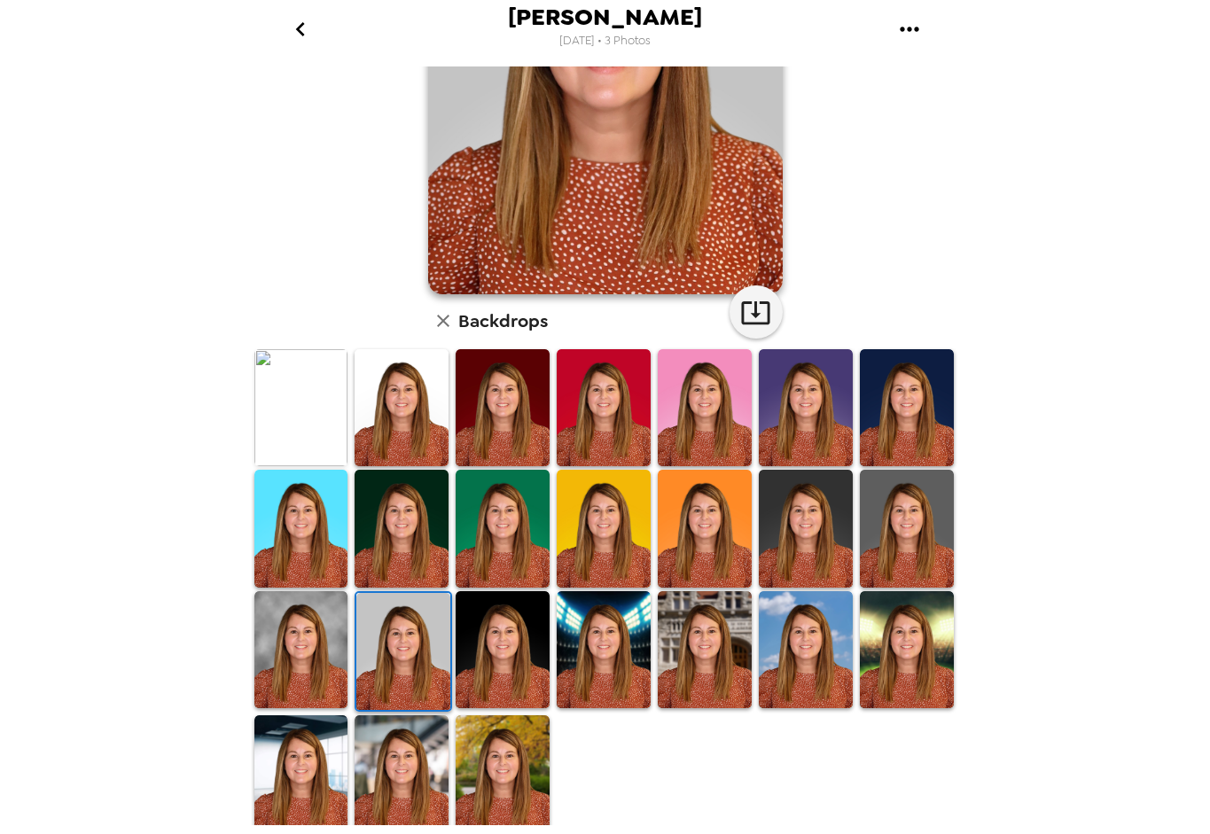
click at [959, 330] on div "Sara Cayatte , 09-26-2025 Backdrops" at bounding box center [605, 445] width 709 height 759
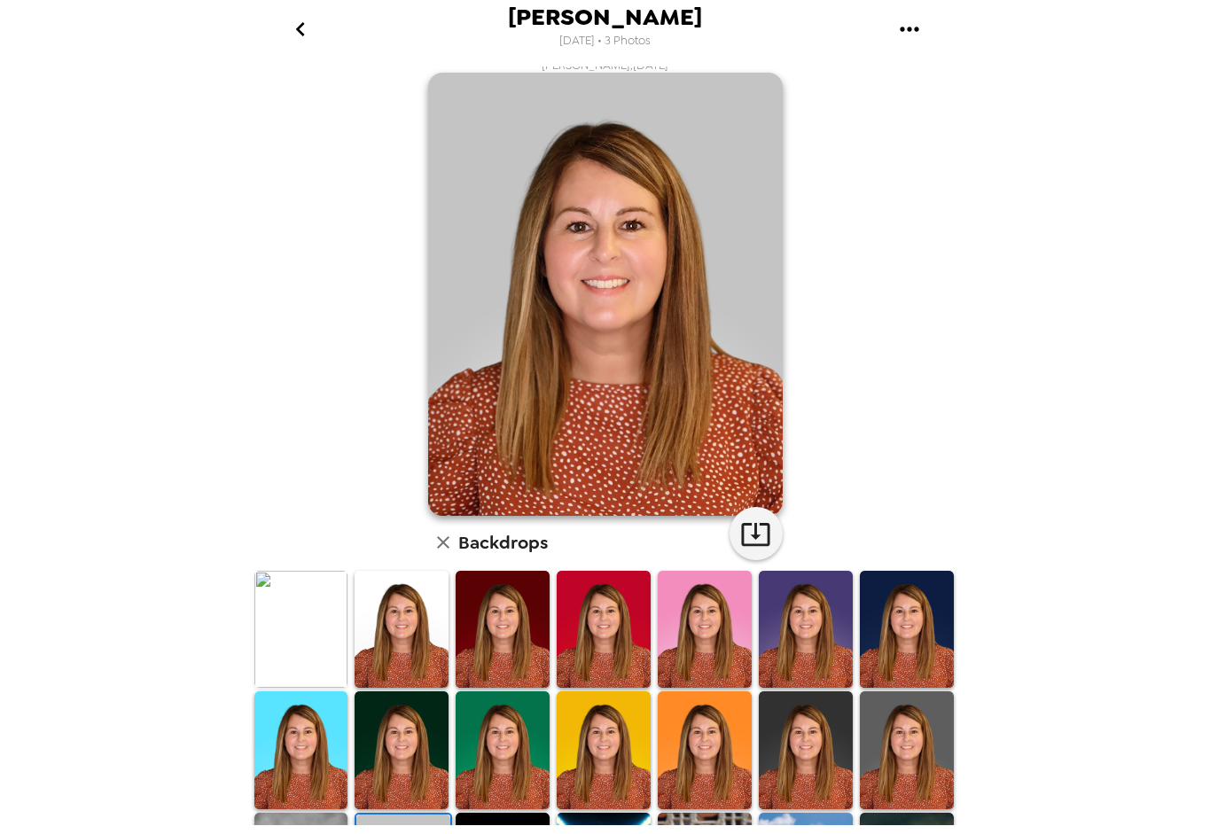
scroll to position [0, 0]
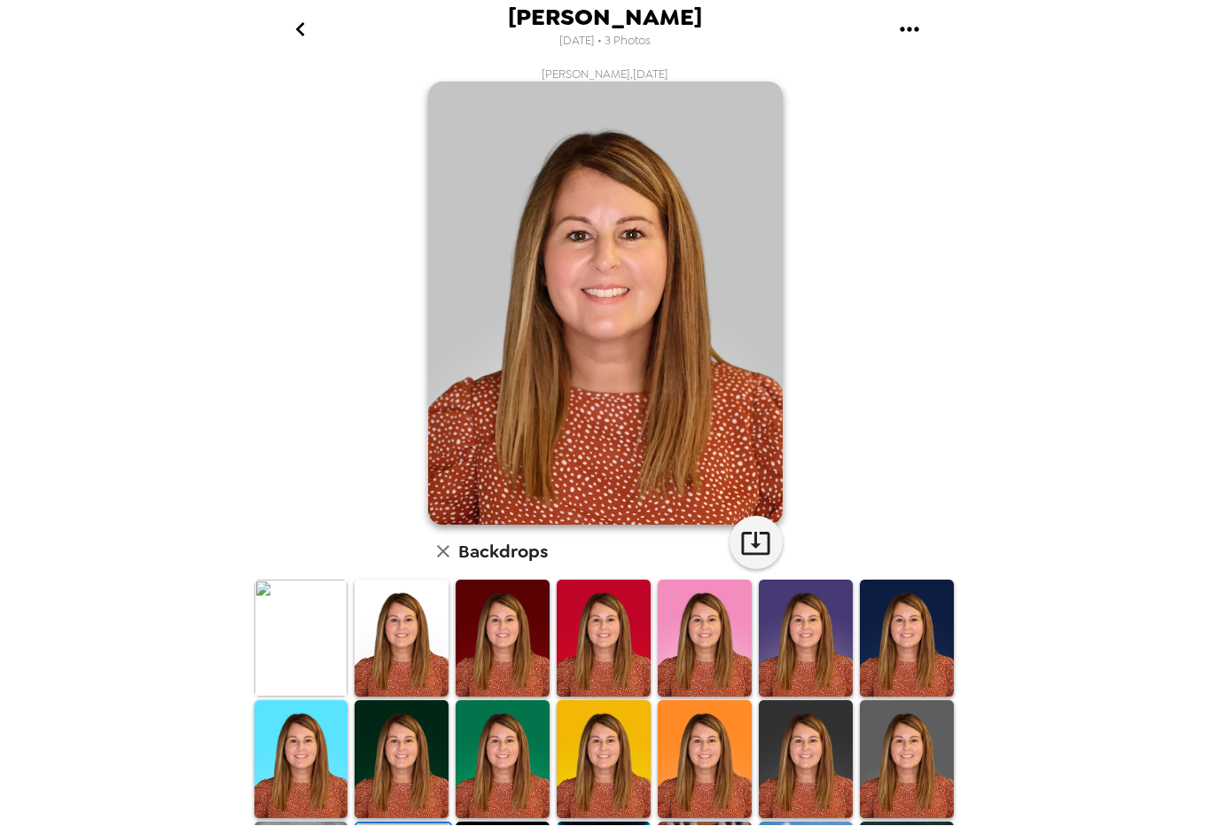
drag, startPoint x: 173, startPoint y: 734, endPoint x: 408, endPoint y: 558, distance: 293.1
click at [175, 731] on div "[PERSON_NAME] [DATE] • 3 Photos [PERSON_NAME] , [DATE] Backdrops" at bounding box center [605, 417] width 1210 height 834
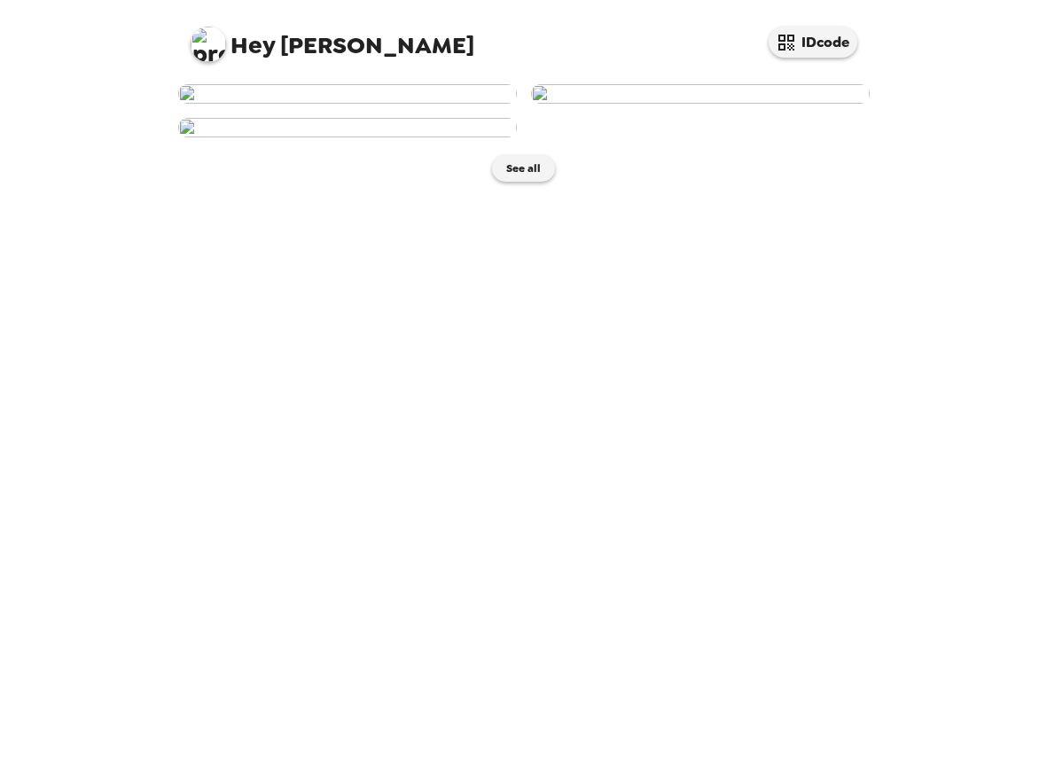
scroll to position [229, 0]
click at [401, 137] on img at bounding box center [347, 127] width 339 height 19
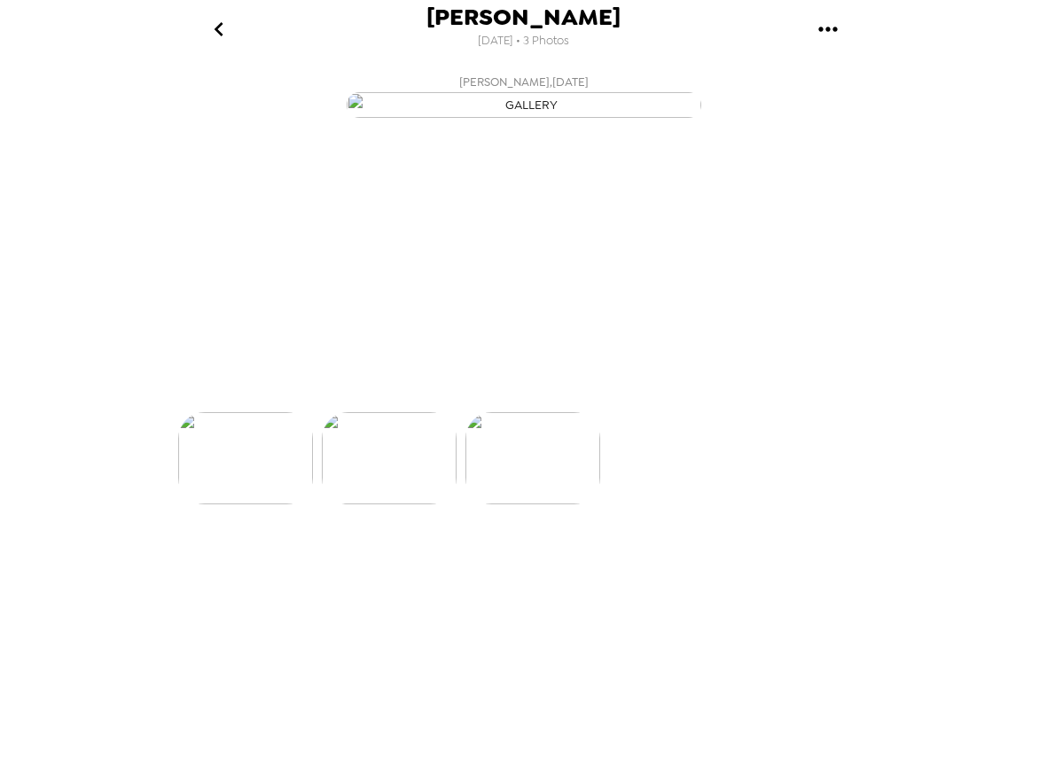
scroll to position [0, 284]
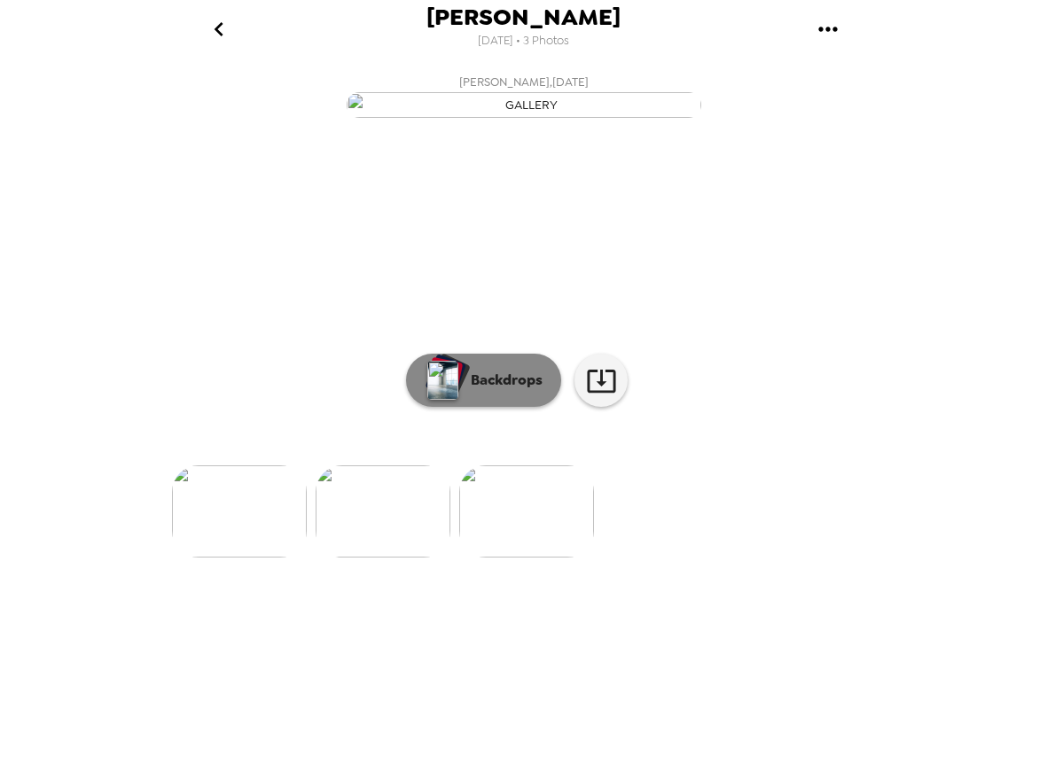
click at [477, 391] on p "Backdrops" at bounding box center [502, 380] width 81 height 21
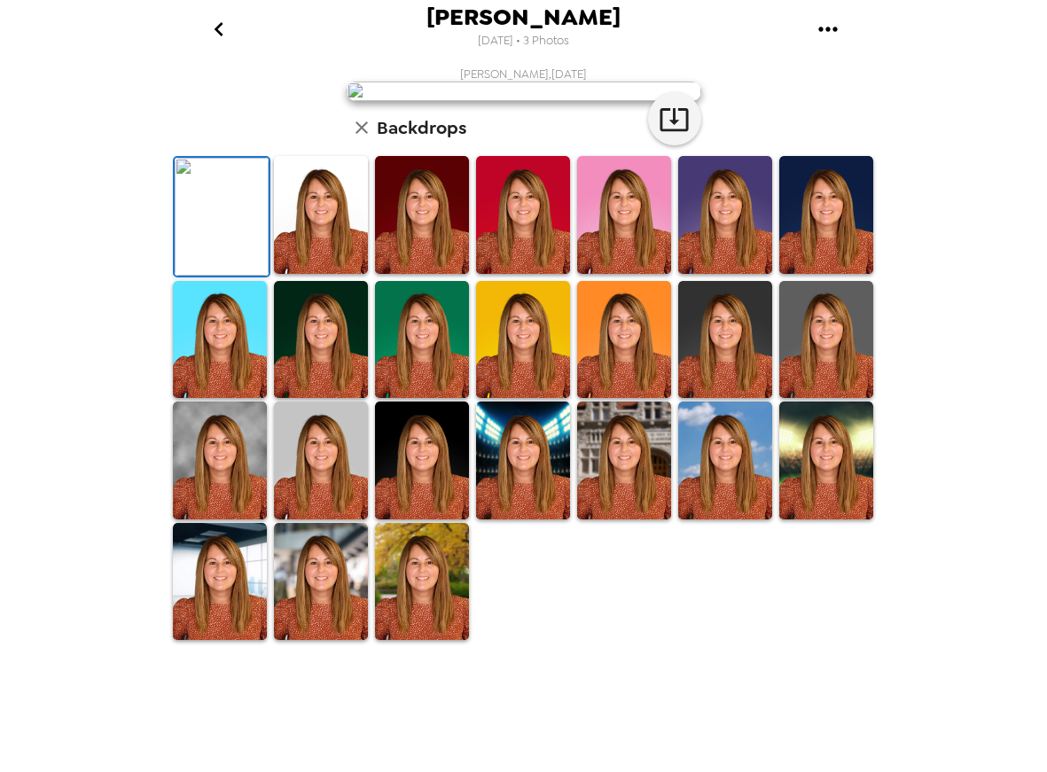
scroll to position [266, 0]
click at [670, 135] on icon "button" at bounding box center [673, 119] width 31 height 31
drag, startPoint x: 317, startPoint y: 378, endPoint x: 666, endPoint y: 307, distance: 356.4
click at [317, 274] on img at bounding box center [321, 215] width 94 height 118
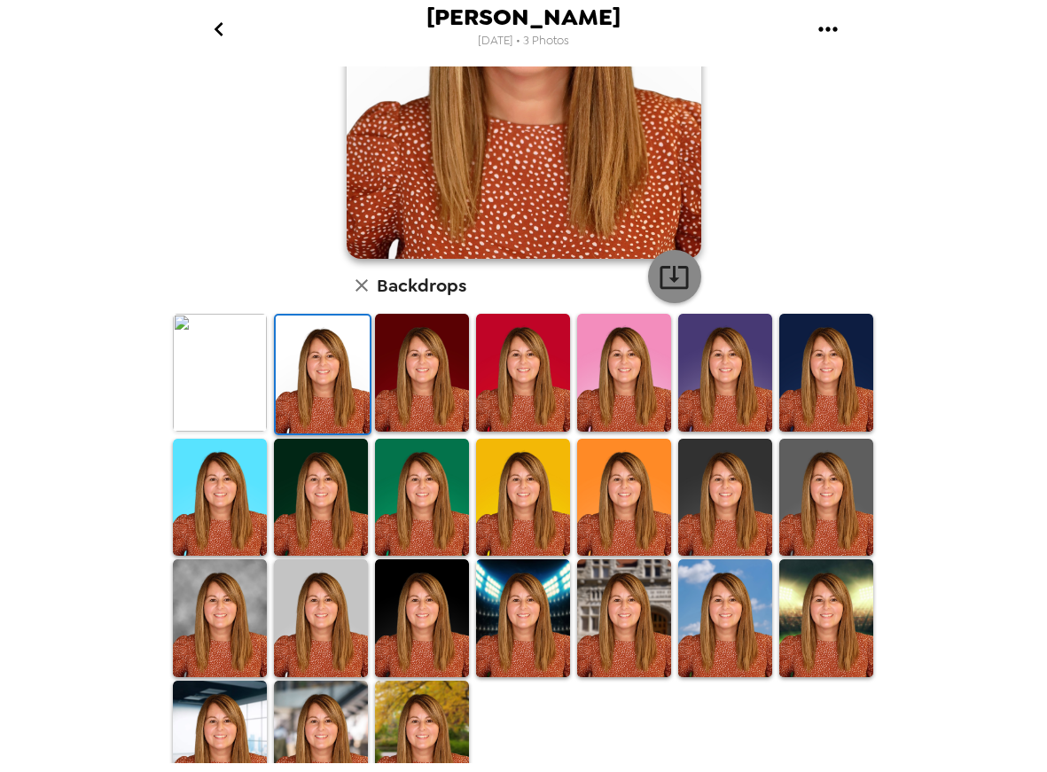
click at [670, 277] on icon "button" at bounding box center [673, 276] width 31 height 31
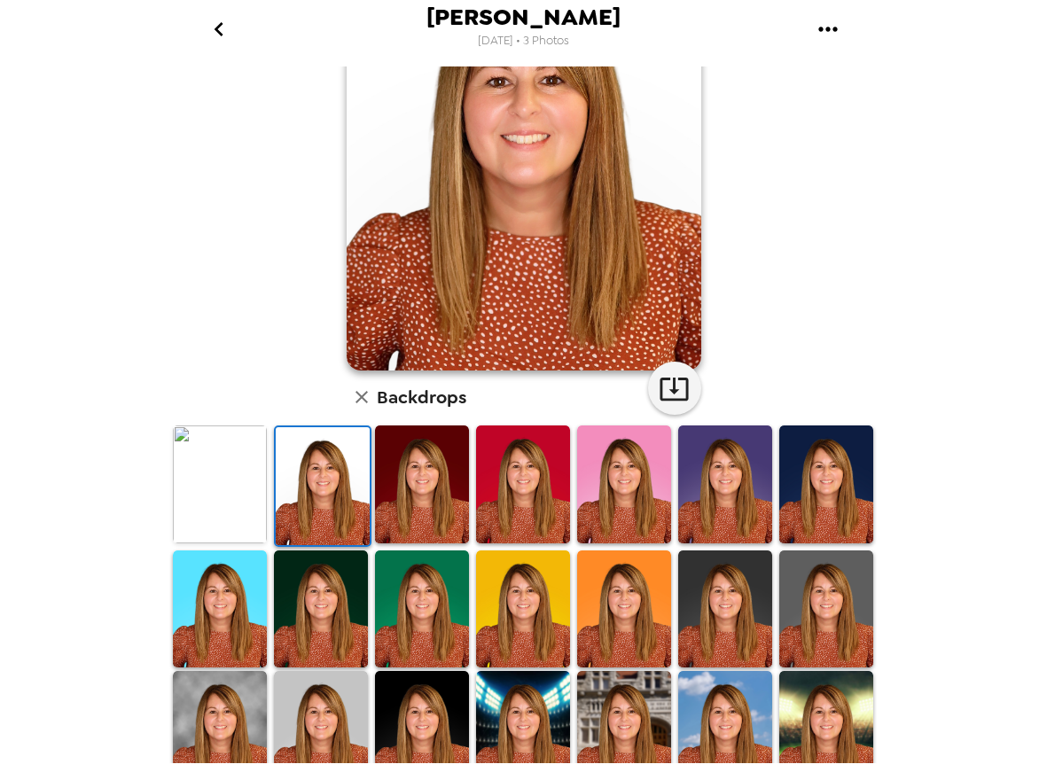
scroll to position [292, 0]
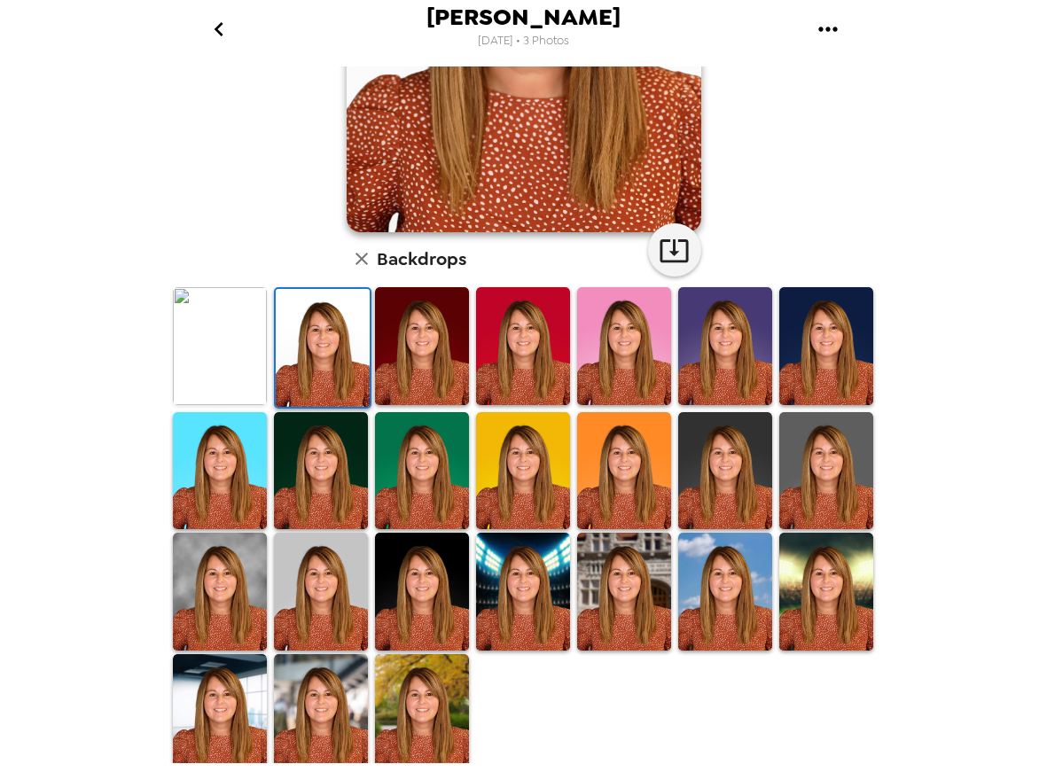
click at [324, 585] on img at bounding box center [321, 592] width 94 height 118
